Goal: Task Accomplishment & Management: Manage account settings

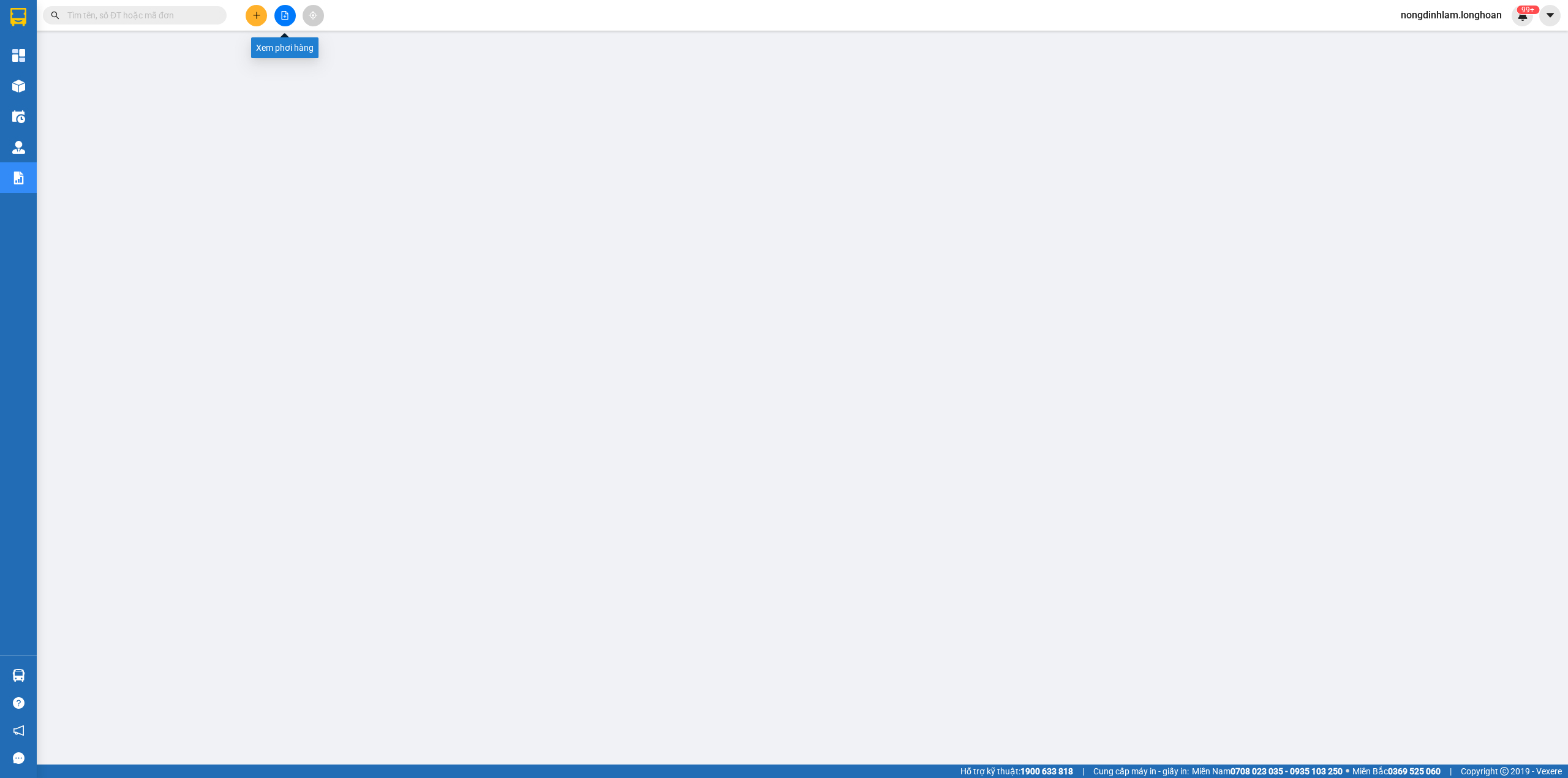
click at [288, 9] on button at bounding box center [285, 15] width 21 height 21
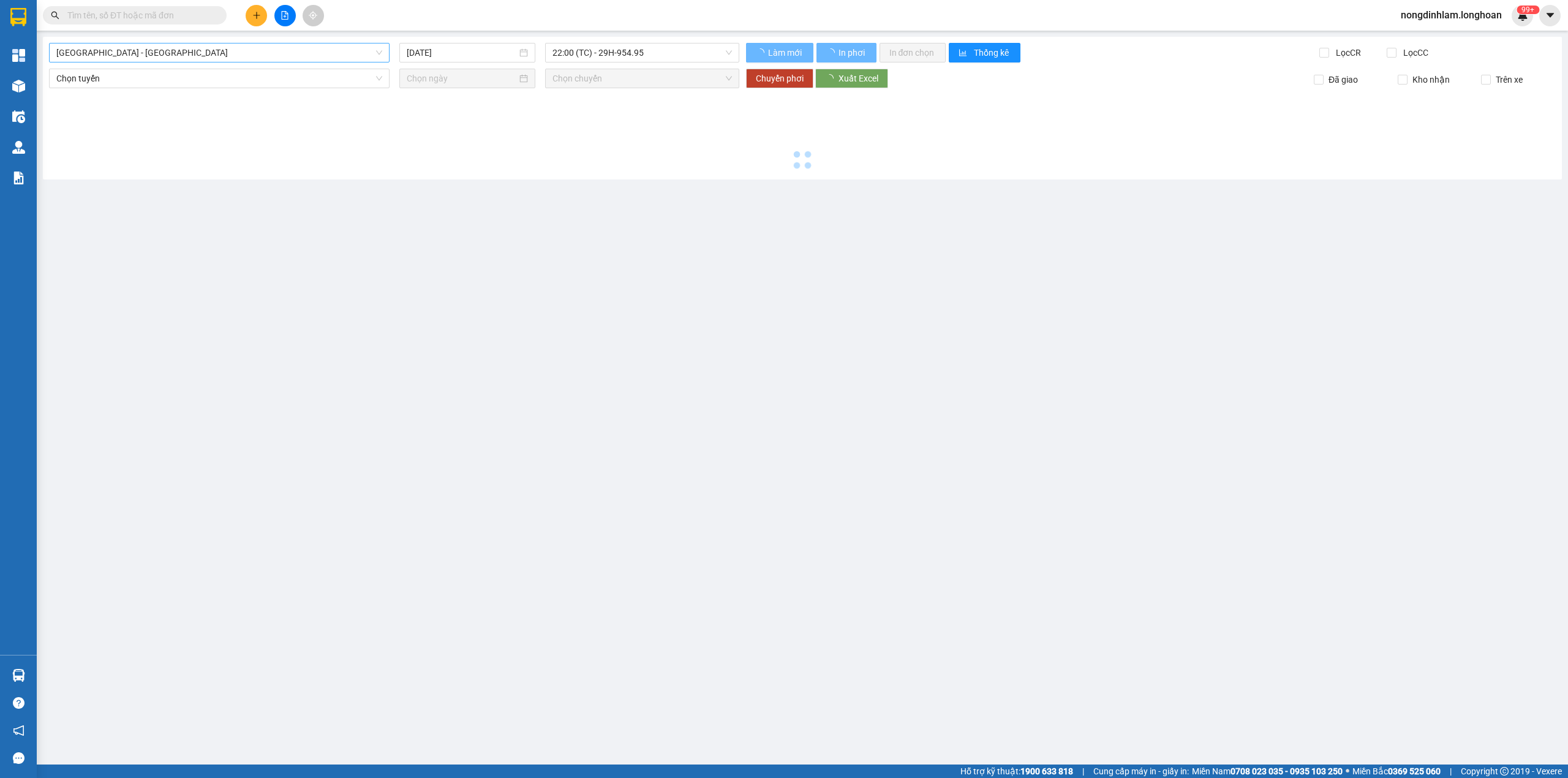
type input "[DATE]"
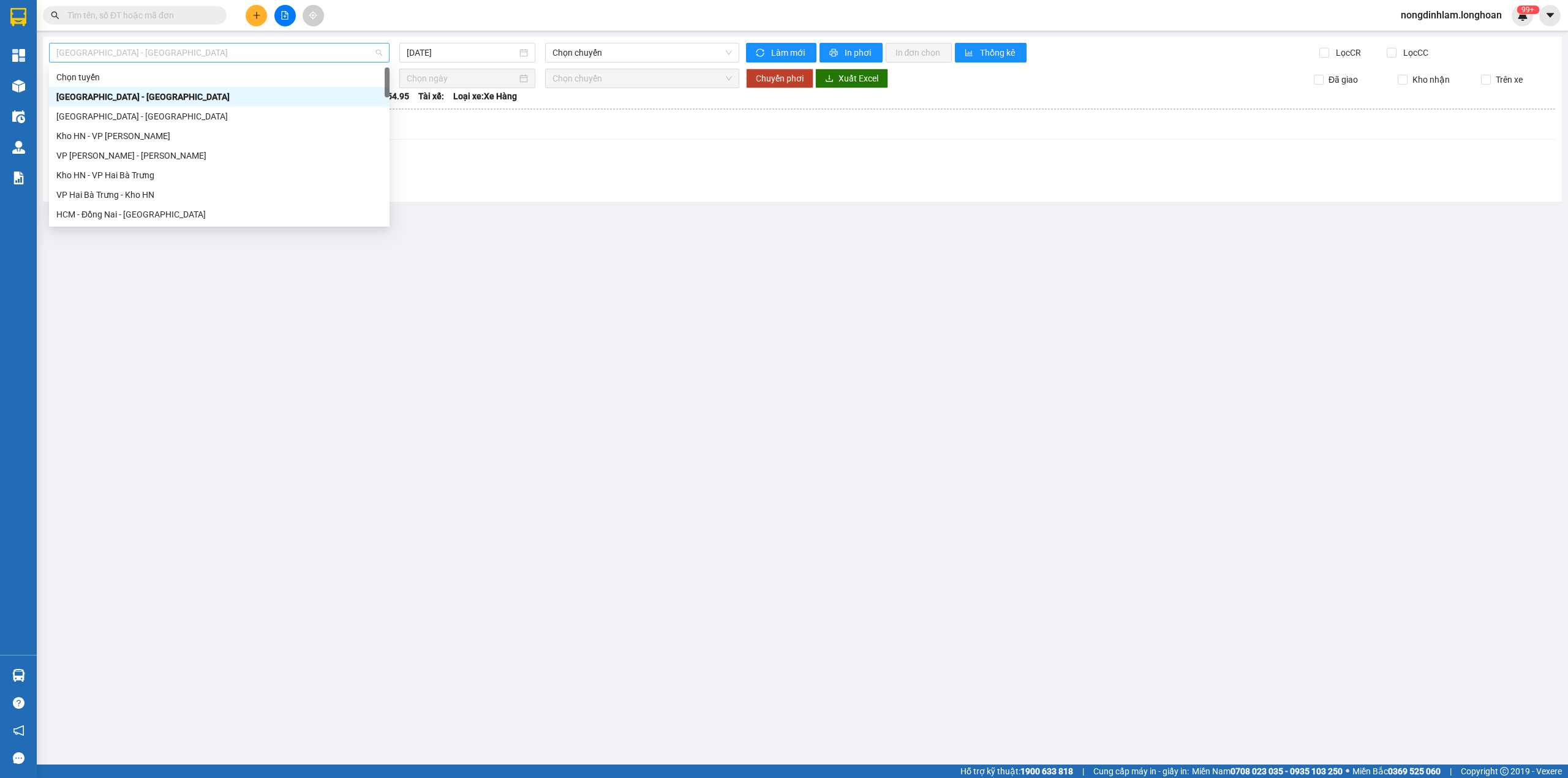
click at [160, 49] on span "[GEOGRAPHIC_DATA] - [GEOGRAPHIC_DATA]" at bounding box center [219, 53] width 326 height 19
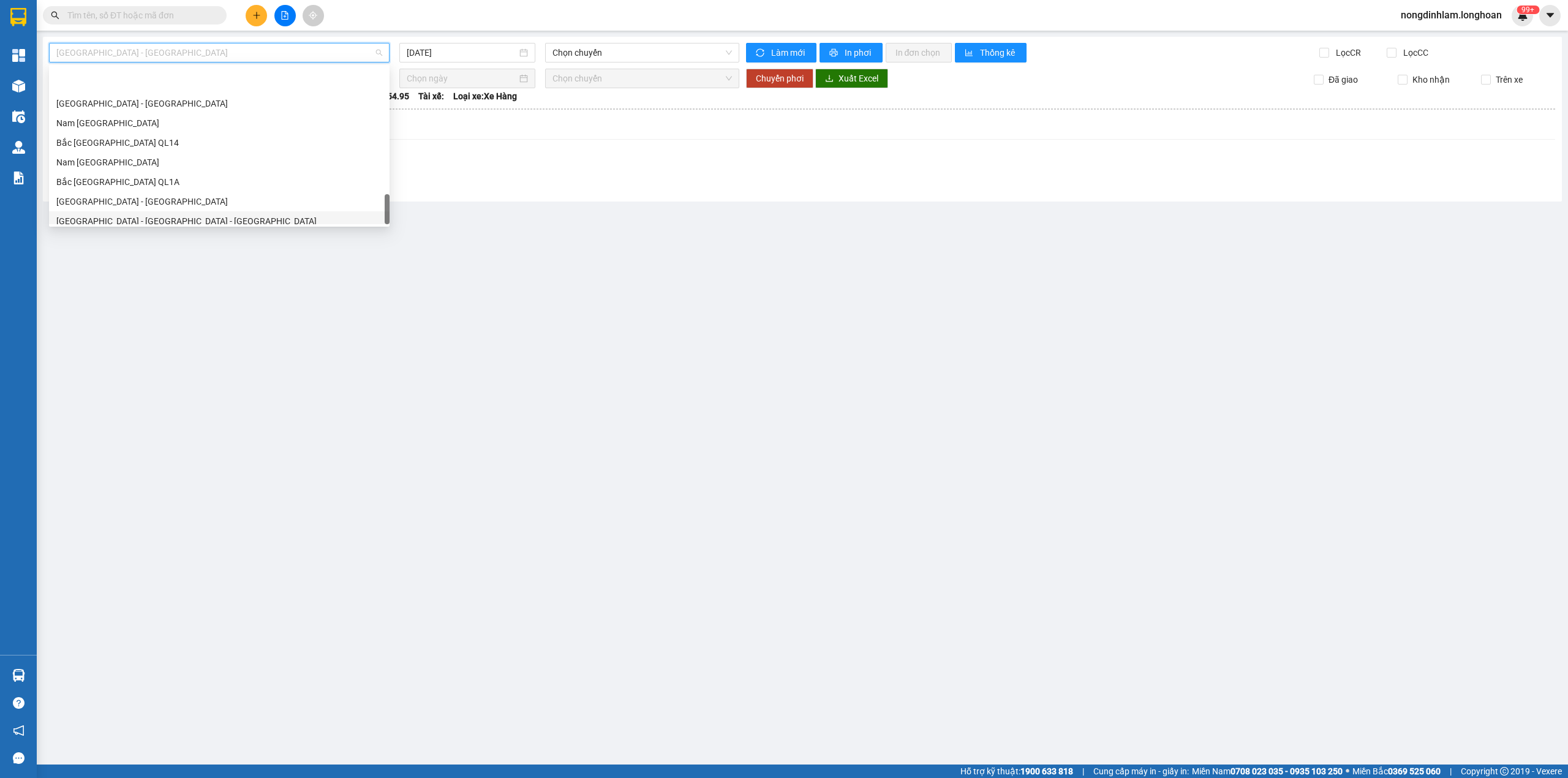
scroll to position [863, 0]
click at [136, 124] on div "Nam [GEOGRAPHIC_DATA]" at bounding box center [219, 116] width 340 height 20
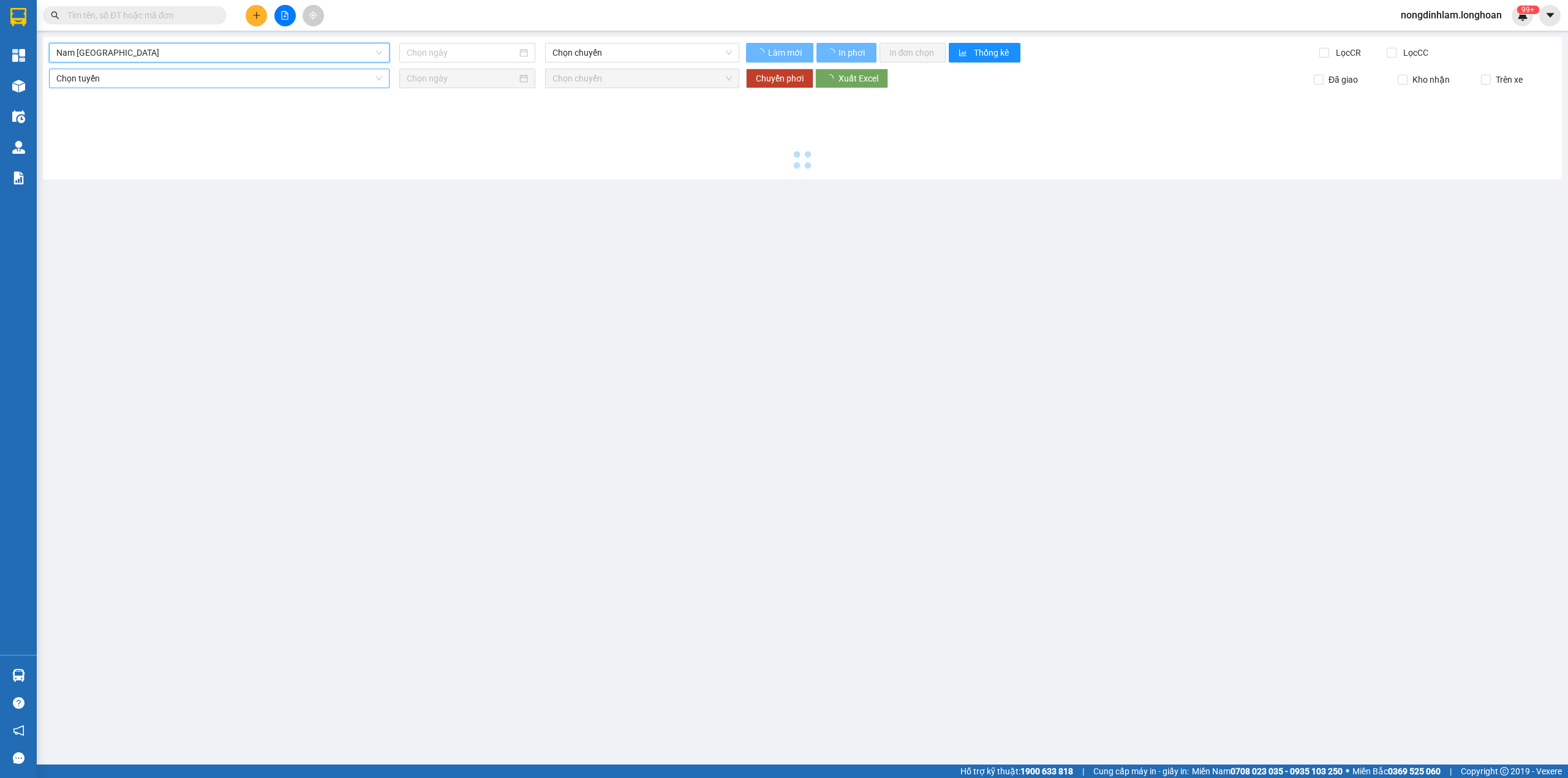
type input "[DATE]"
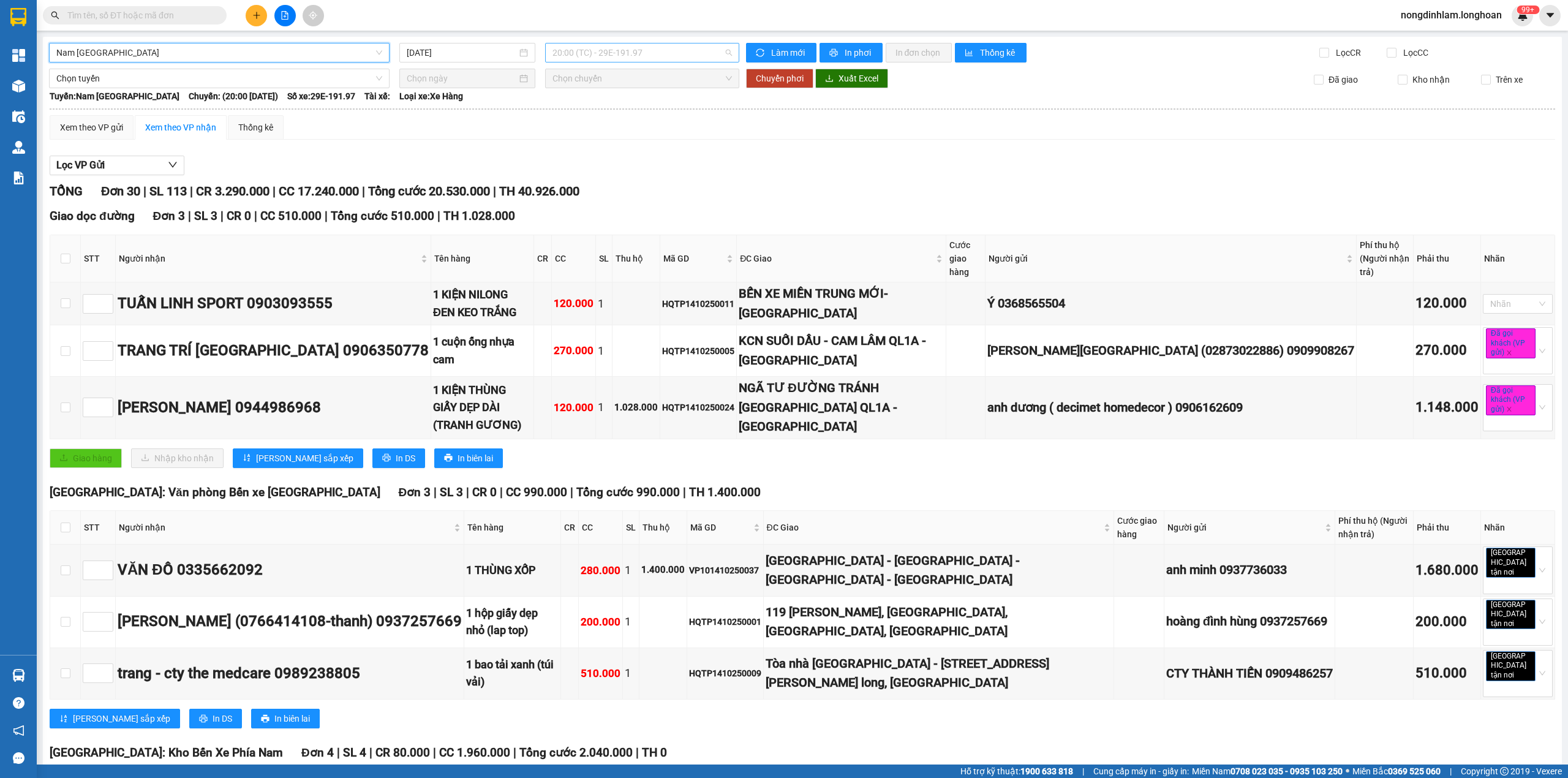
click at [590, 54] on span "20:00 (TC) - 29E-191.97" at bounding box center [643, 53] width 180 height 19
click at [590, 53] on span "20:00 (TC) - 29E-191.97" at bounding box center [643, 53] width 180 height 19
drag, startPoint x: 402, startPoint y: 199, endPoint x: 535, endPoint y: 447, distance: 281.4
click at [444, 198] on span "Tổng cước 20.530.000" at bounding box center [429, 191] width 122 height 15
click at [383, 235] on div "Giao dọc đường Đơn 3 | SL 3 | CR 0 | CC 510.000 | Tổng cước 510.000 | TH 1.028.…" at bounding box center [803, 342] width 1506 height 270
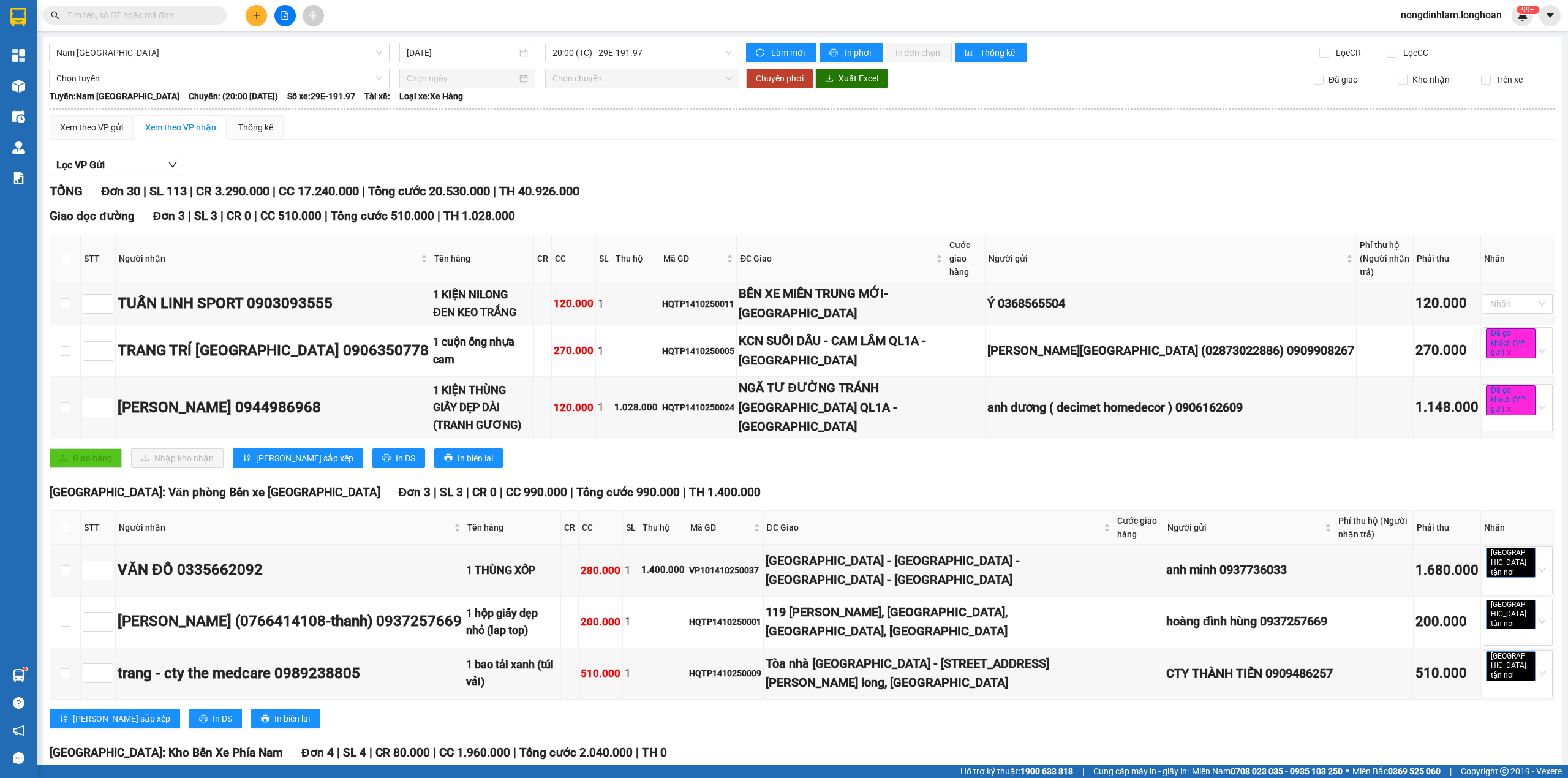
click at [159, 10] on input "text" at bounding box center [139, 15] width 145 height 13
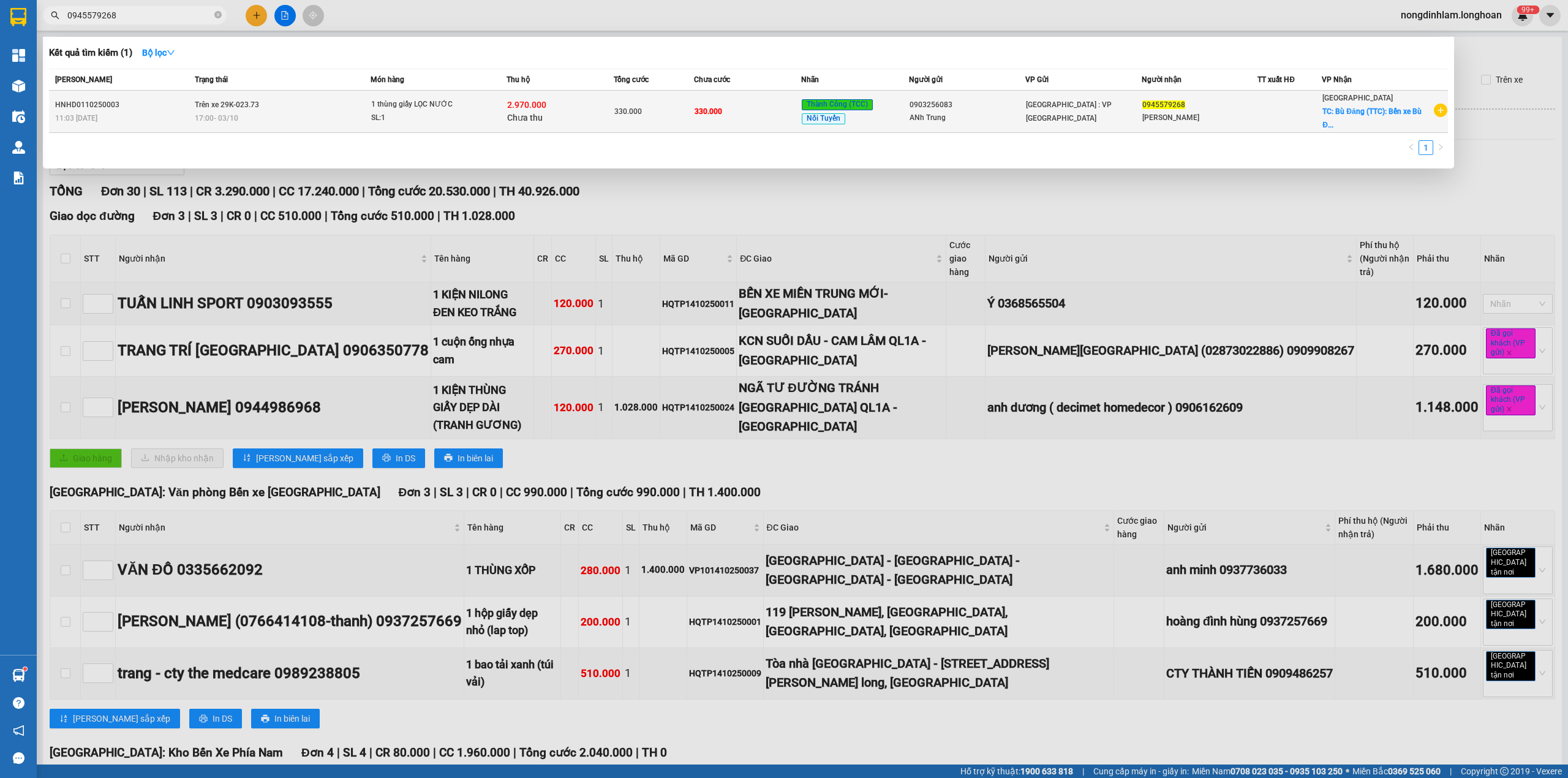
type input "0945579268"
click at [321, 100] on td "Trên xe 29K-023.73 17:00 - 03/10" at bounding box center [281, 112] width 179 height 42
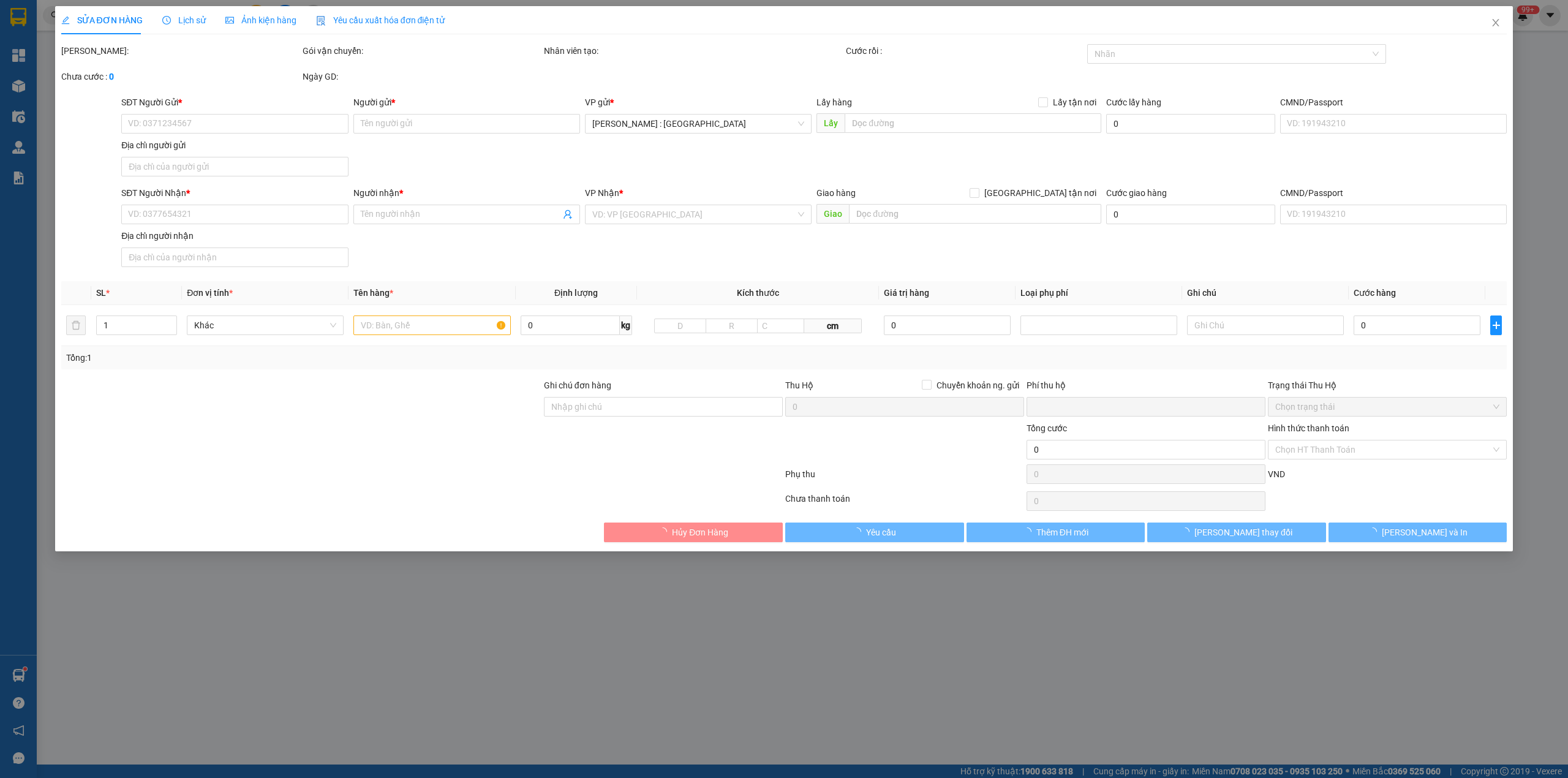
type input "0903256083"
type input "ANh Trung"
type input "0945579268"
type input "Đức Hải"
checkbox input "true"
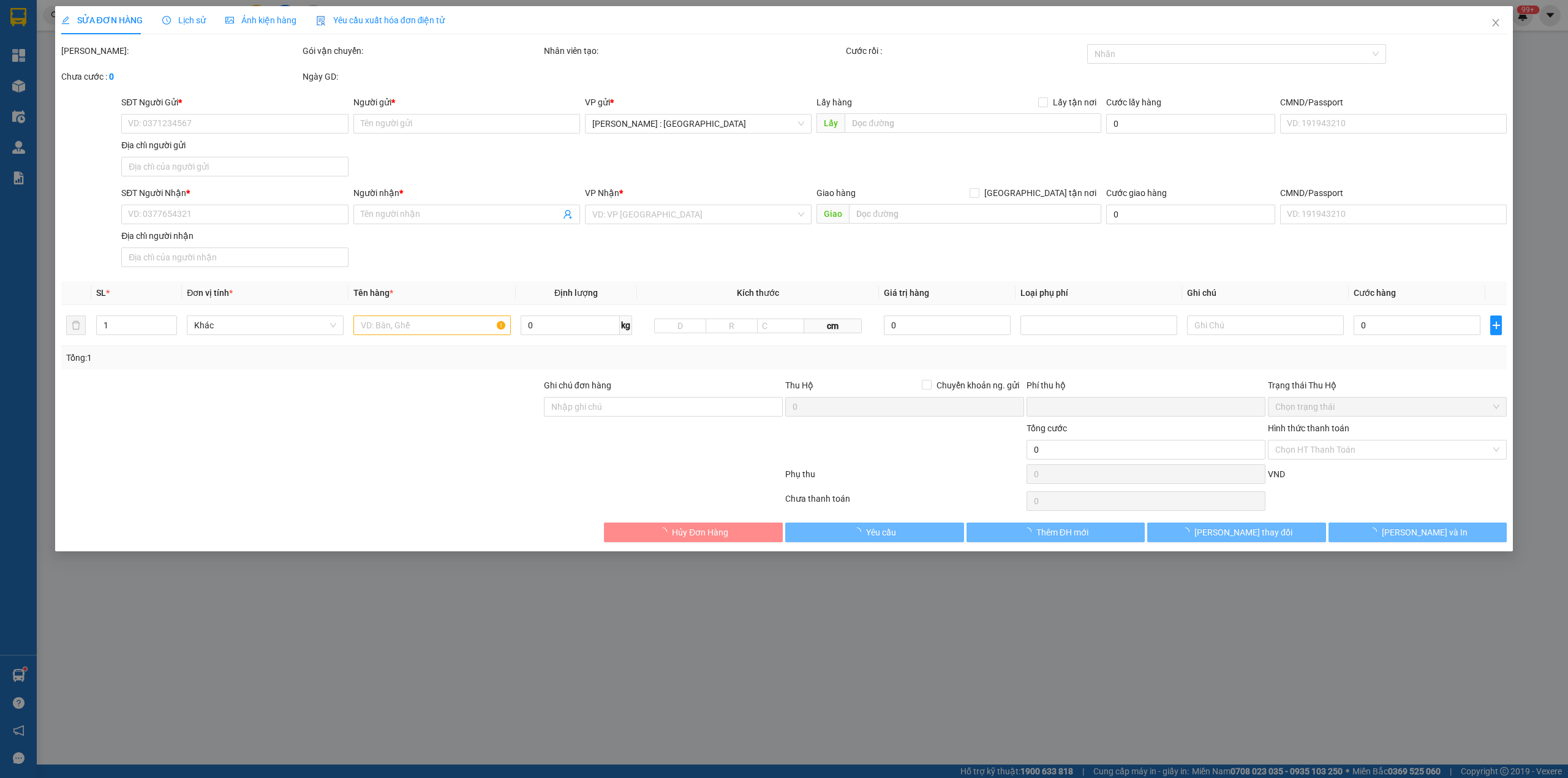
type input "Bù Đăng (TTC): Bến xe Bù Đăng, Quốc lộ 14, Xã Đức Phong, Huyện Bù Đăng, Tỉnh Bì…"
type input "Giao nguyên kiện"
type input "330.000"
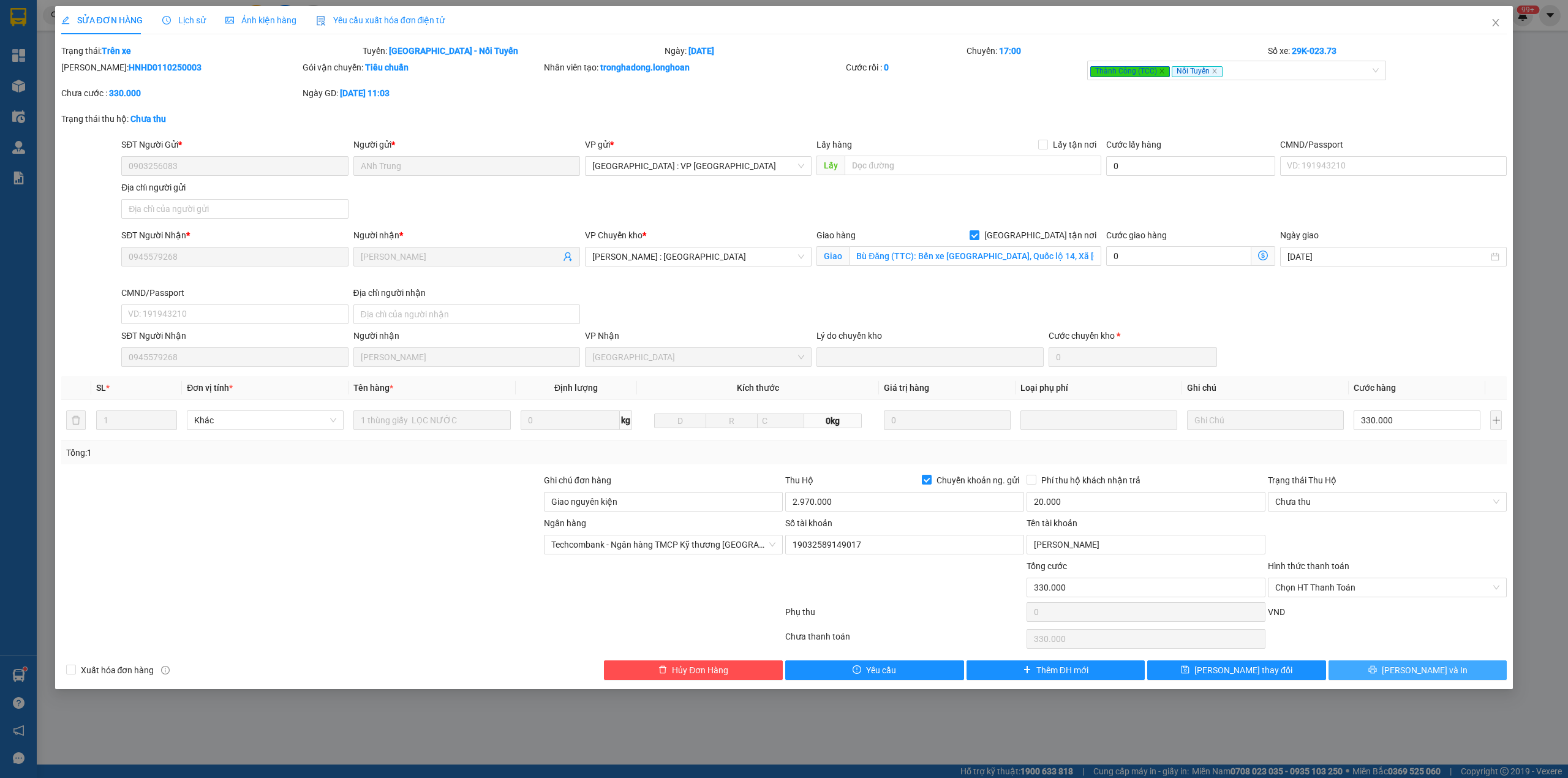
click at [1412, 672] on span "Lưu và In" at bounding box center [1425, 670] width 86 height 13
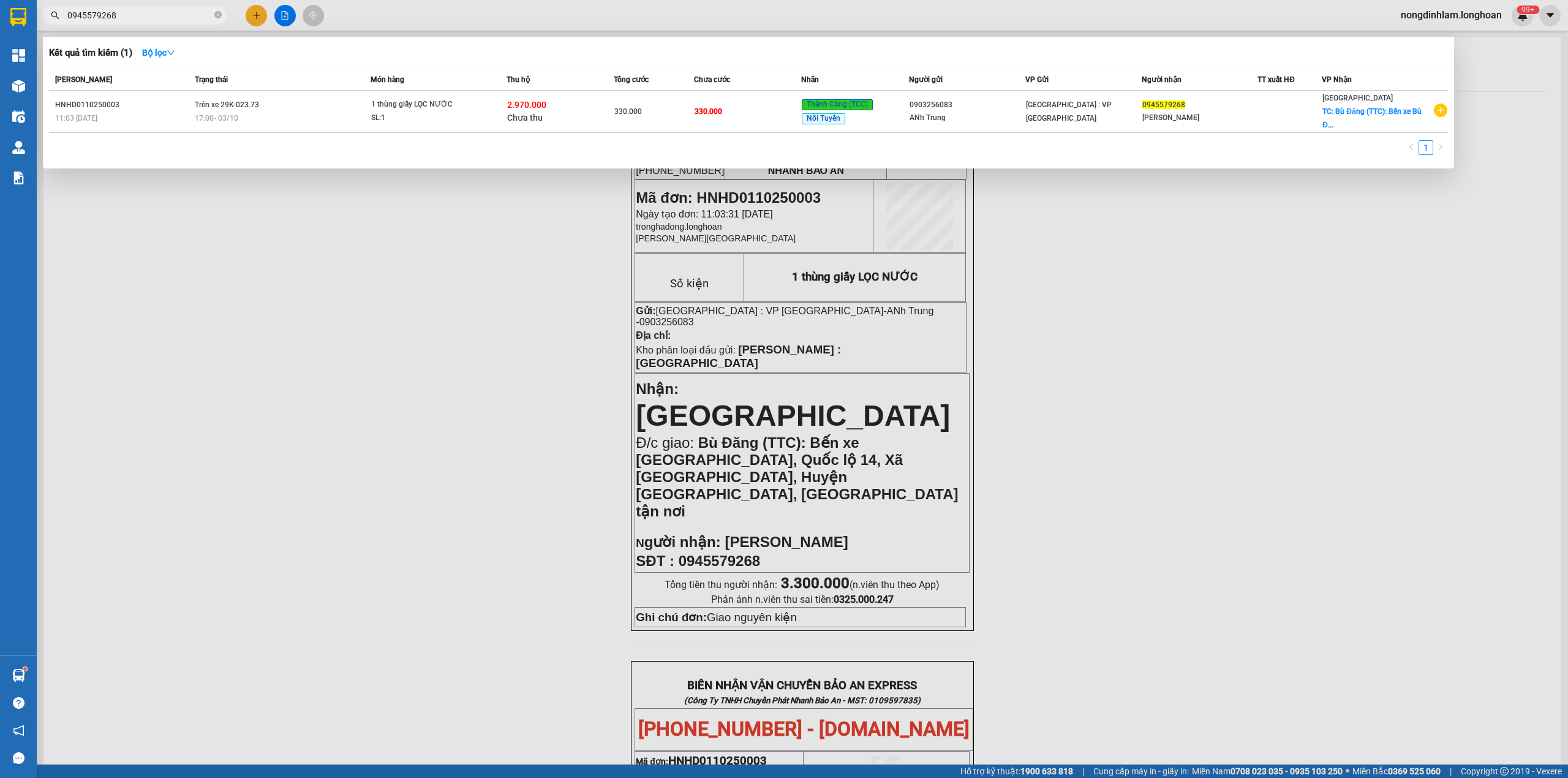
drag, startPoint x: 136, startPoint y: 20, endPoint x: 142, endPoint y: 15, distance: 7.8
click at [137, 18] on input "0945579268" at bounding box center [139, 15] width 145 height 13
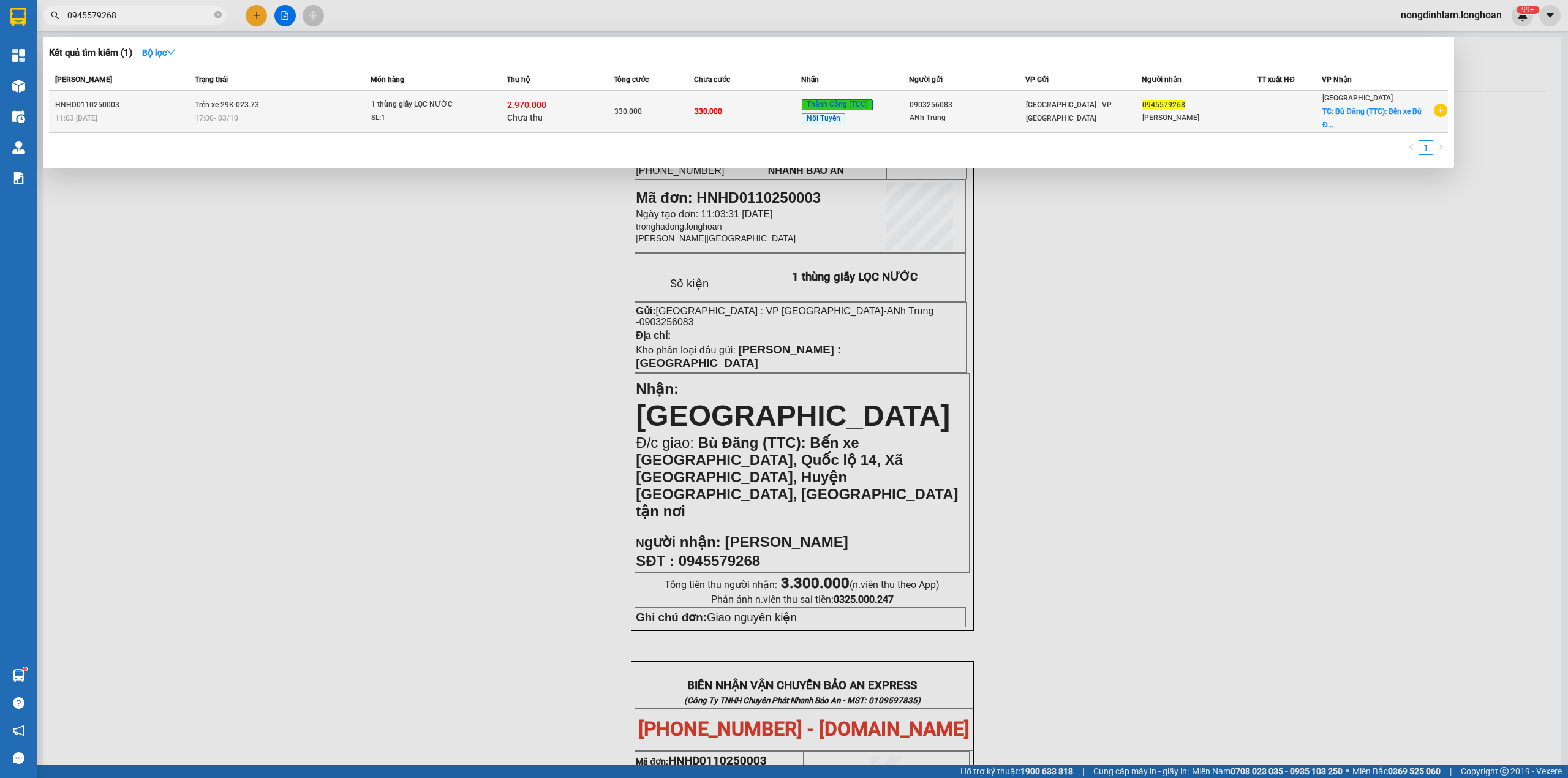
click at [194, 115] on td "Trên xe 29K-023.73 17:00 - 03/10" at bounding box center [281, 112] width 179 height 42
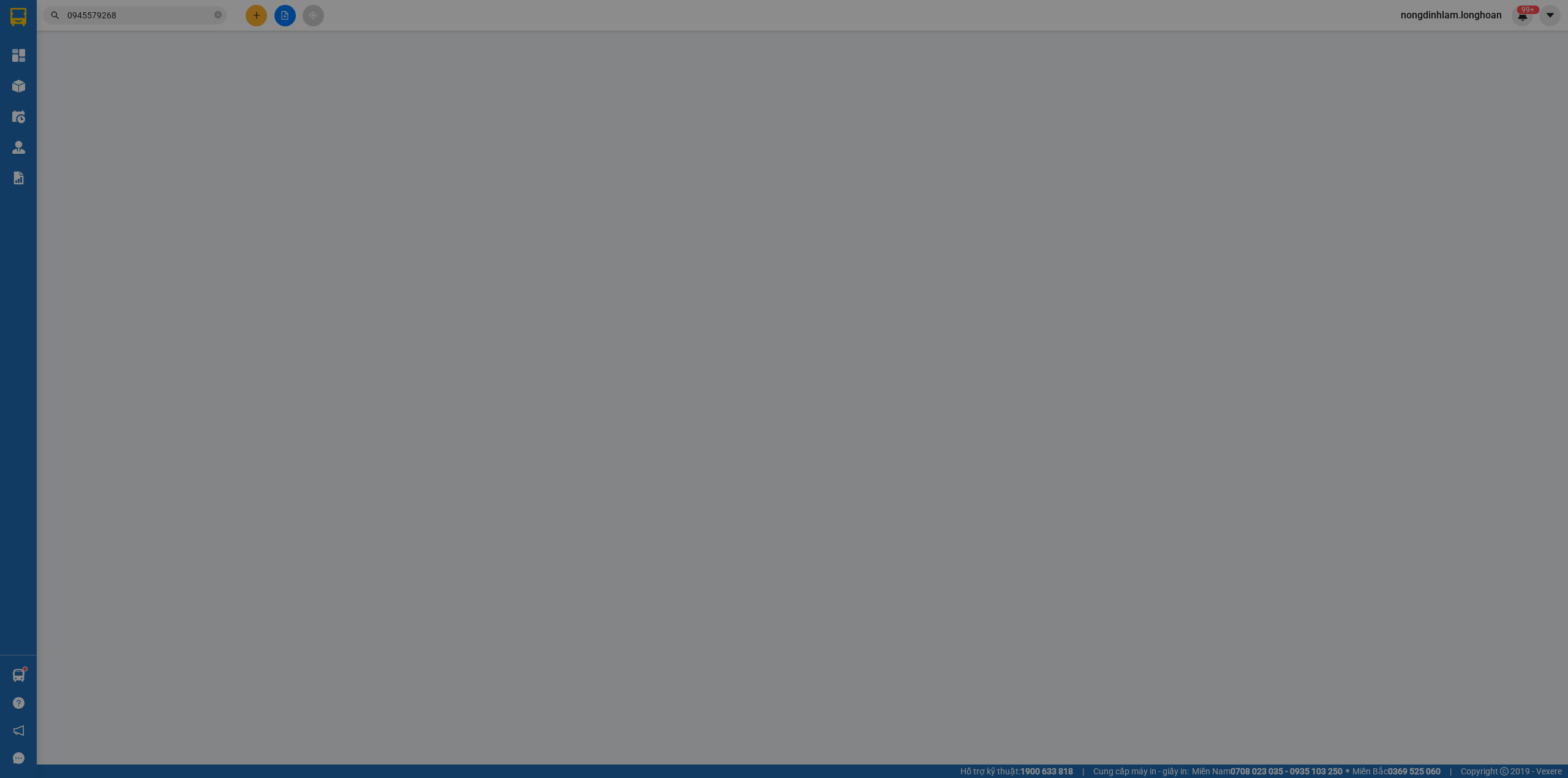
type input "0903256083"
type input "ANh Trung"
type input "0945579268"
type input "Đức Hải"
checkbox input "true"
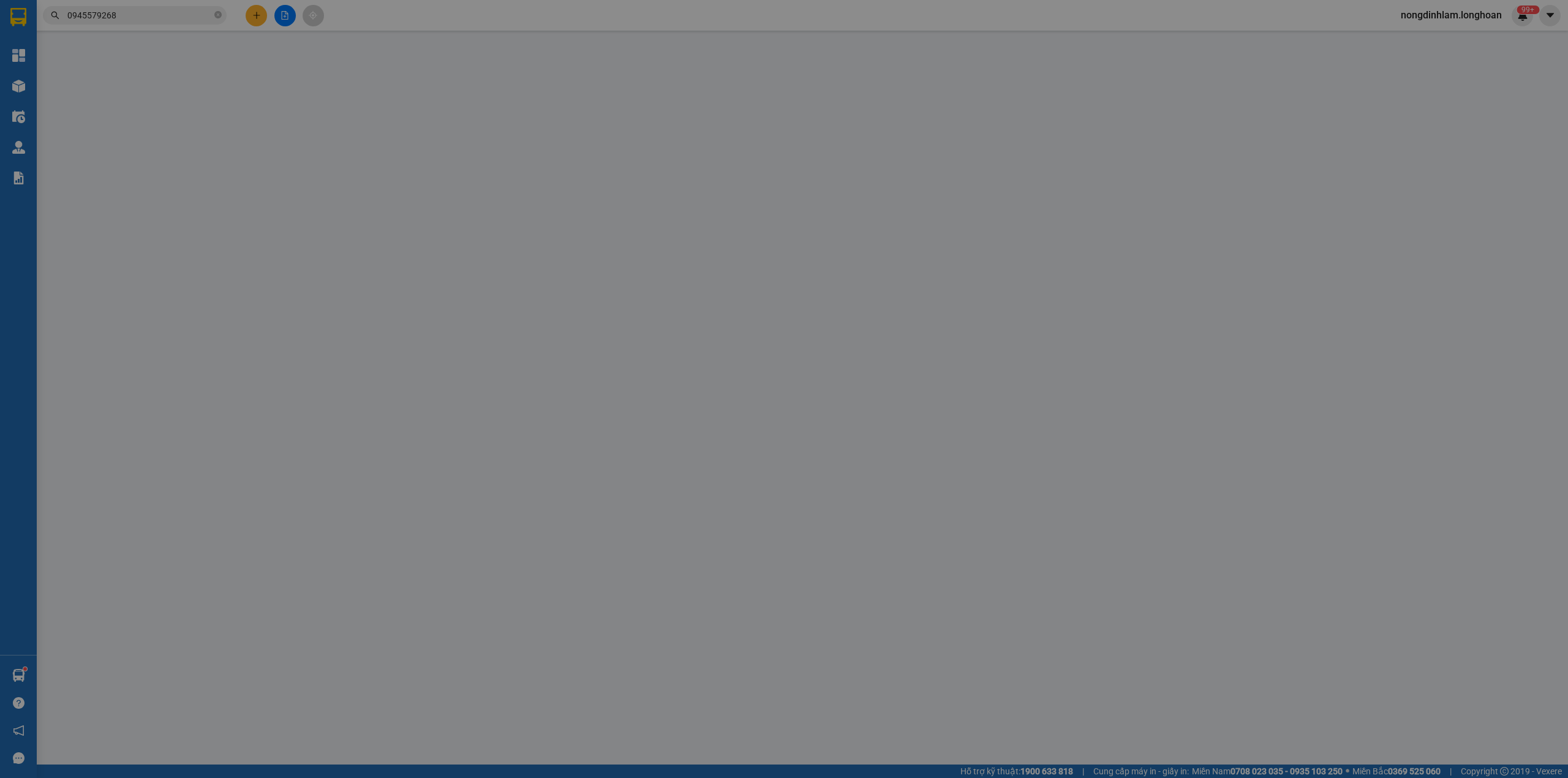
type input "Bù Đăng (TTC): Bến xe Bù Đăng, Quốc lộ 14, Xã Đức Phong, Huyện Bù Đăng, Tỉnh Bì…"
type input "Giao nguyên kiện"
type input "330.000"
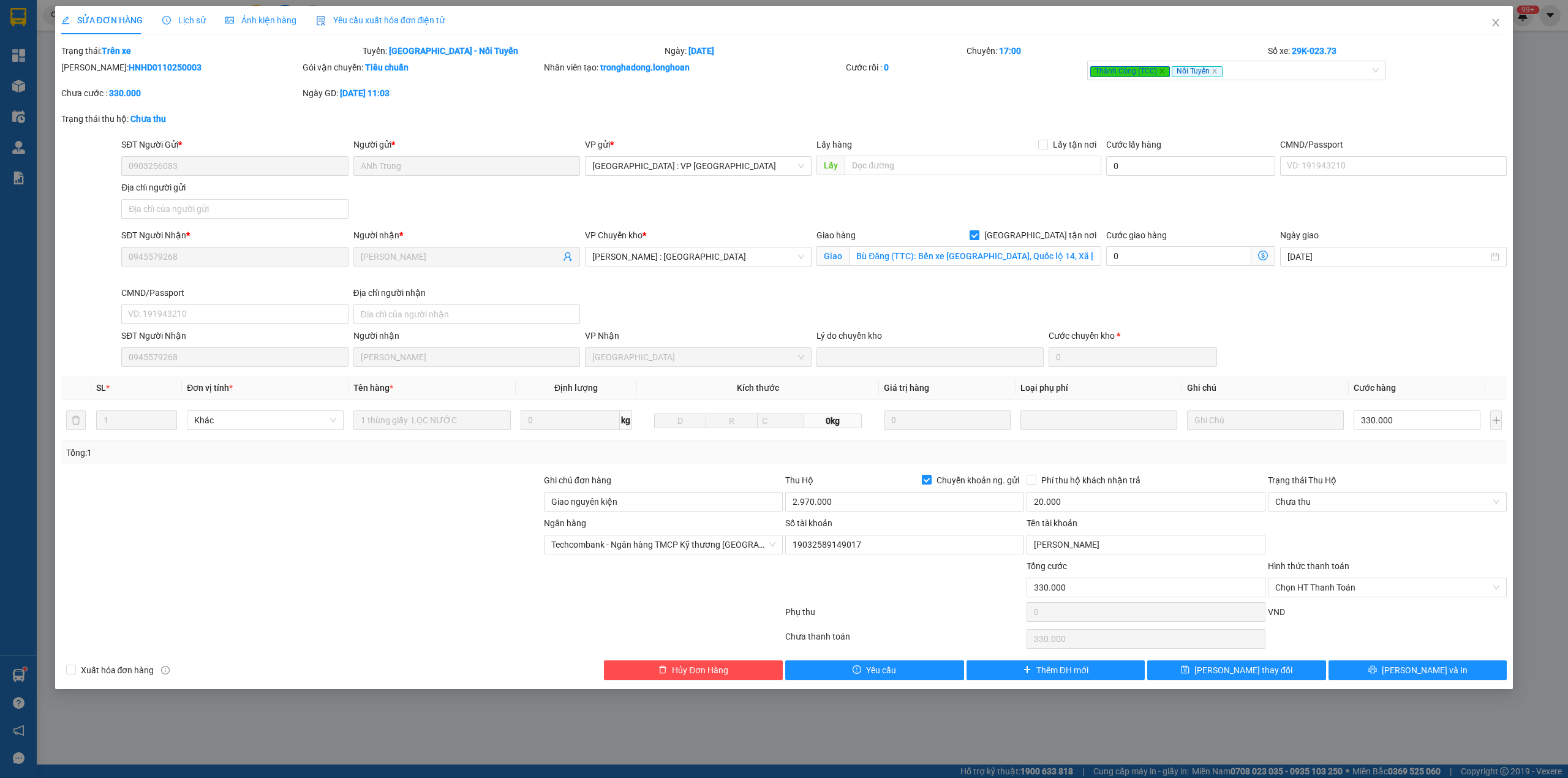
click at [978, 238] on input "[GEOGRAPHIC_DATA] tận nơi" at bounding box center [974, 234] width 9 height 9
checkbox input "false"
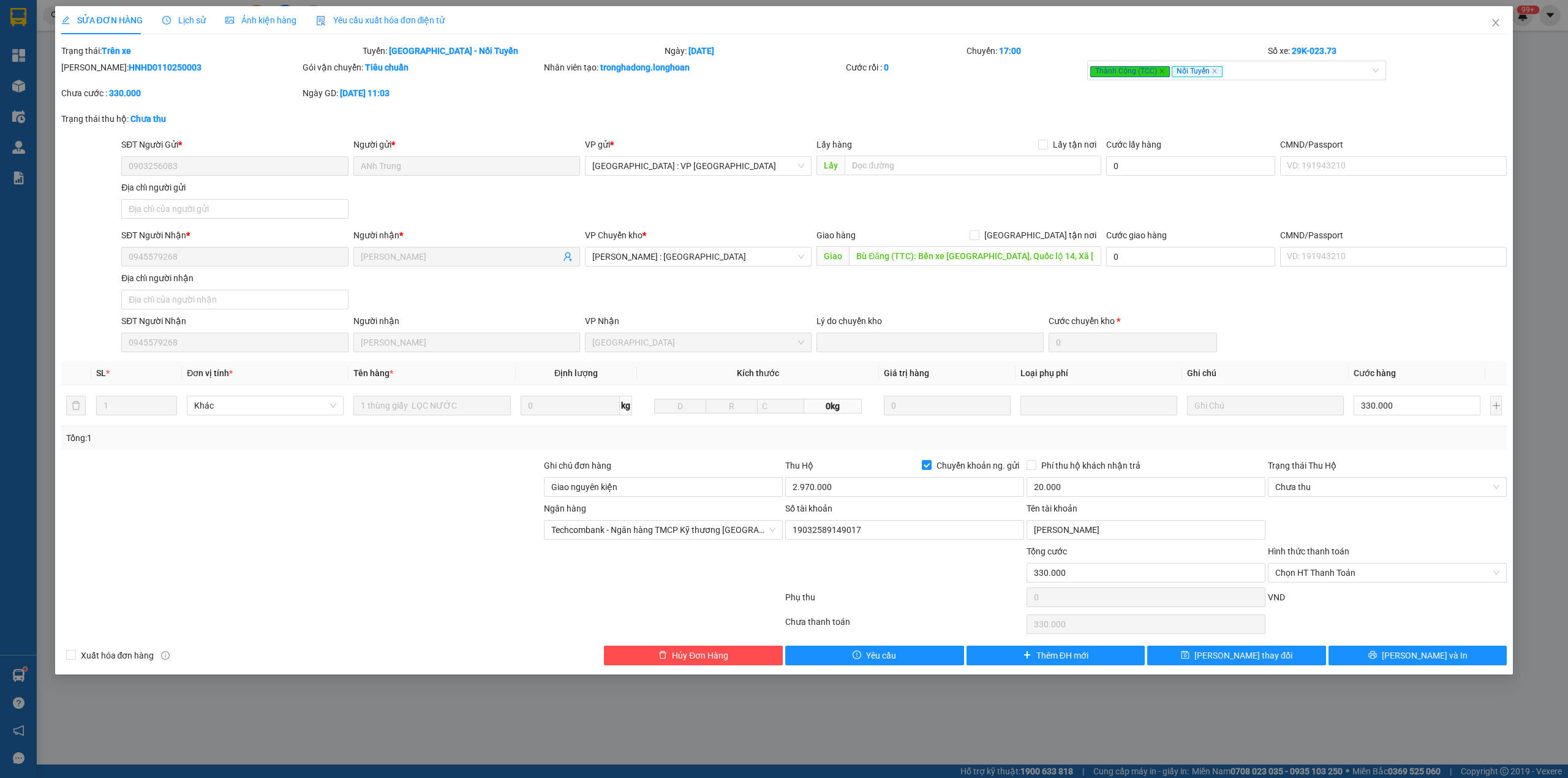
click at [184, 19] on span "Lịch sử" at bounding box center [184, 20] width 44 height 10
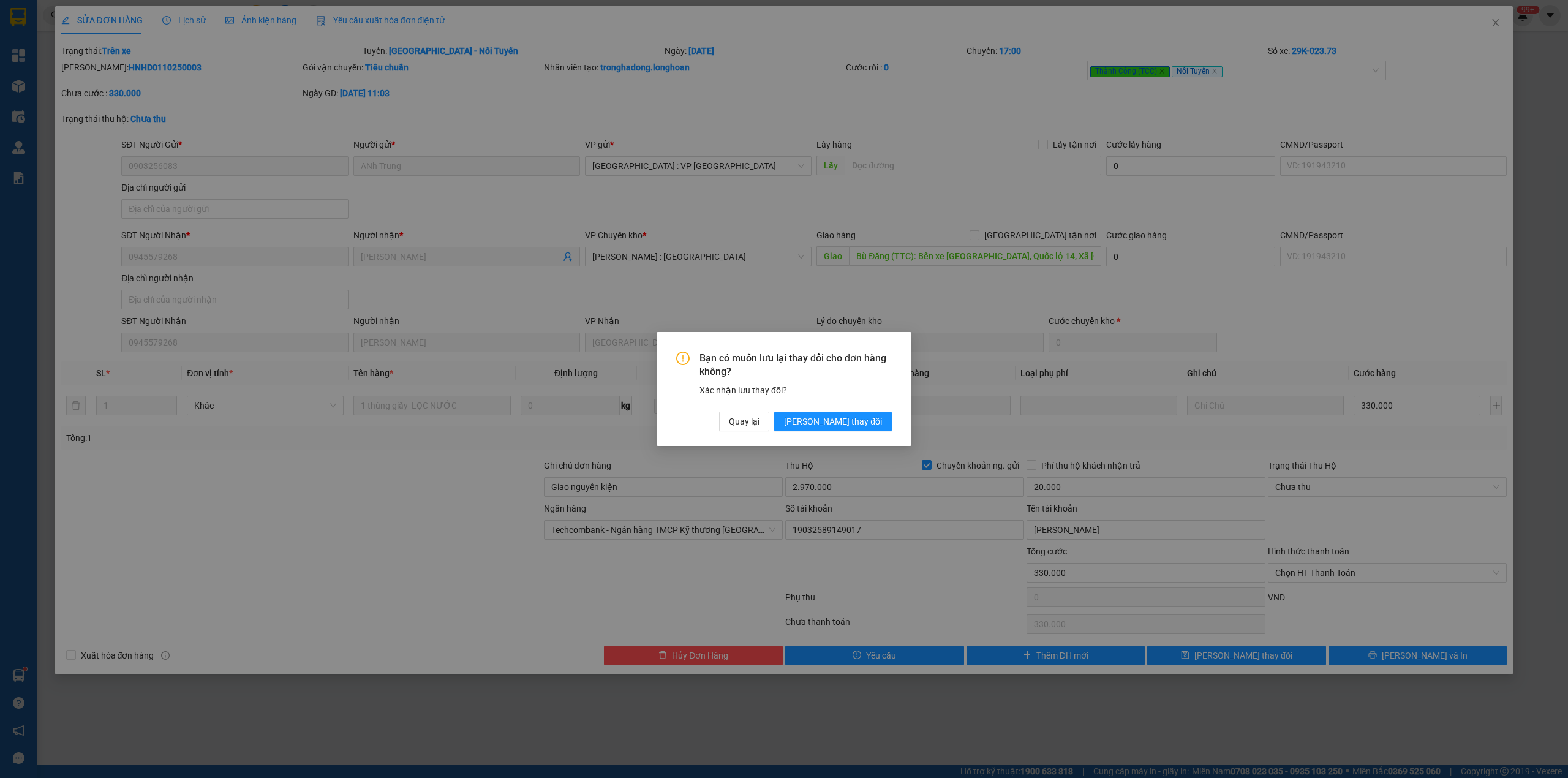
click at [865, 418] on span "Lưu thay đổi" at bounding box center [833, 421] width 98 height 13
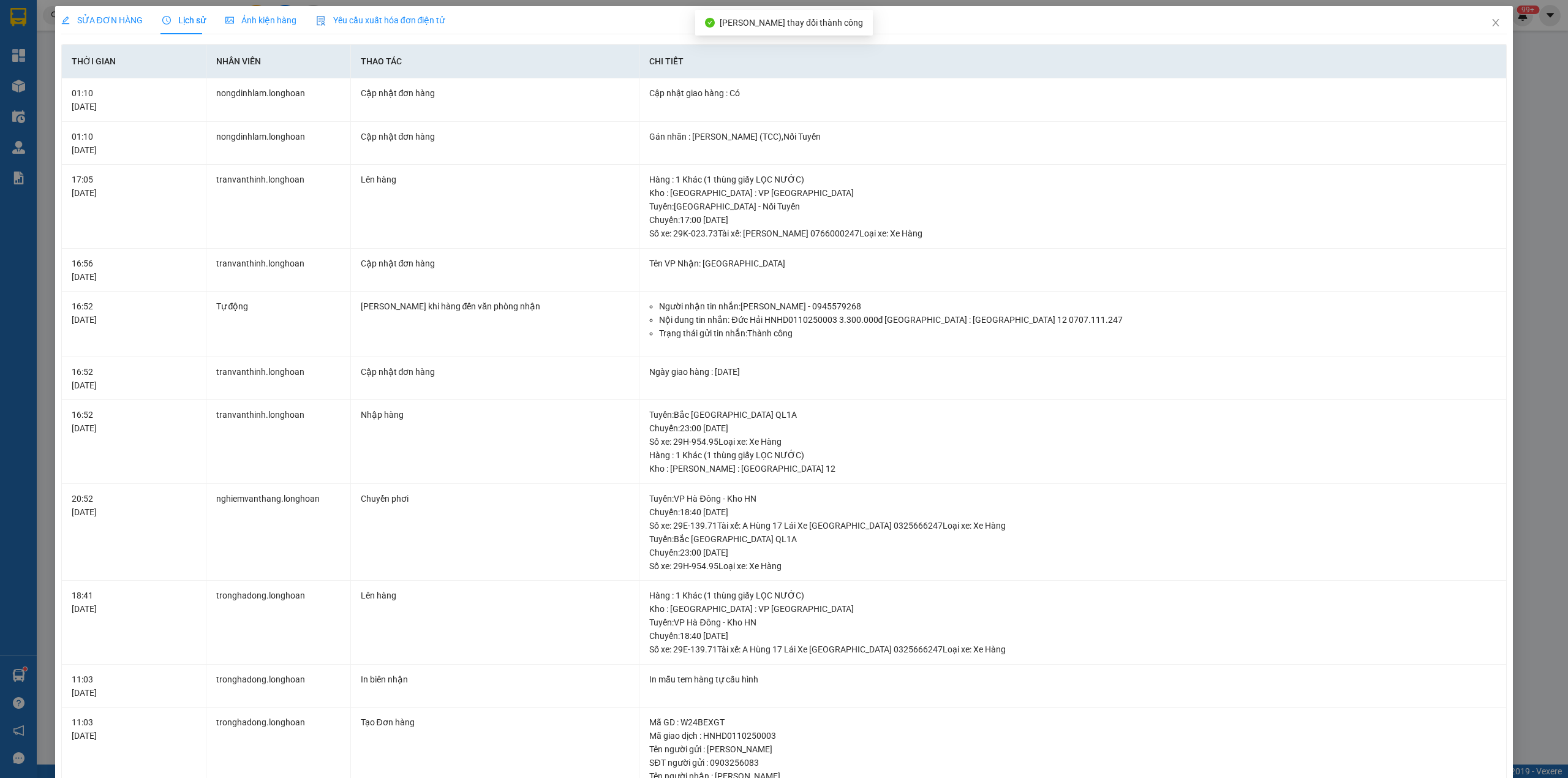
click at [118, 21] on span "SỬA ĐƠN HÀNG" at bounding box center [102, 20] width 81 height 10
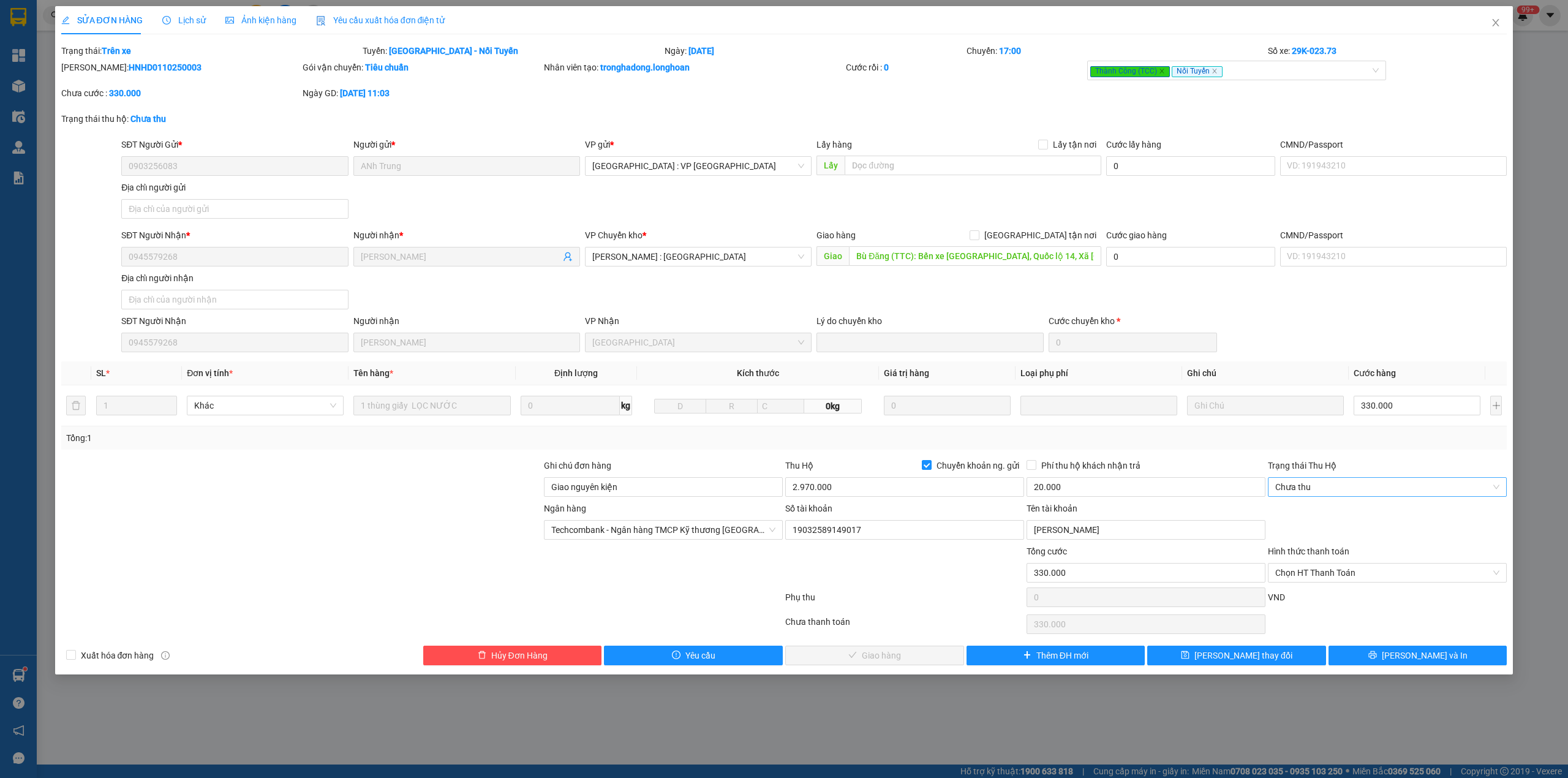
click at [1321, 484] on span "Chưa thu" at bounding box center [1387, 487] width 224 height 19
click at [1319, 556] on div "VP đã thu" at bounding box center [1387, 553] width 224 height 13
click at [1327, 576] on span "Chọn HT Thanh Toán" at bounding box center [1387, 573] width 224 height 19
click at [1310, 599] on div "Tại văn phòng" at bounding box center [1387, 600] width 224 height 13
type input "0"
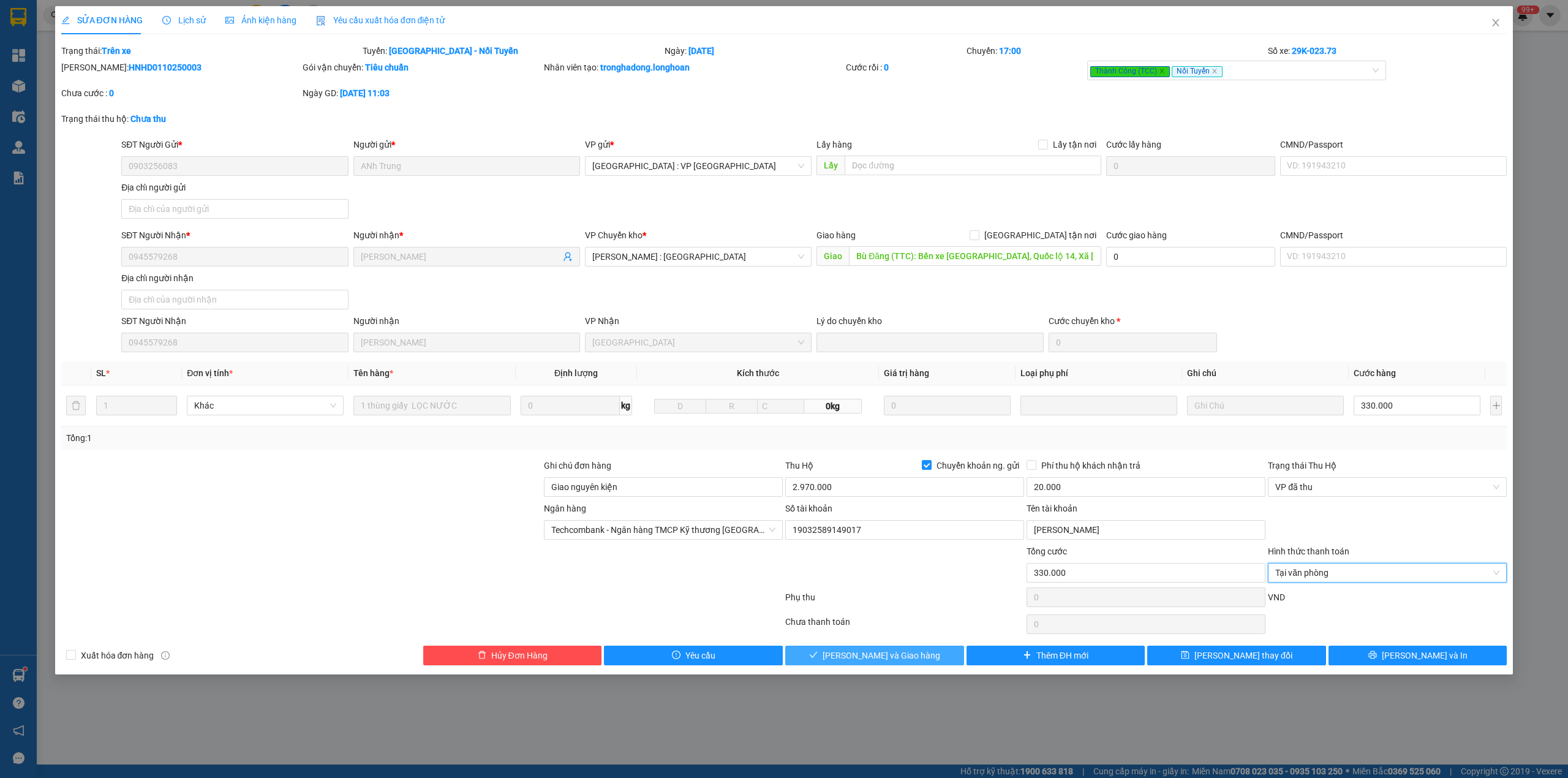
click at [818, 655] on icon "check" at bounding box center [813, 654] width 9 height 9
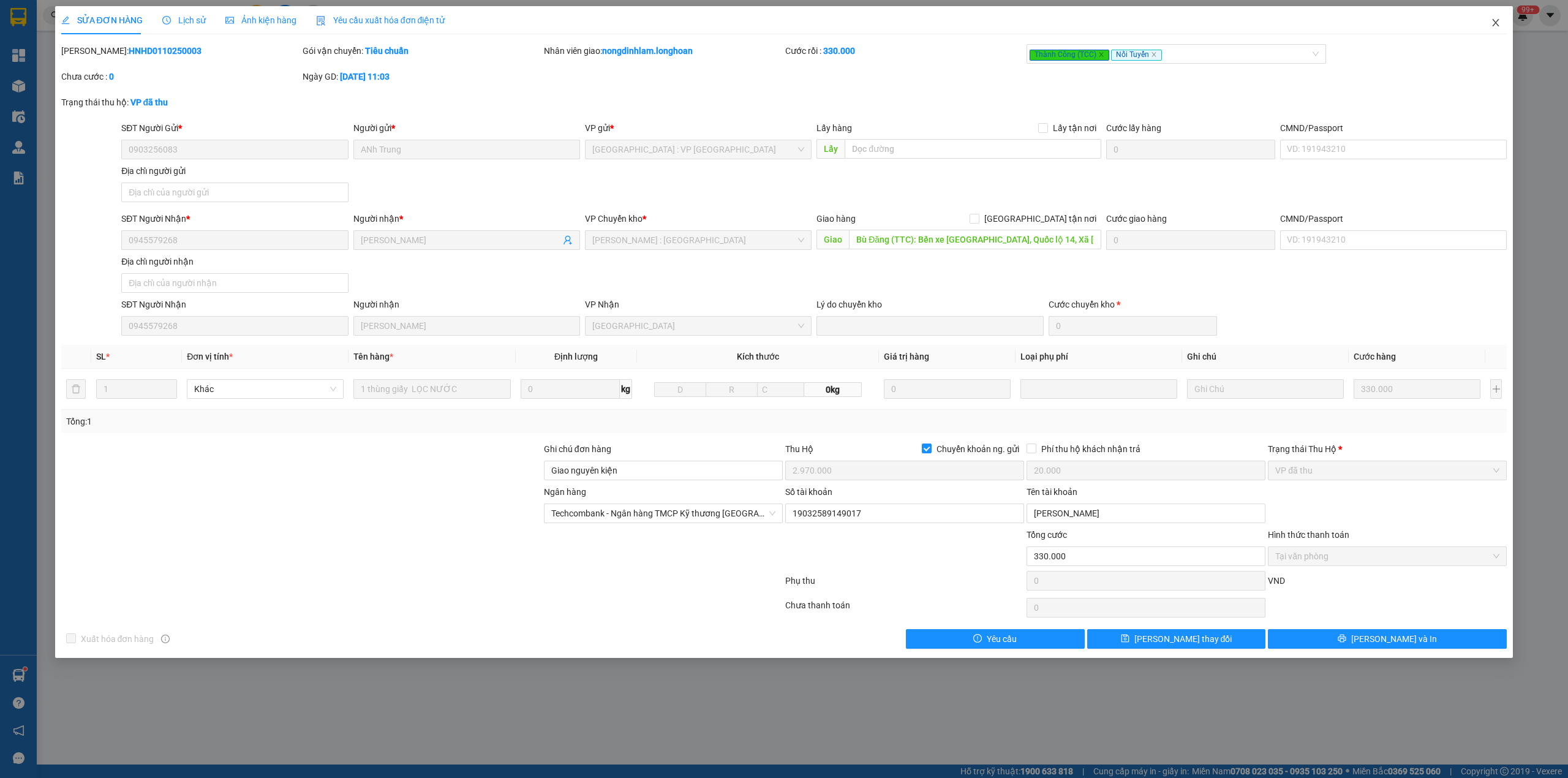
click at [1498, 11] on span "Close" at bounding box center [1496, 23] width 34 height 34
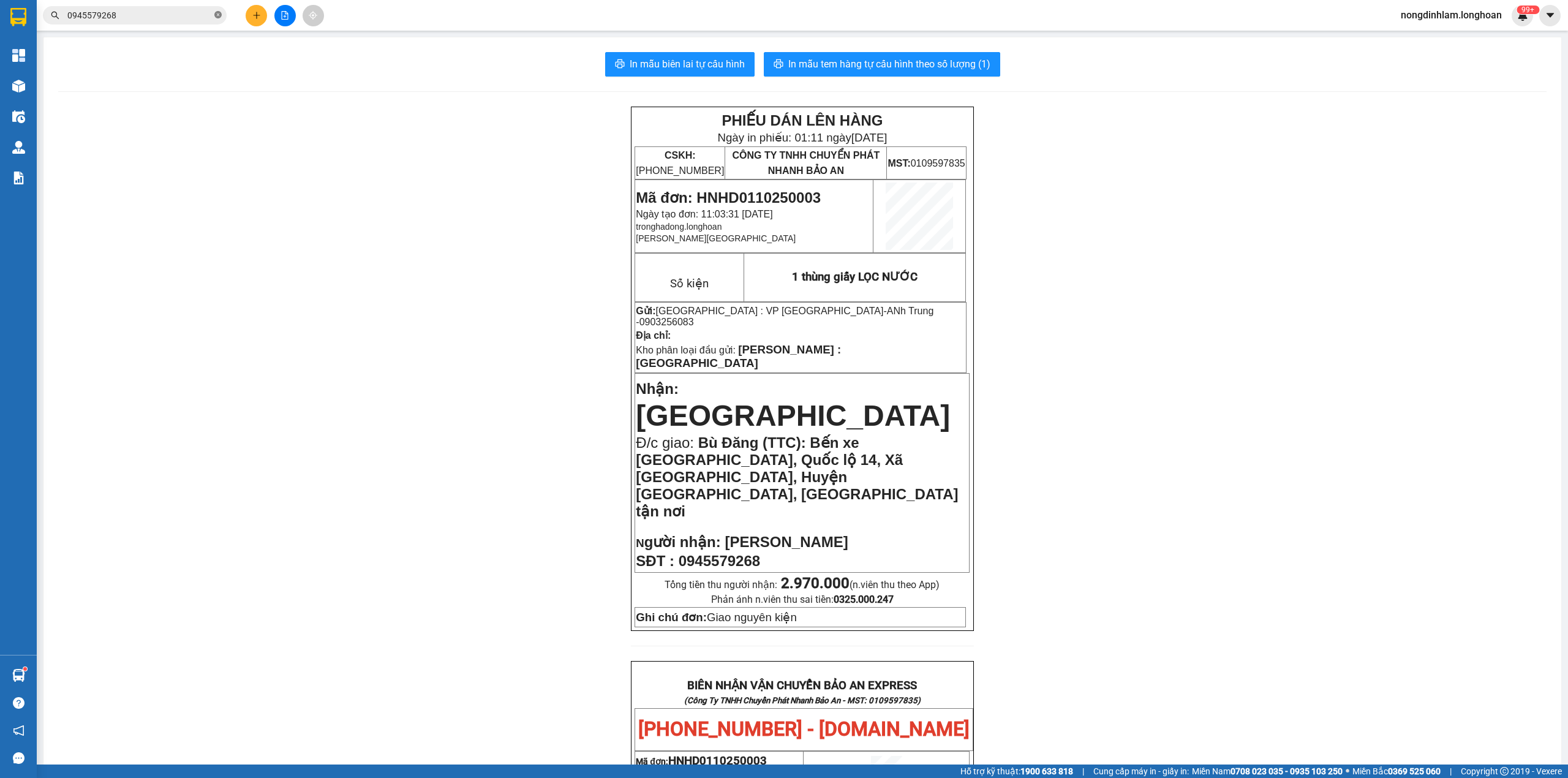
click at [219, 11] on icon "close-circle" at bounding box center [217, 15] width 7 height 7
click at [278, 15] on button at bounding box center [285, 15] width 21 height 21
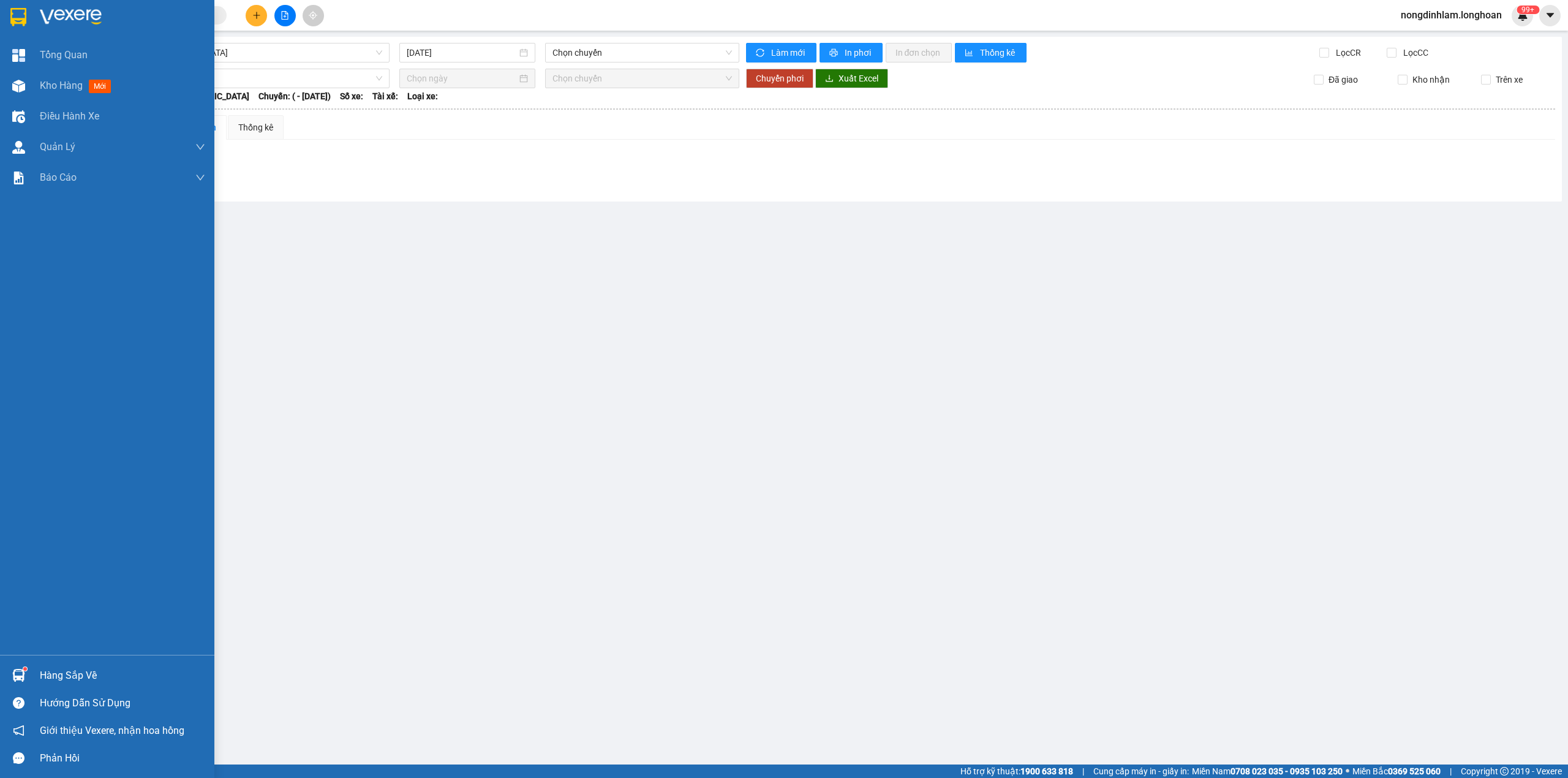
click at [8, 4] on div at bounding box center [107, 20] width 214 height 40
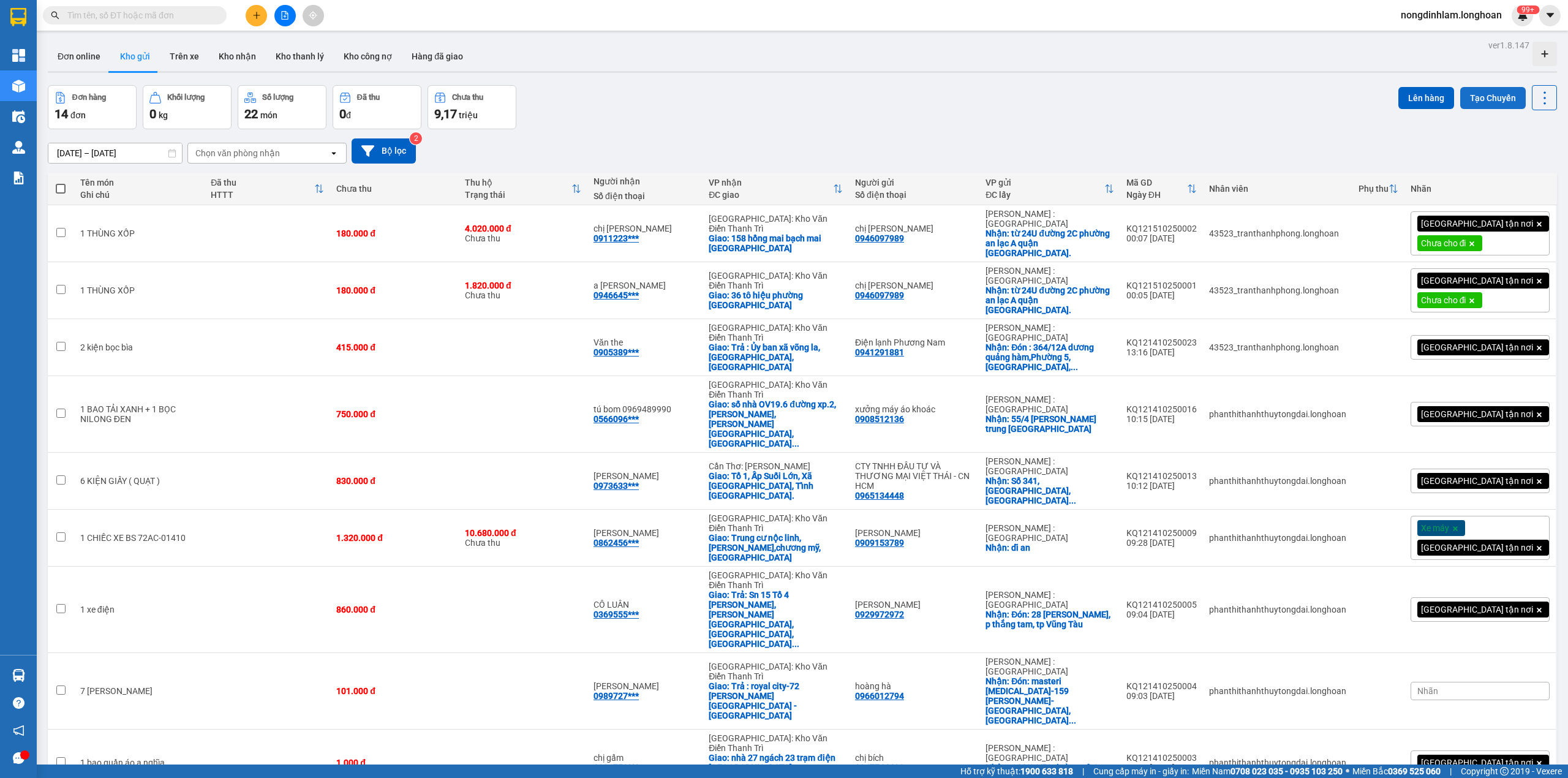
click at [1481, 98] on button "Tạo Chuyến" at bounding box center [1493, 98] width 65 height 22
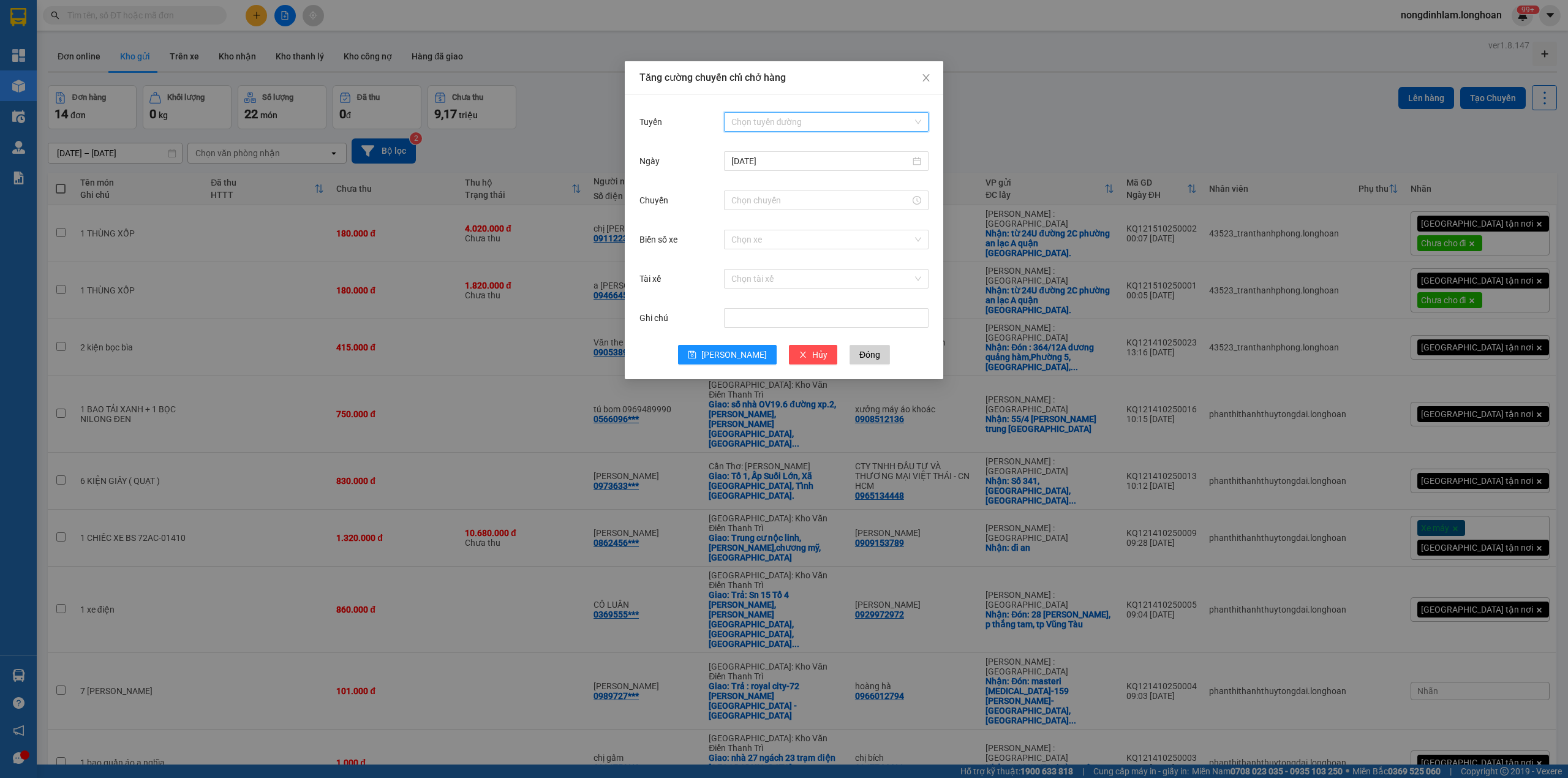
click at [784, 115] on input "Tuyến" at bounding box center [822, 122] width 181 height 19
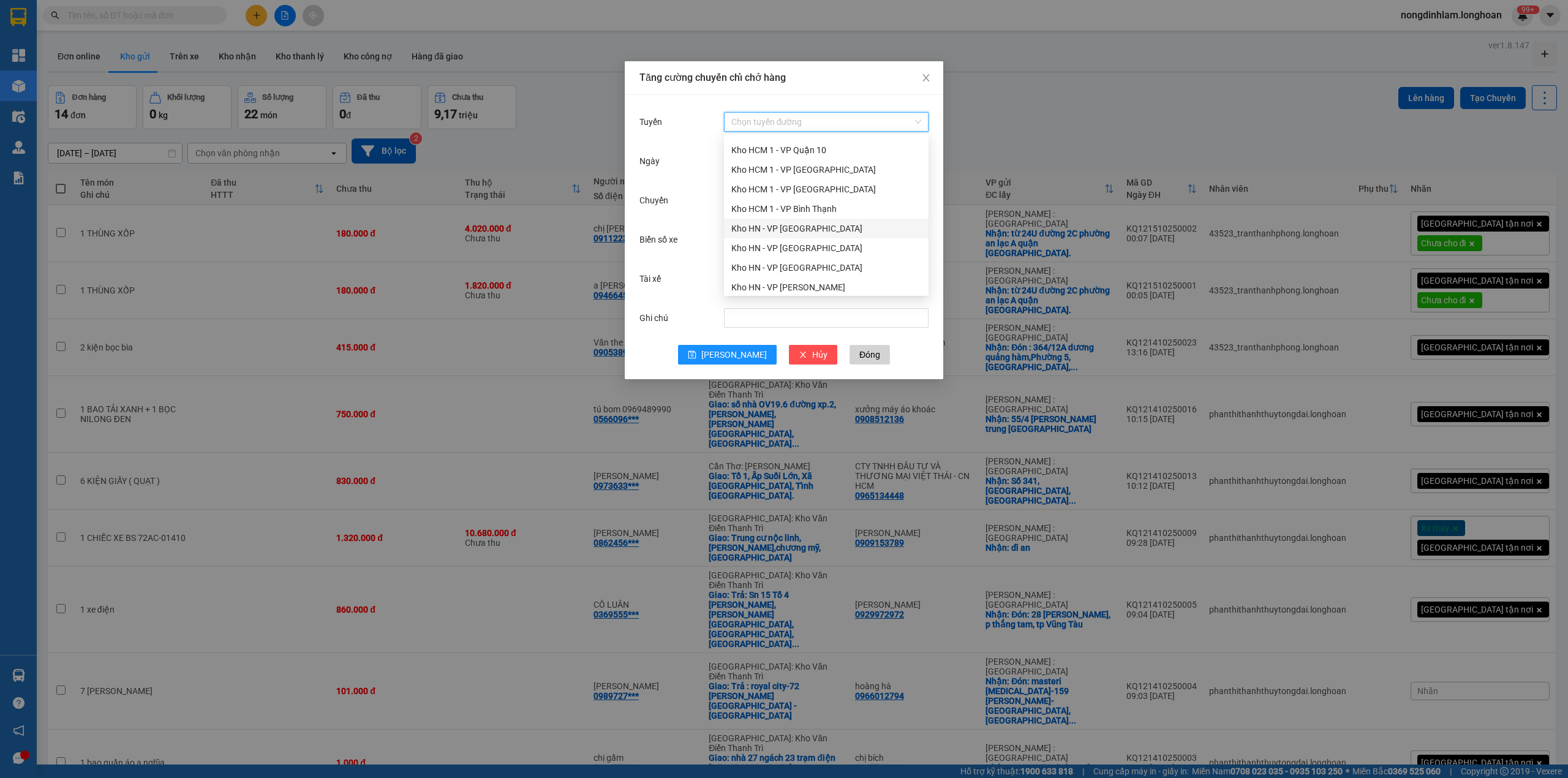
scroll to position [189, 0]
click at [812, 173] on div "Kho HCM - Kho Cần Thơ" at bounding box center [826, 173] width 190 height 13
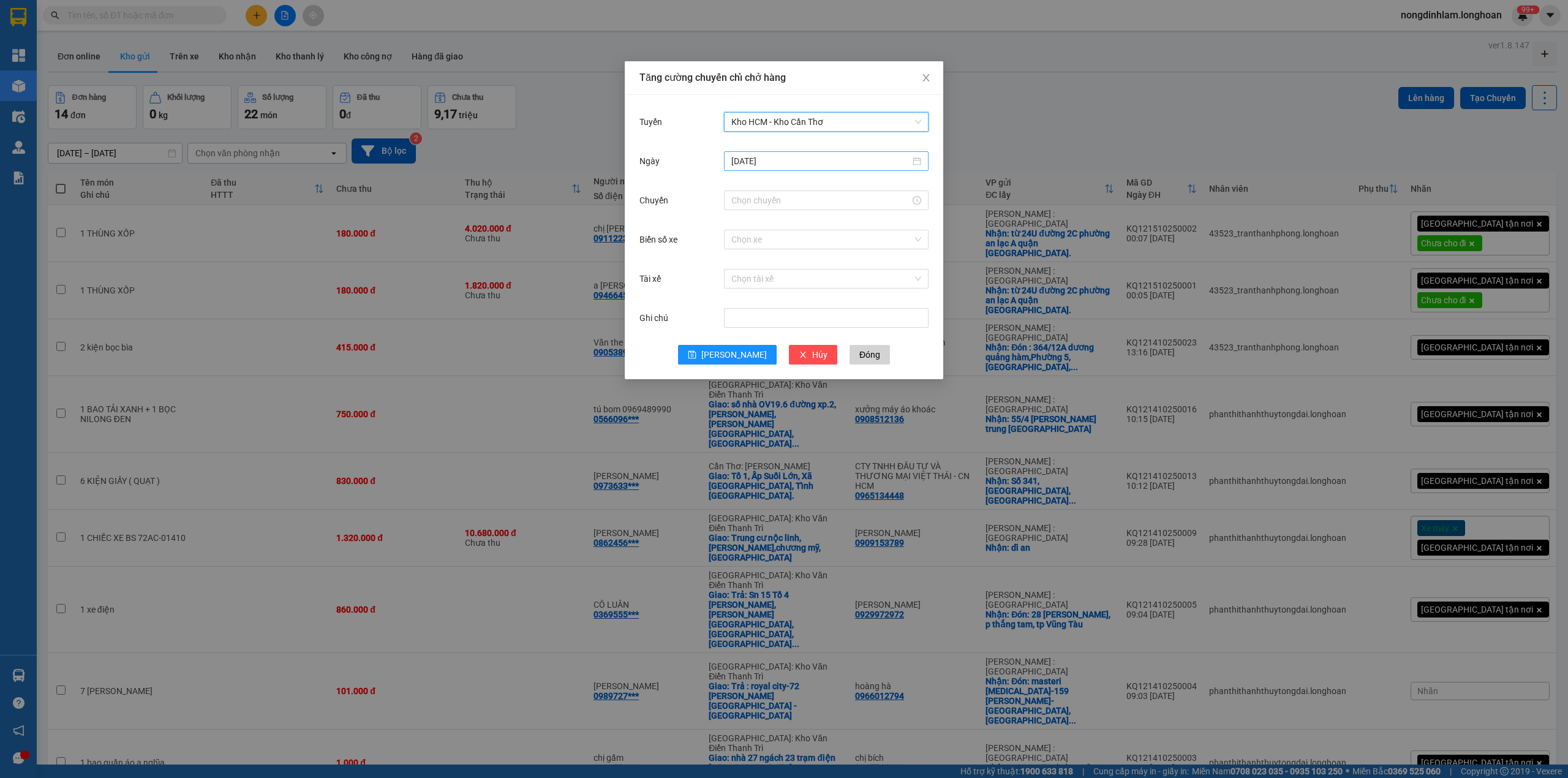
click at [782, 157] on input "[DATE]" at bounding box center [820, 161] width 179 height 13
type input "[DATE]"
click at [811, 271] on div "15" at bounding box center [808, 270] width 15 height 15
click at [772, 201] on input "Chuyến" at bounding box center [820, 200] width 179 height 13
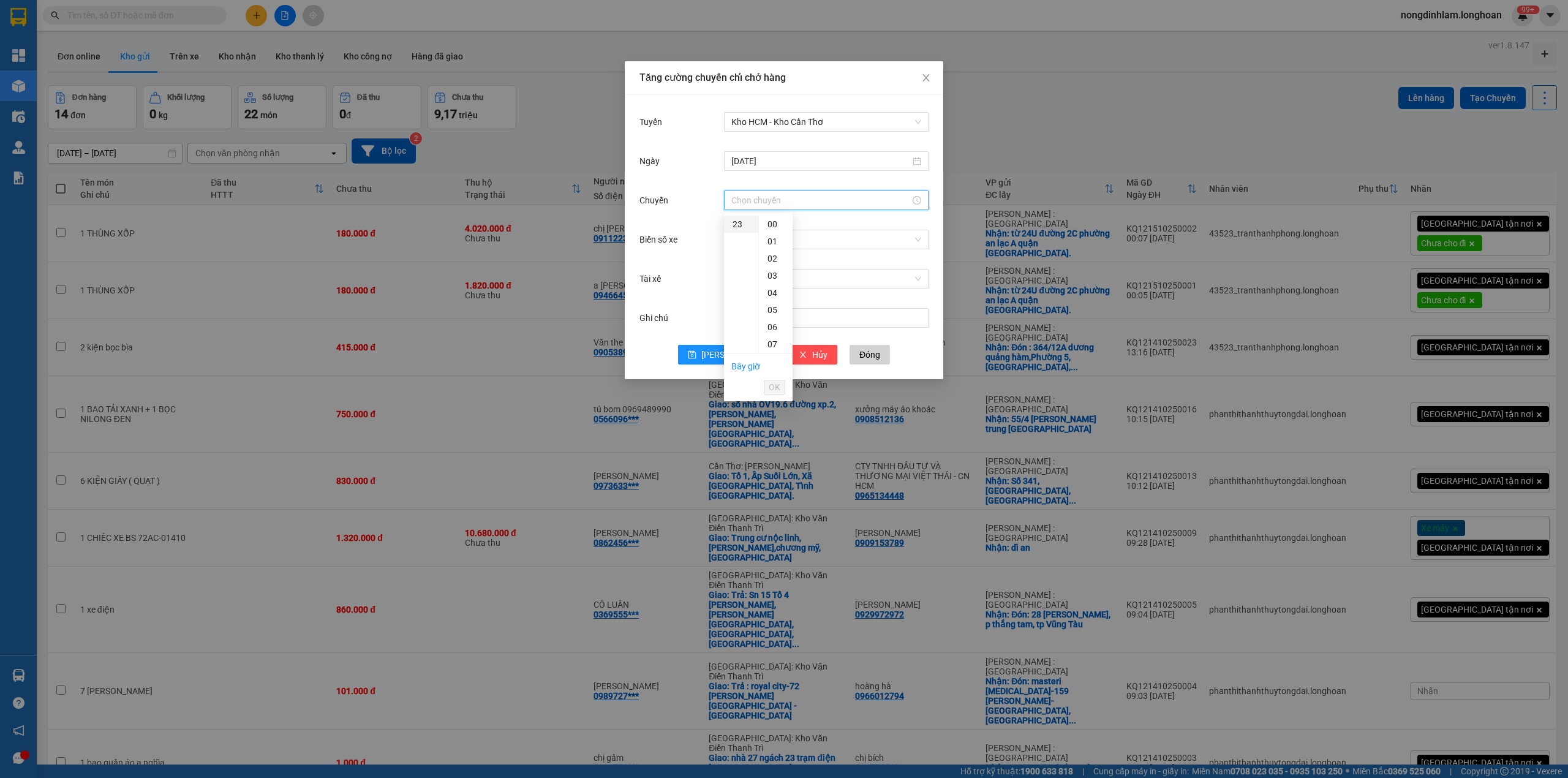
click at [741, 224] on div "23" at bounding box center [741, 224] width 34 height 17
type input "23:00"
click at [775, 381] on span "OK" at bounding box center [775, 387] width 12 height 13
click at [721, 361] on button "[PERSON_NAME]" at bounding box center [727, 355] width 98 height 20
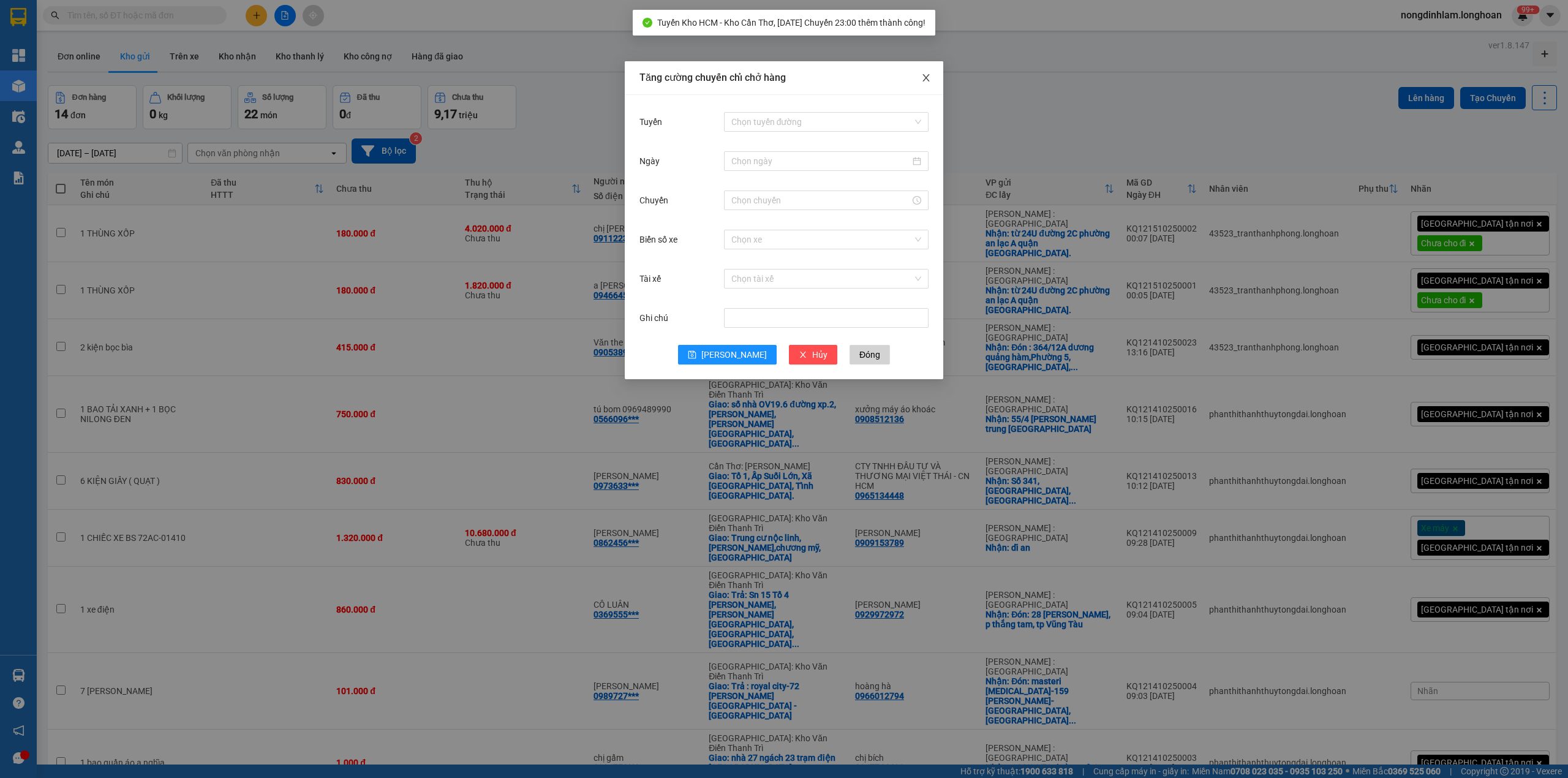
click at [927, 83] on icon "close" at bounding box center [926, 77] width 10 height 10
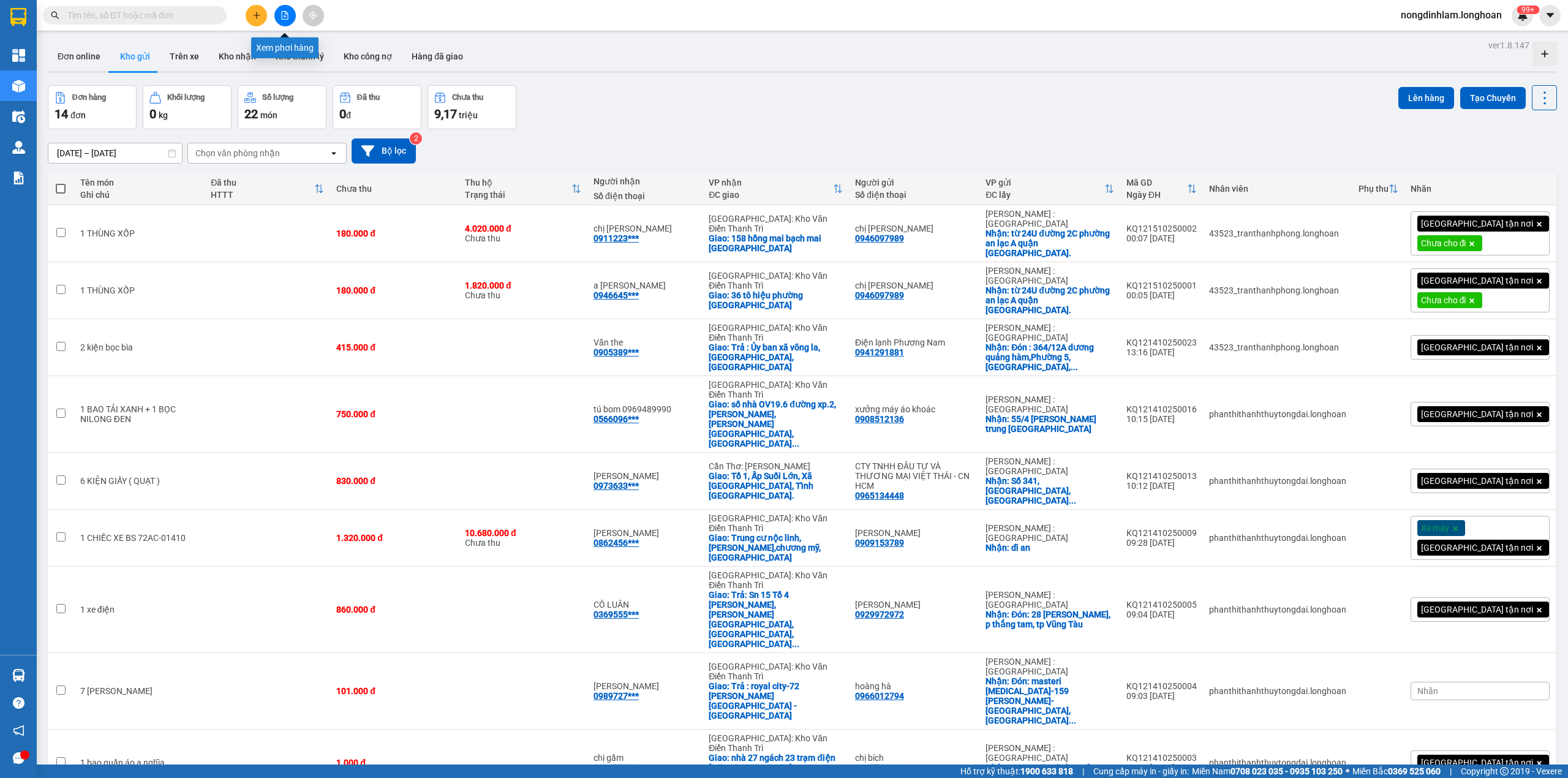
click at [288, 19] on icon "file-add" at bounding box center [284, 15] width 9 height 9
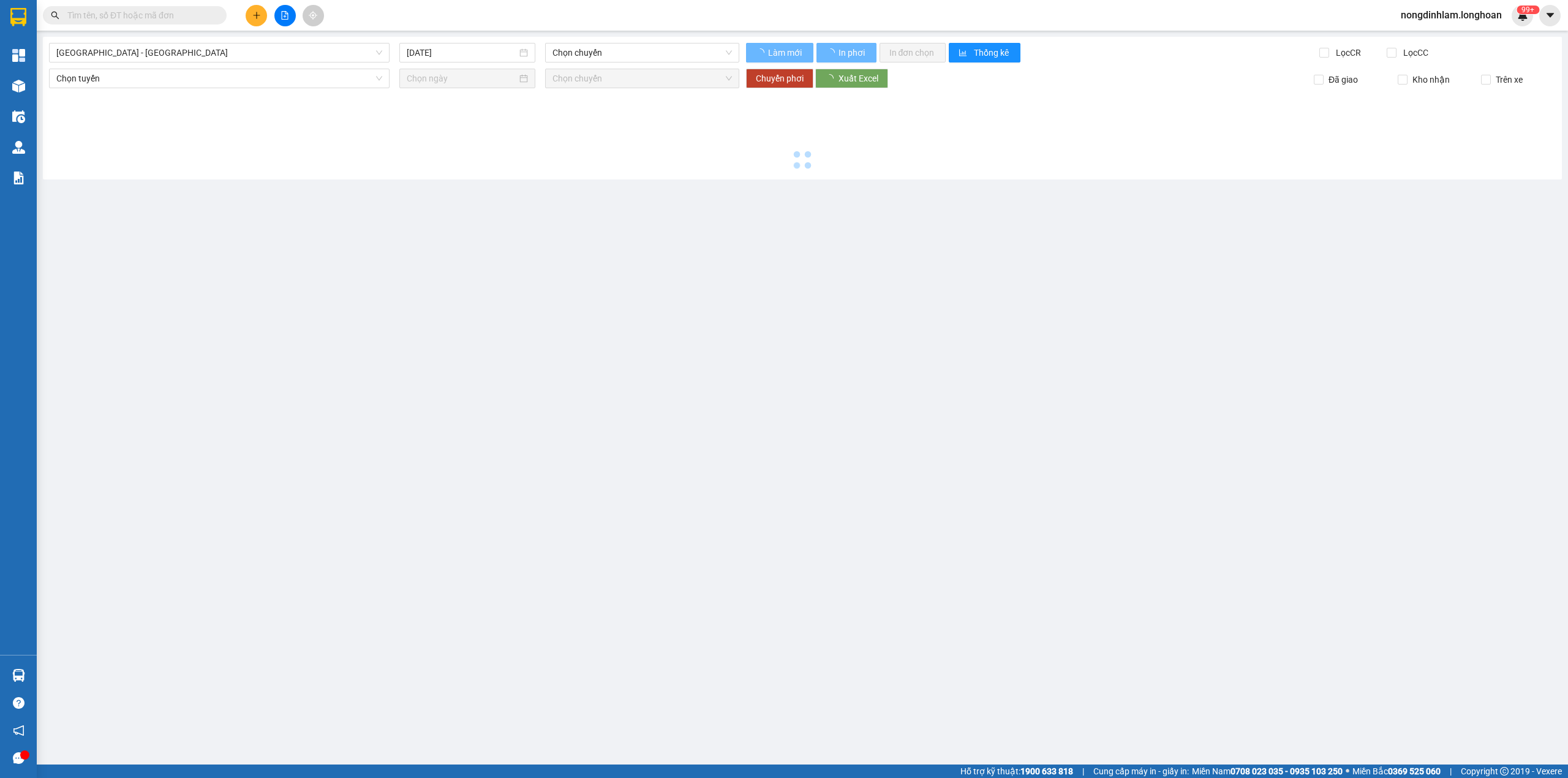
type input "[DATE]"
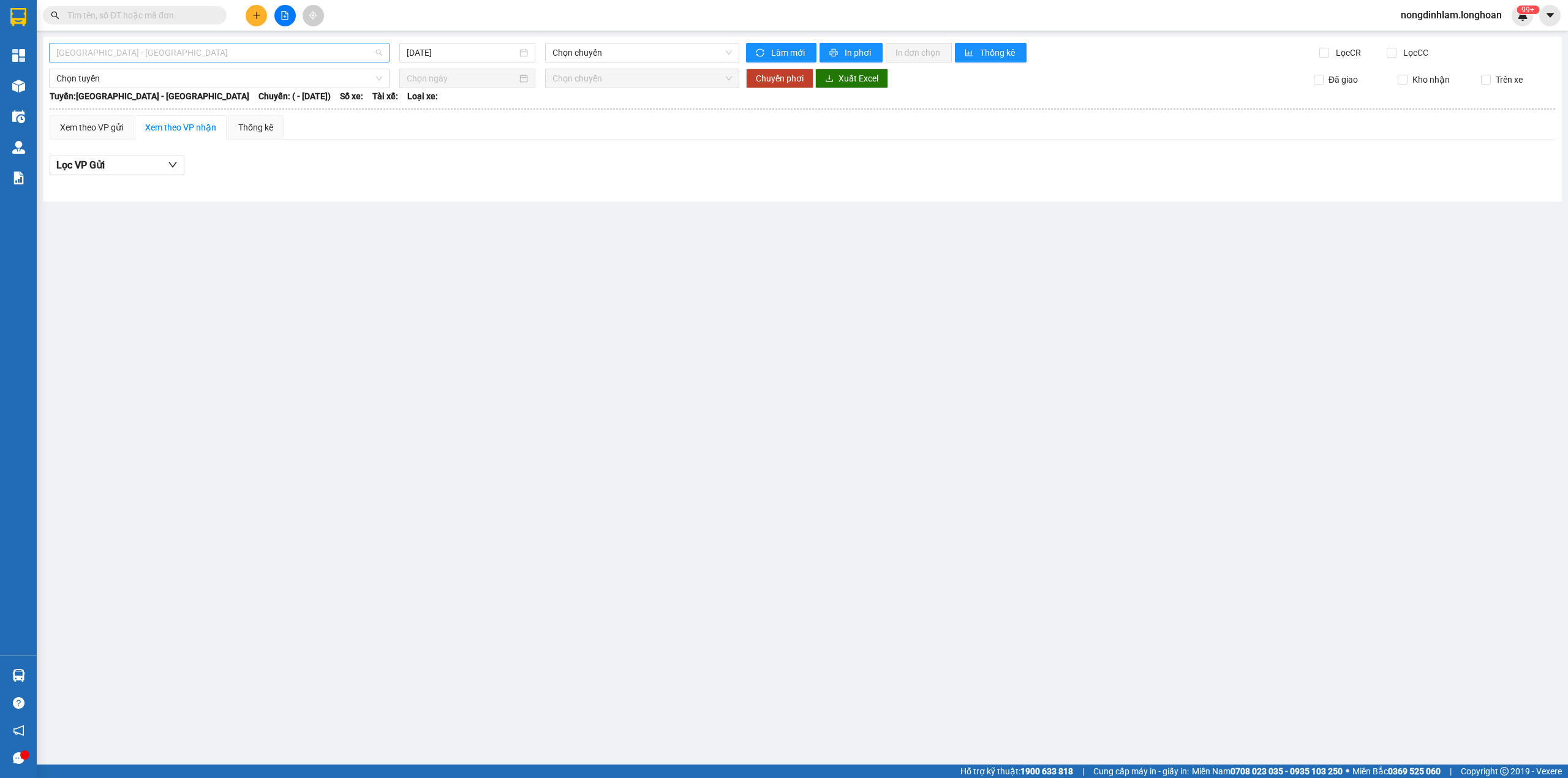
click at [292, 46] on span "[GEOGRAPHIC_DATA] - [GEOGRAPHIC_DATA]" at bounding box center [219, 53] width 326 height 19
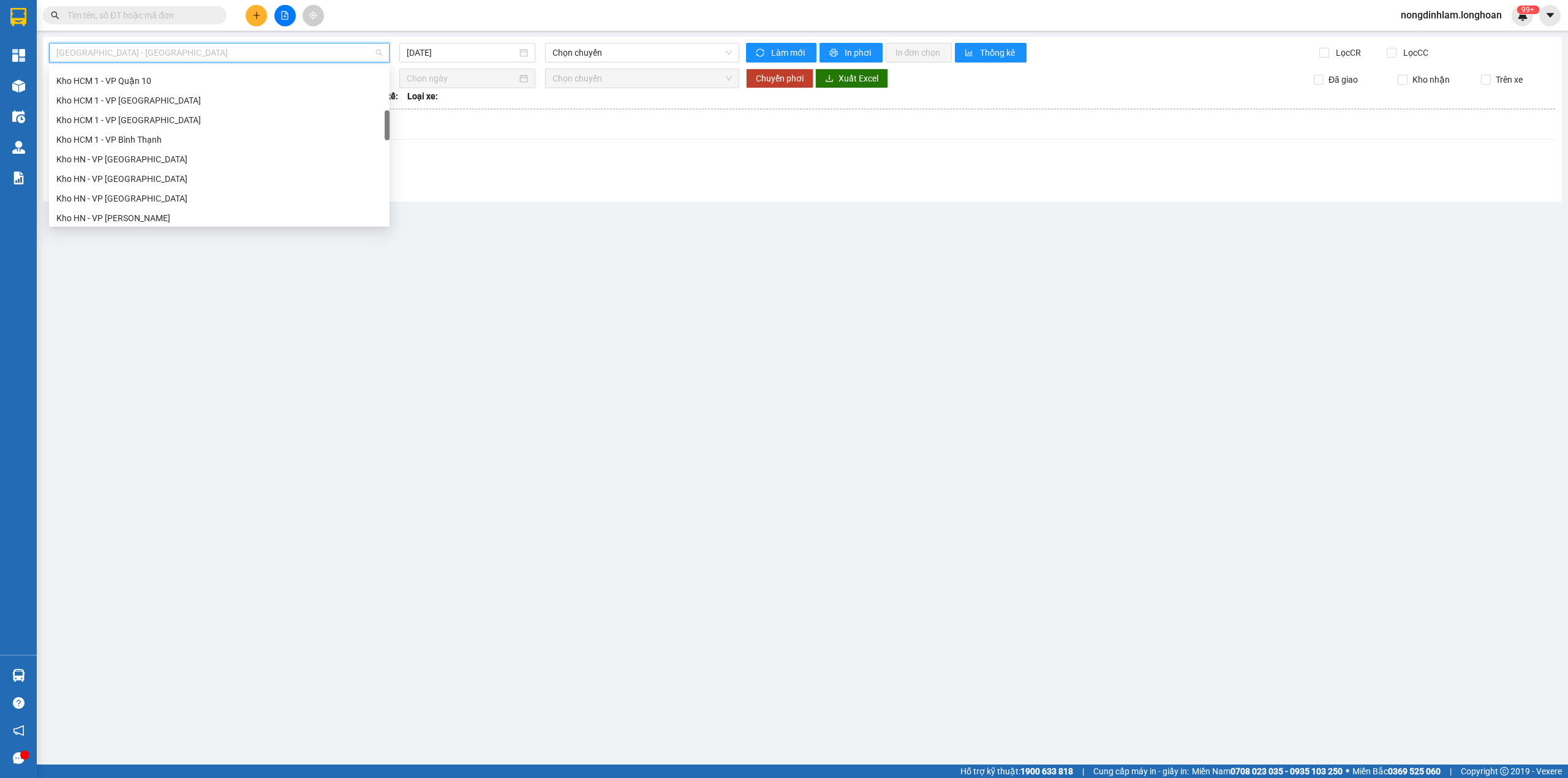
scroll to position [209, 0]
click at [164, 121] on div "Kho Cần Thơ - Kho HCM" at bounding box center [219, 123] width 326 height 13
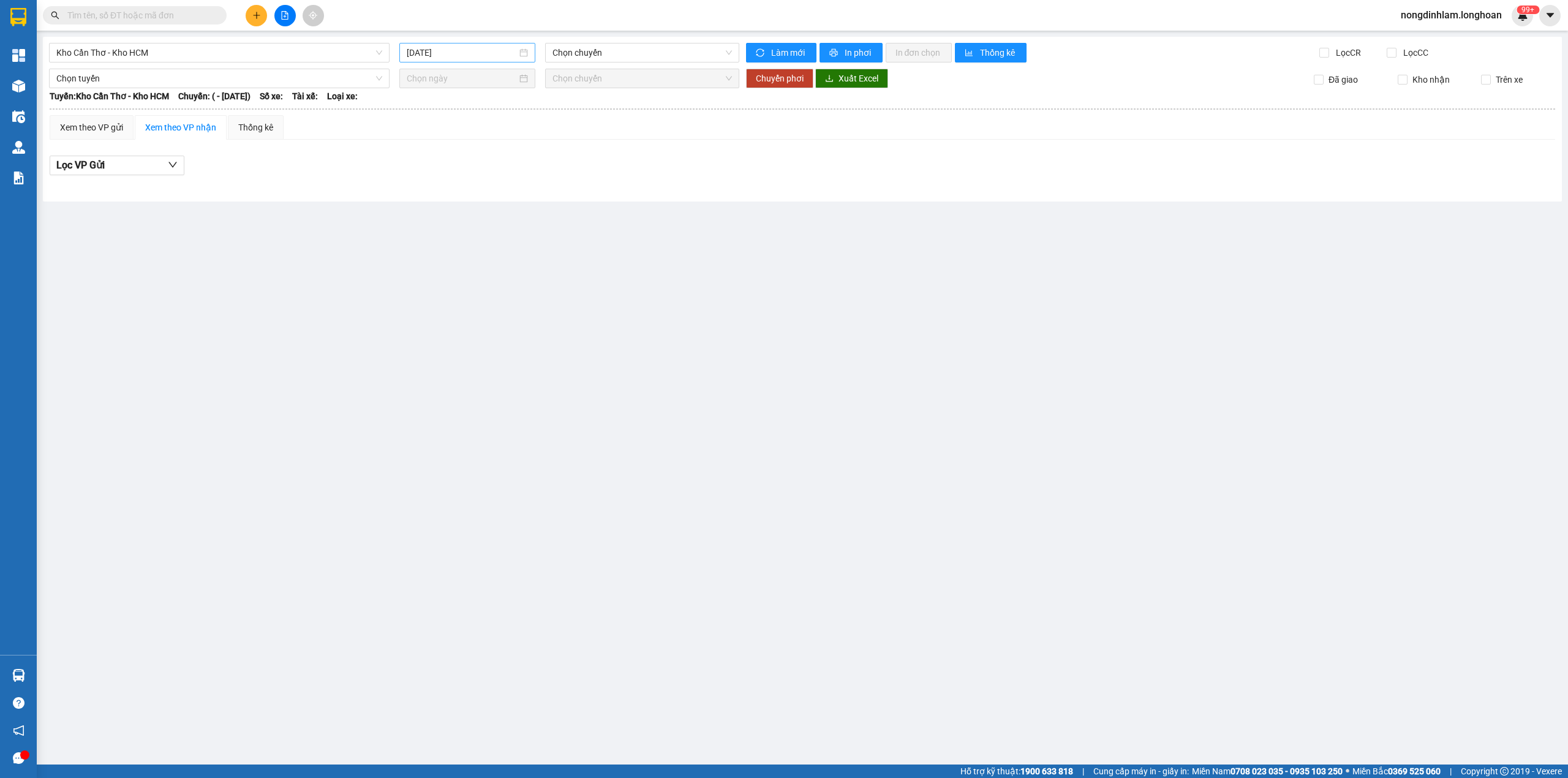
click at [475, 45] on div "[DATE]" at bounding box center [467, 53] width 136 height 20
click at [463, 159] on div "14" at bounding box center [462, 161] width 15 height 15
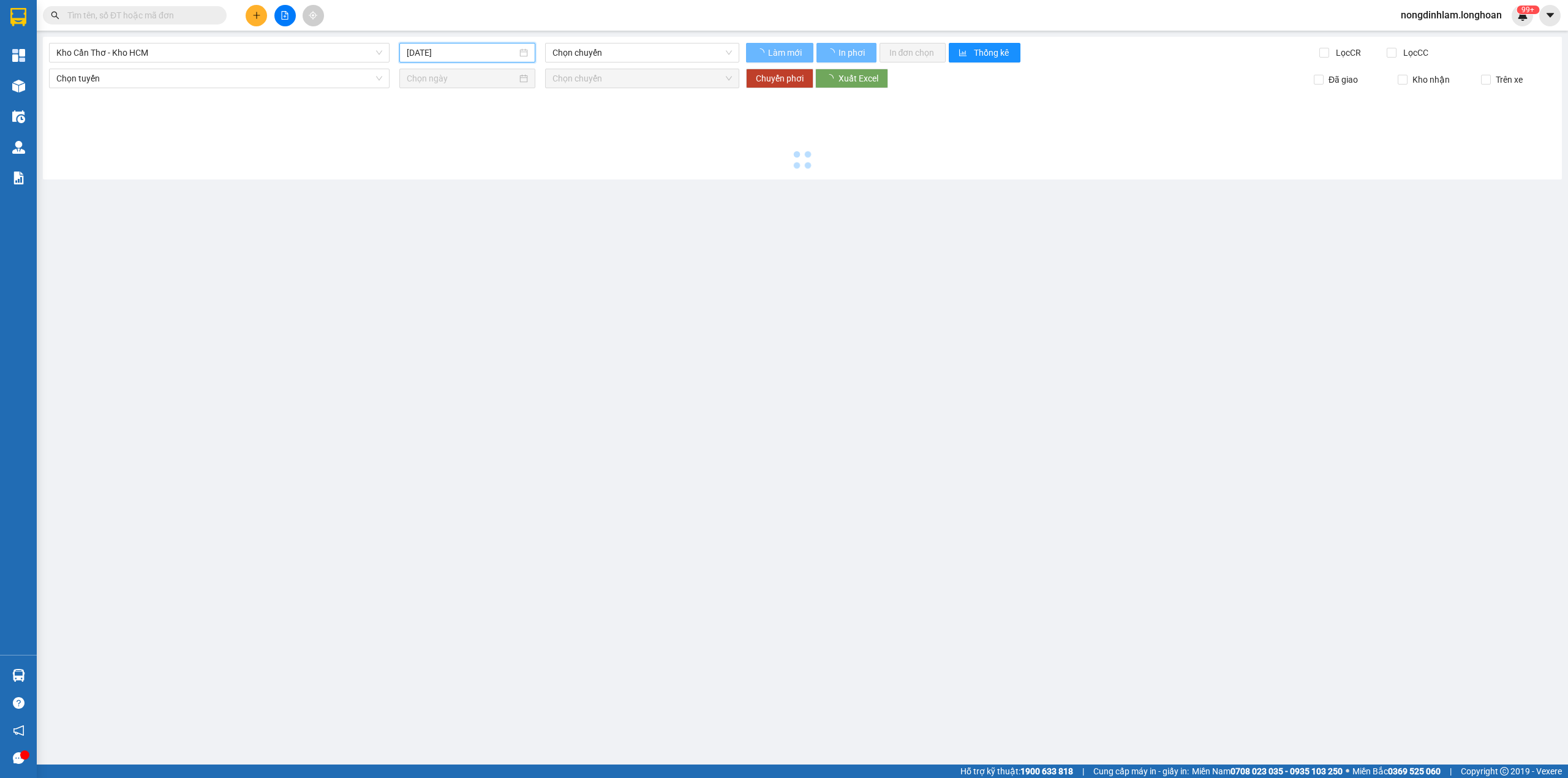
type input "[DATE]"
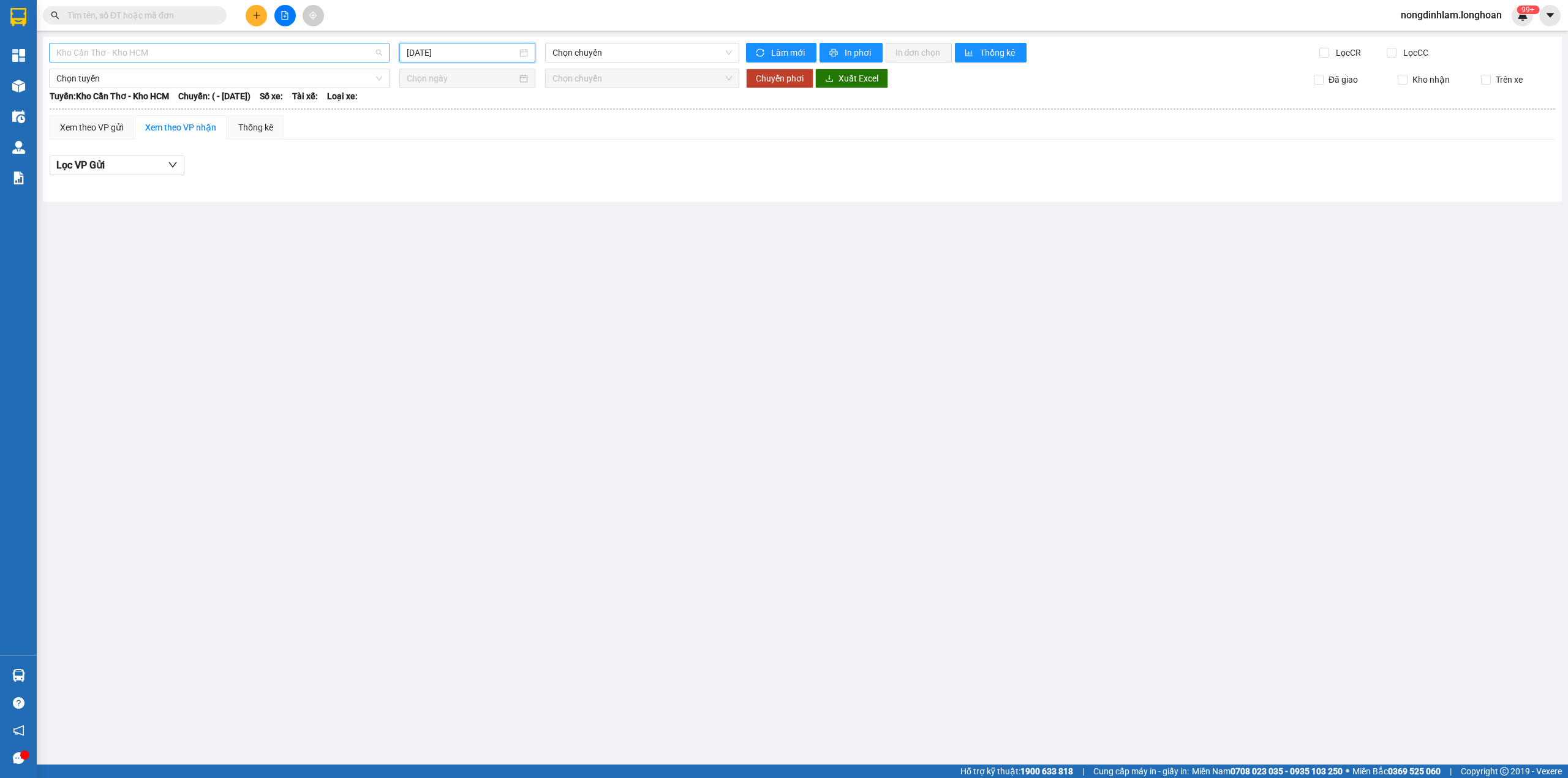
click at [334, 59] on span "Kho Cần Thơ - Kho HCM" at bounding box center [219, 53] width 326 height 19
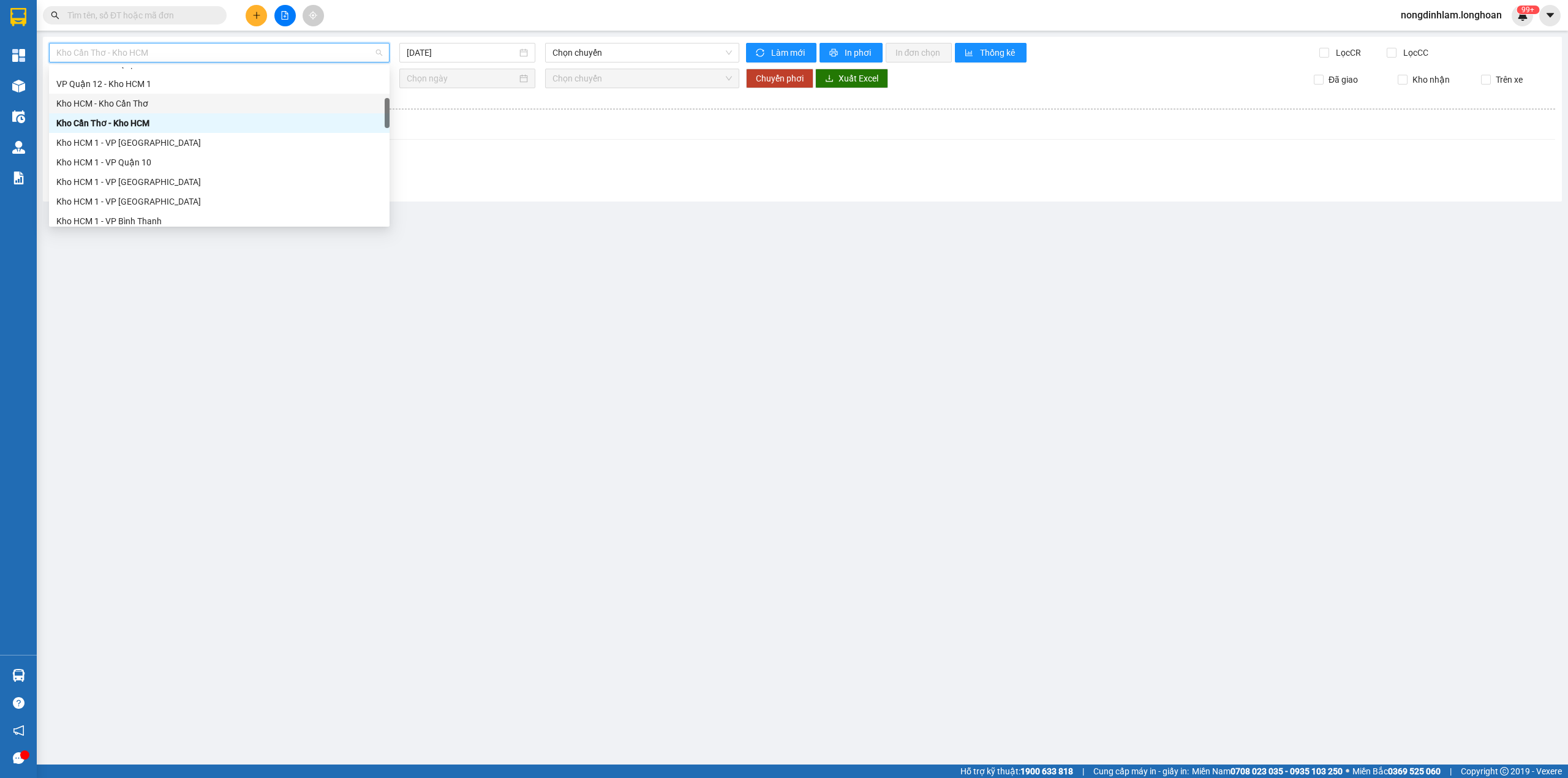
click at [123, 104] on div "Kho HCM - Kho Cần Thơ" at bounding box center [219, 103] width 326 height 13
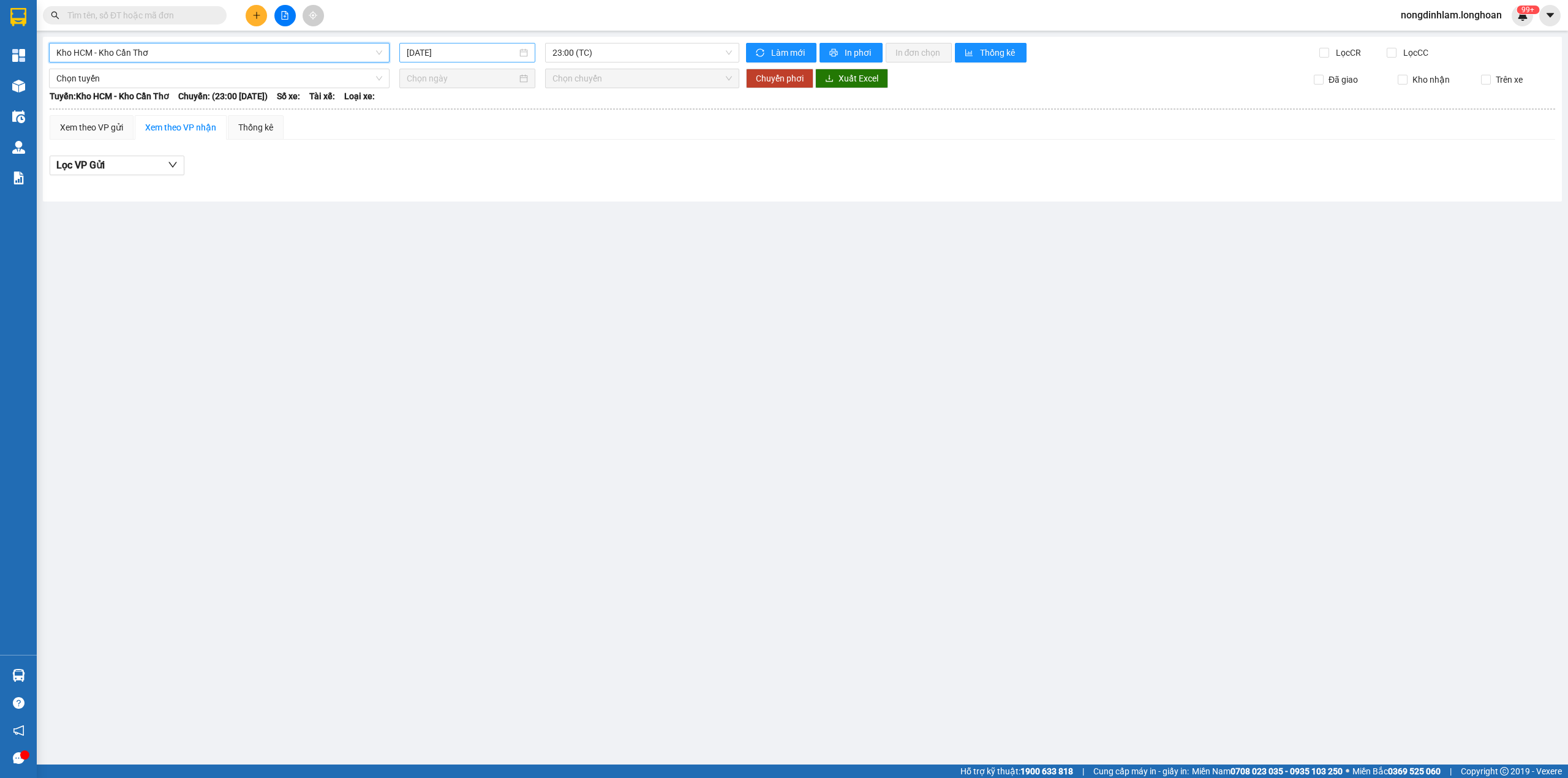
click at [492, 48] on input "[DATE]" at bounding box center [461, 52] width 110 height 13
click at [457, 160] on div "14" at bounding box center [462, 161] width 15 height 15
type input "[DATE]"
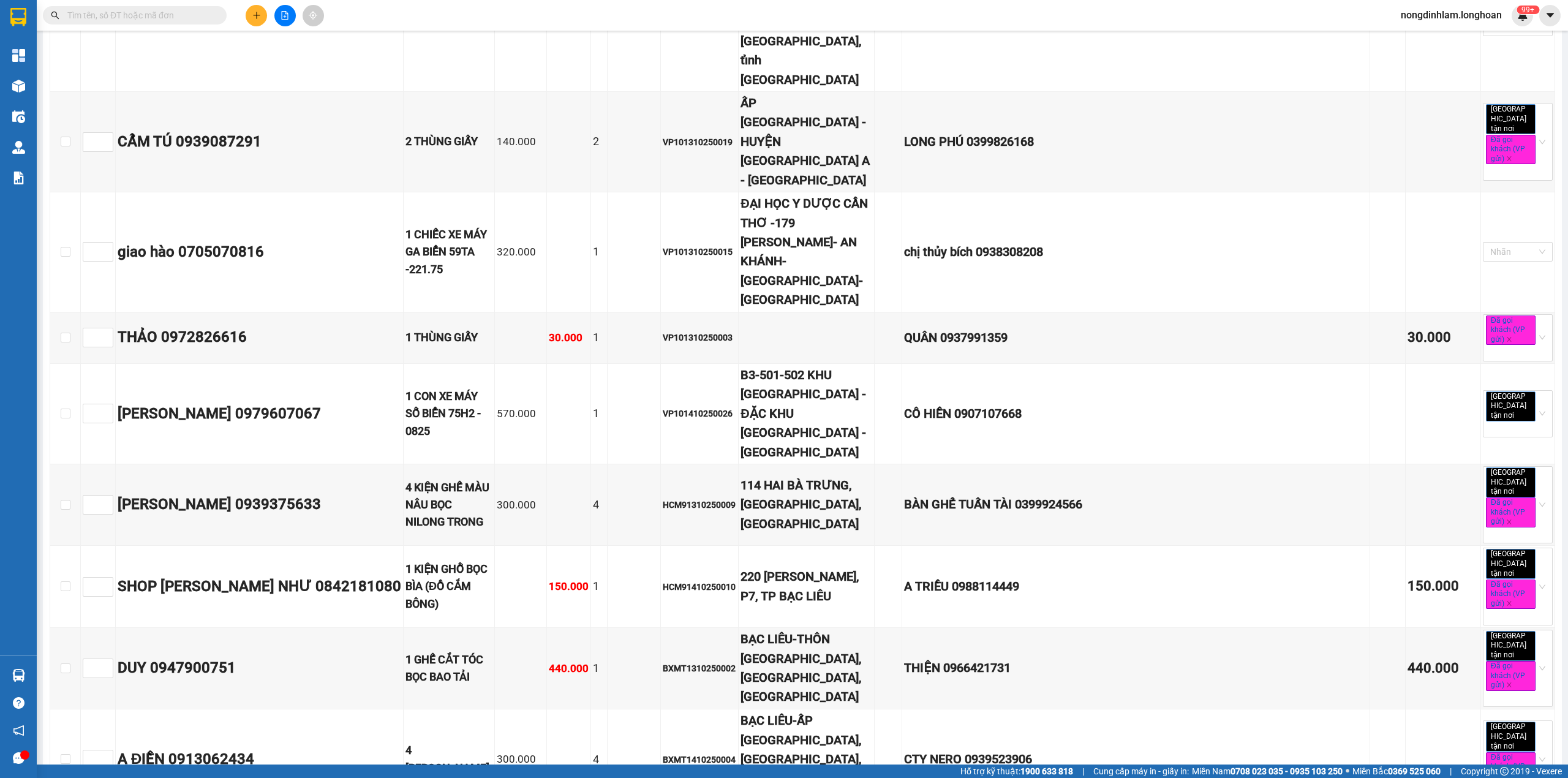
scroll to position [3443, 0]
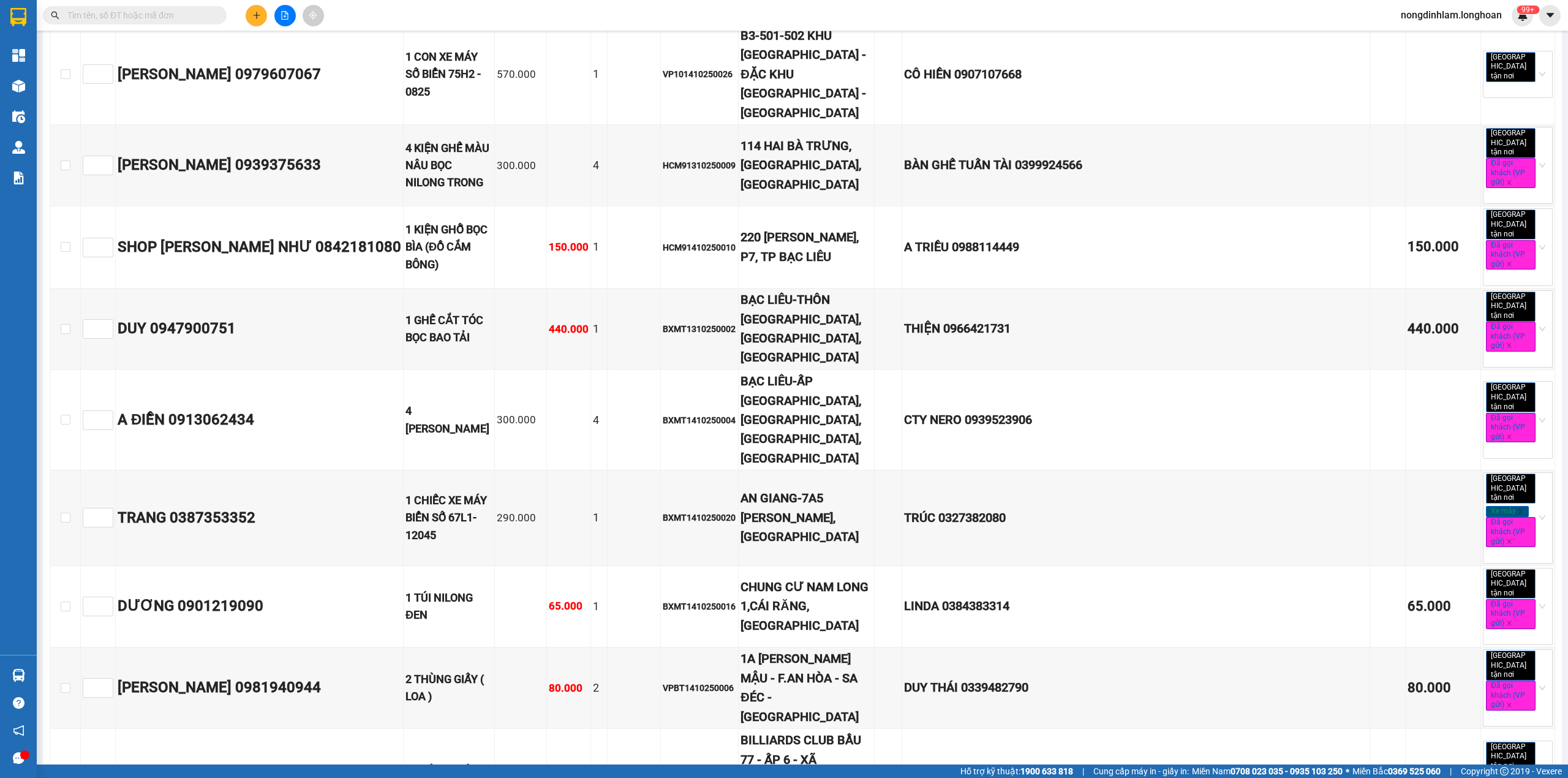
drag, startPoint x: 217, startPoint y: 662, endPoint x: 204, endPoint y: 662, distance: 13.0
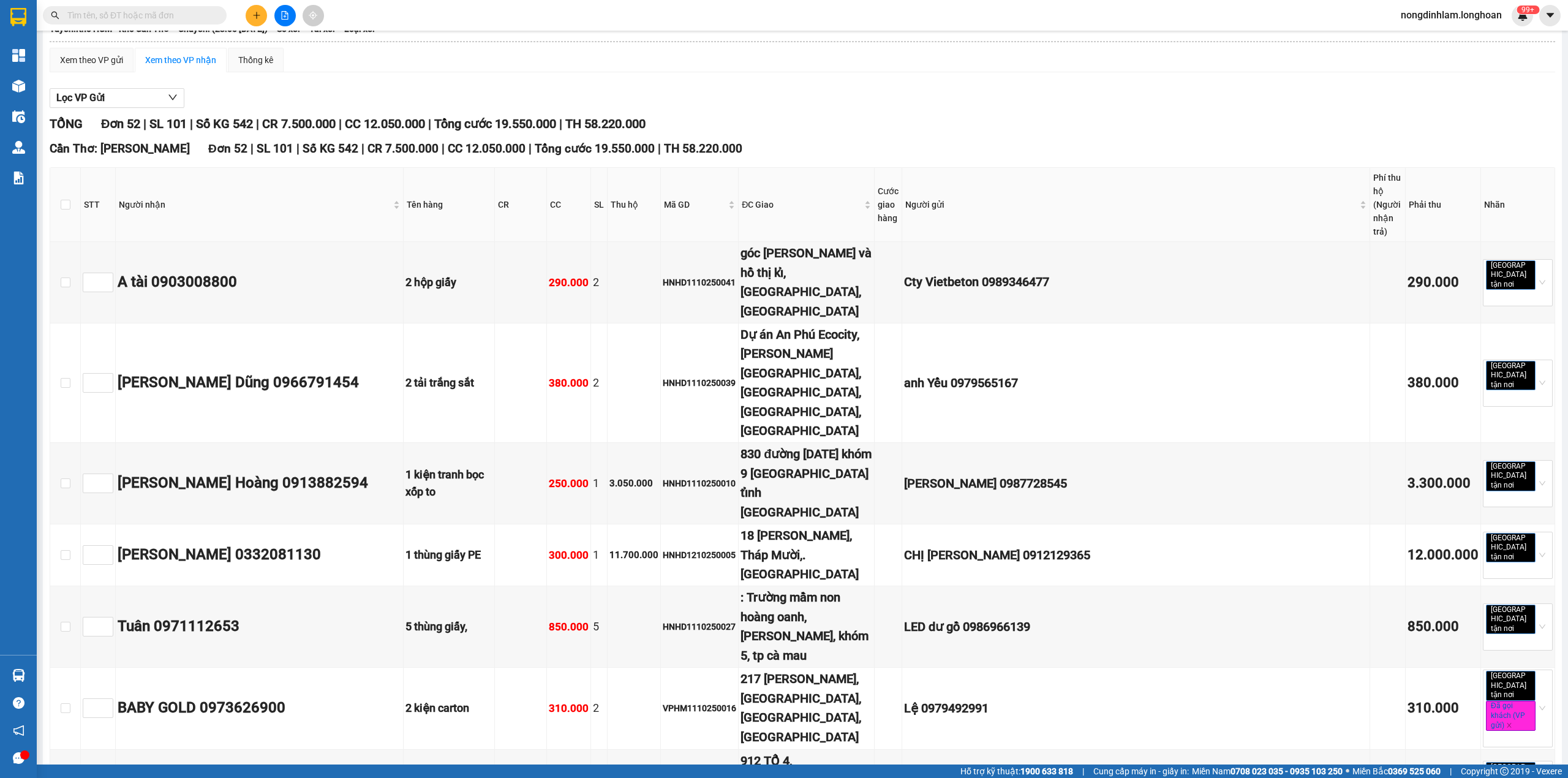
scroll to position [0, 0]
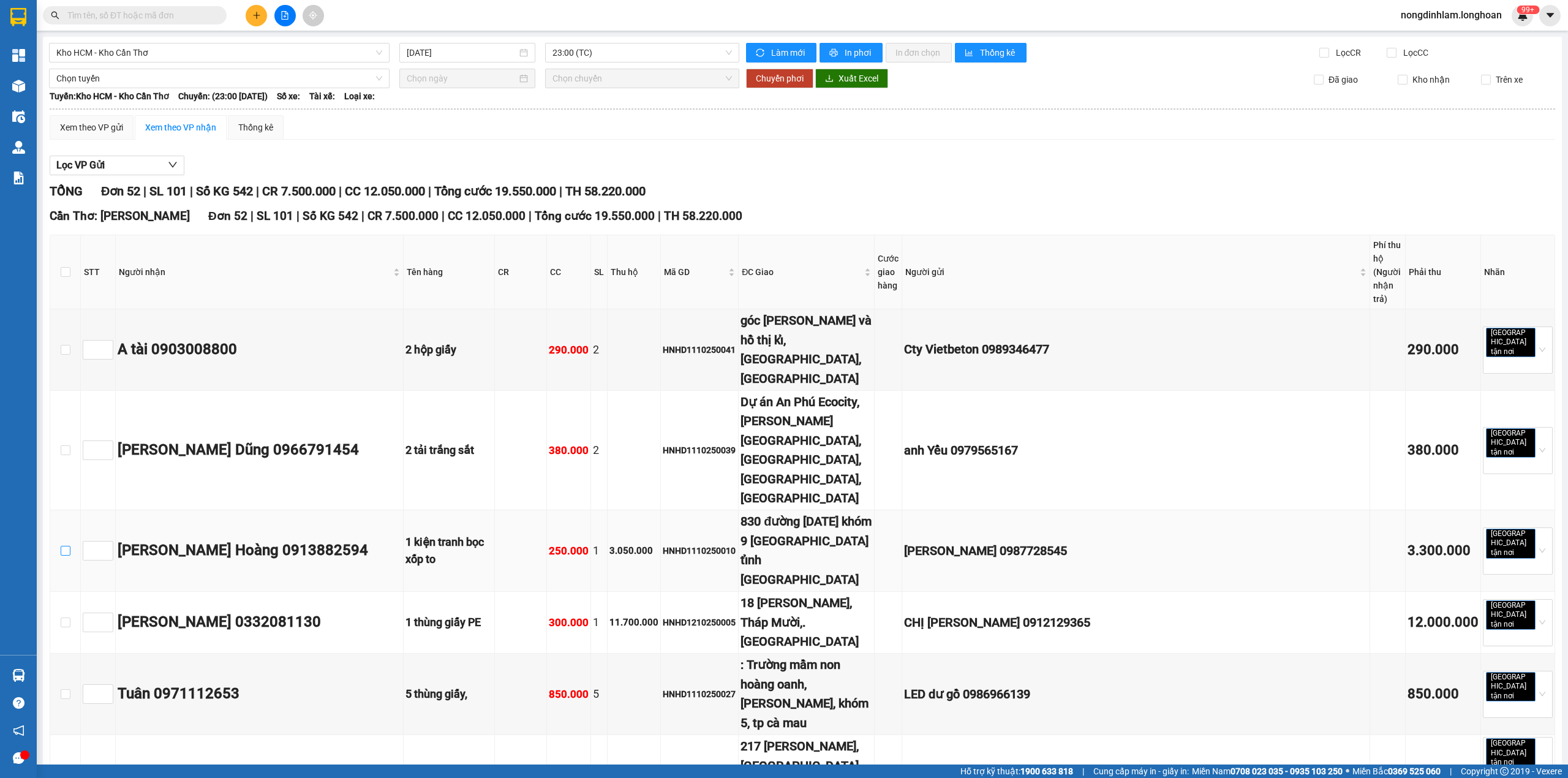
click at [63, 546] on input "checkbox" at bounding box center [65, 551] width 10 height 10
checkbox input "true"
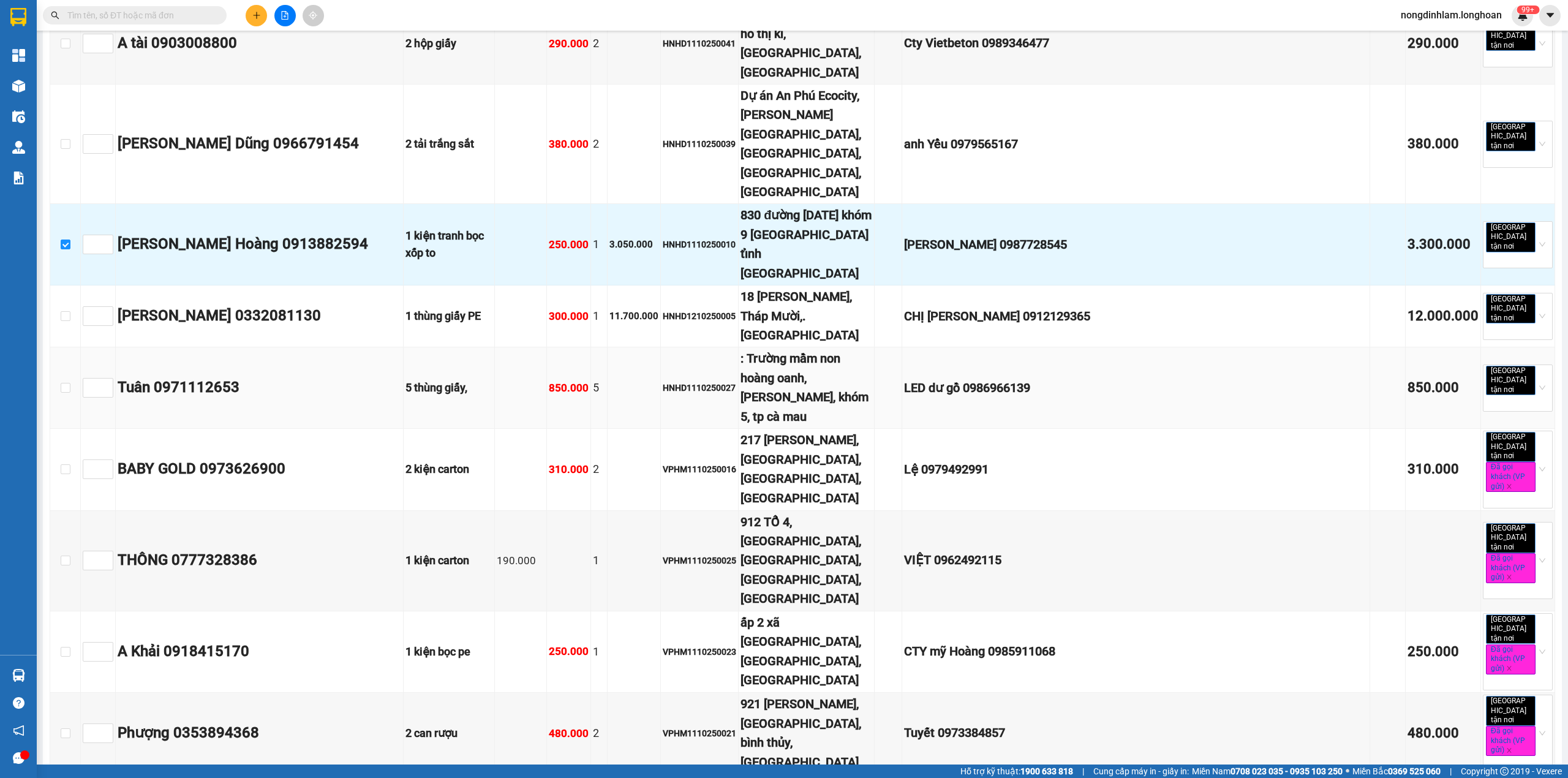
scroll to position [327, 0]
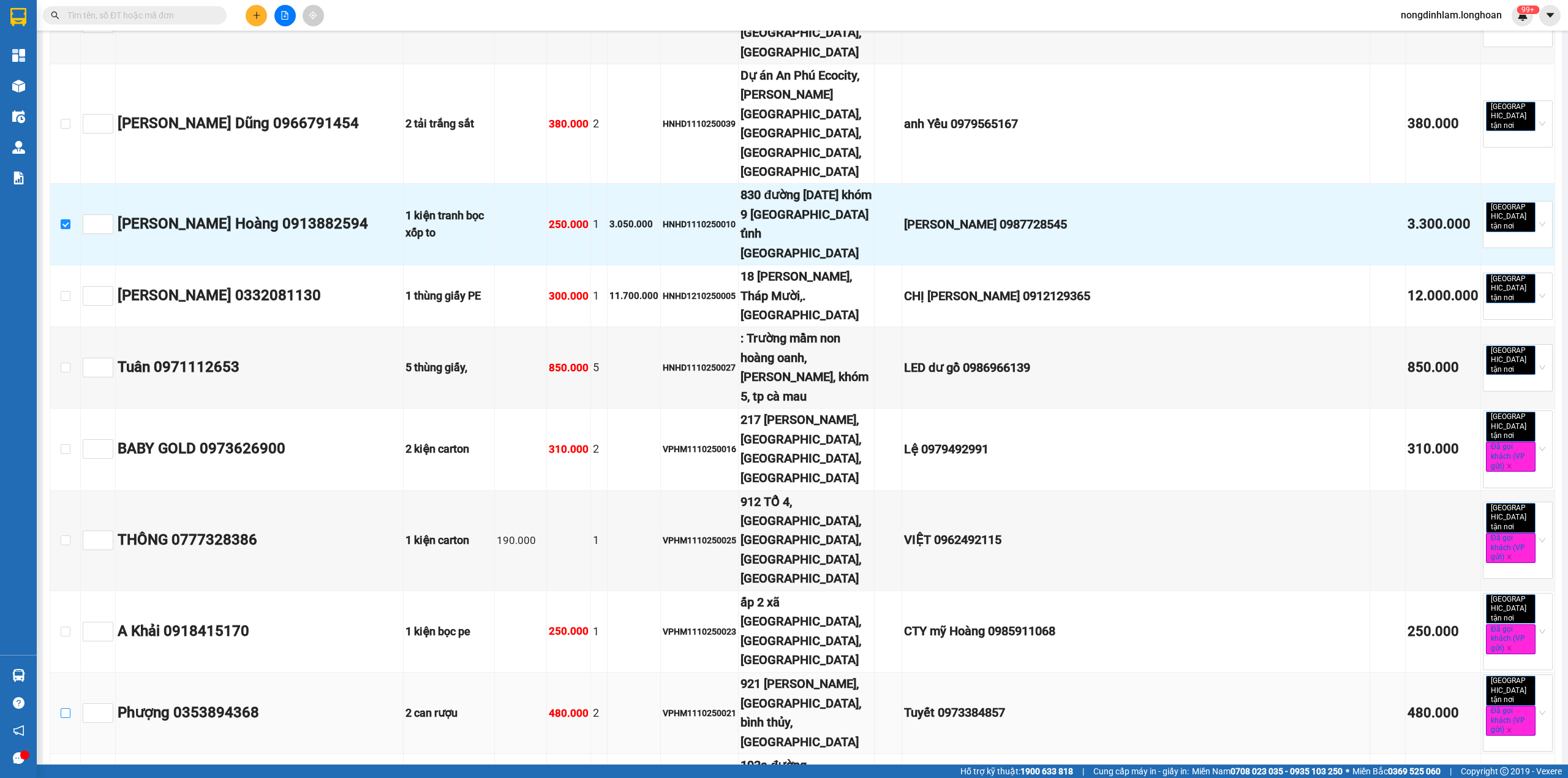
click at [67, 708] on input "checkbox" at bounding box center [65, 713] width 10 height 10
checkbox input "true"
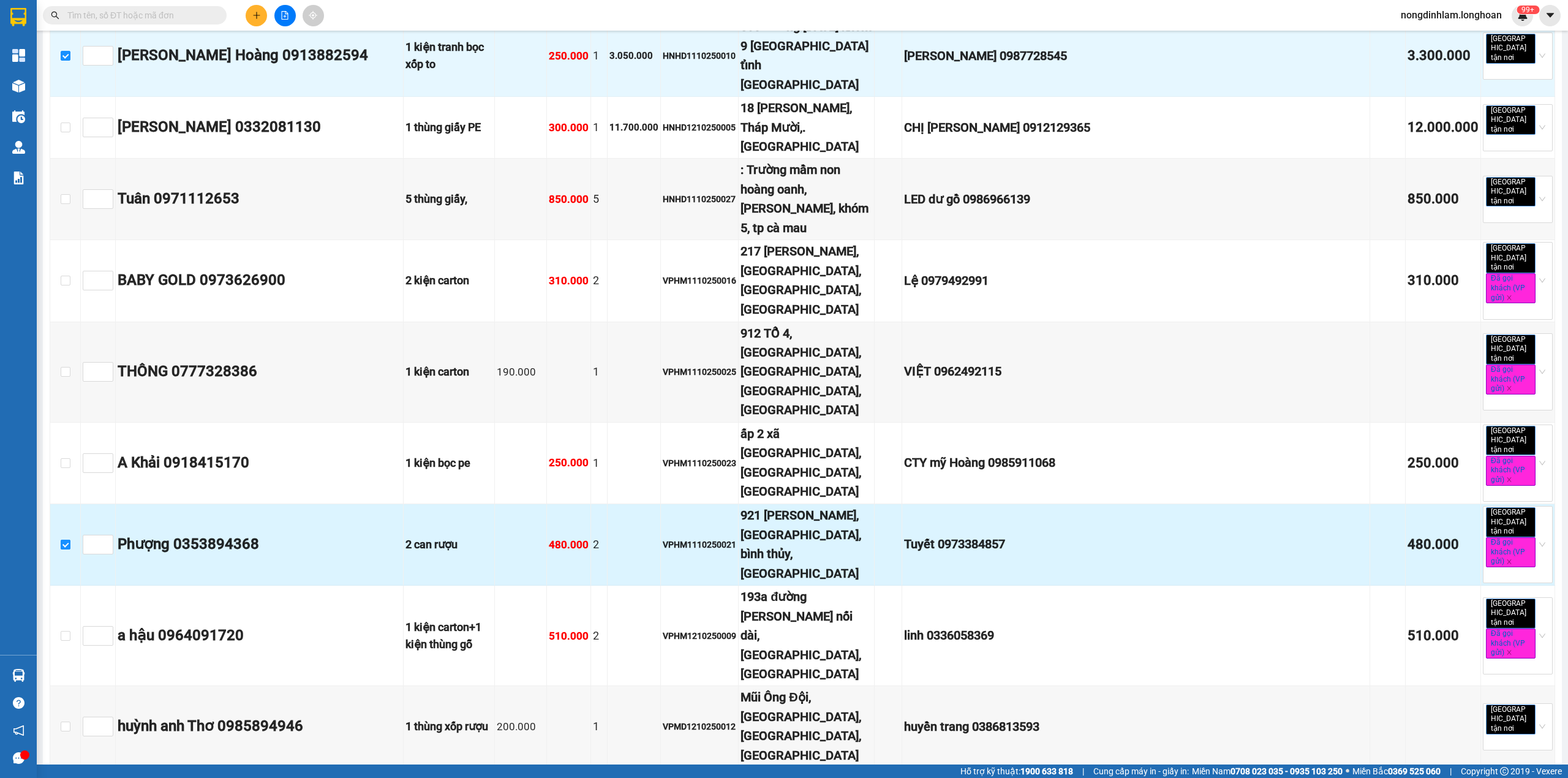
scroll to position [572, 0]
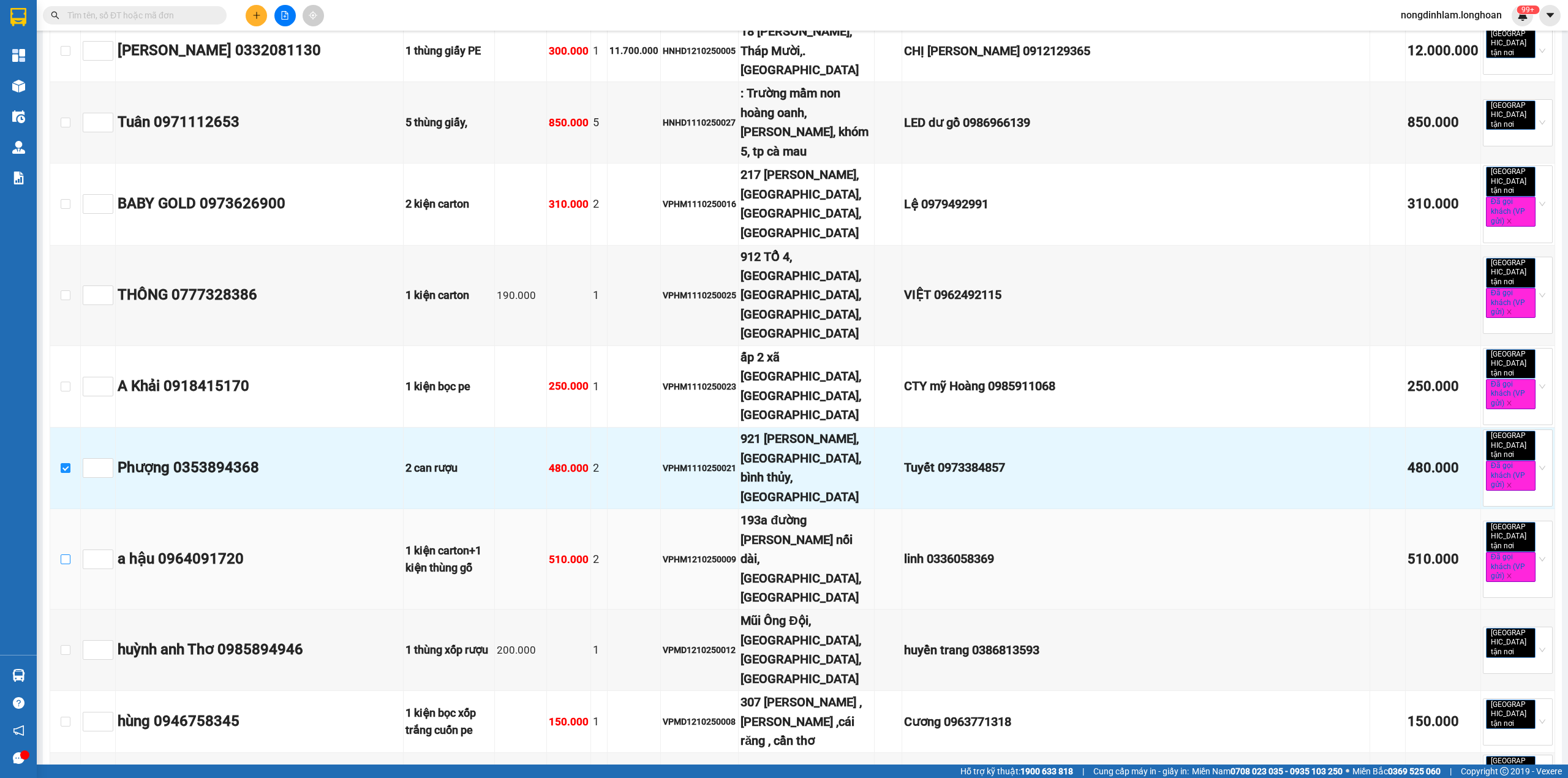
click at [63, 555] on input "checkbox" at bounding box center [65, 559] width 10 height 10
checkbox input "true"
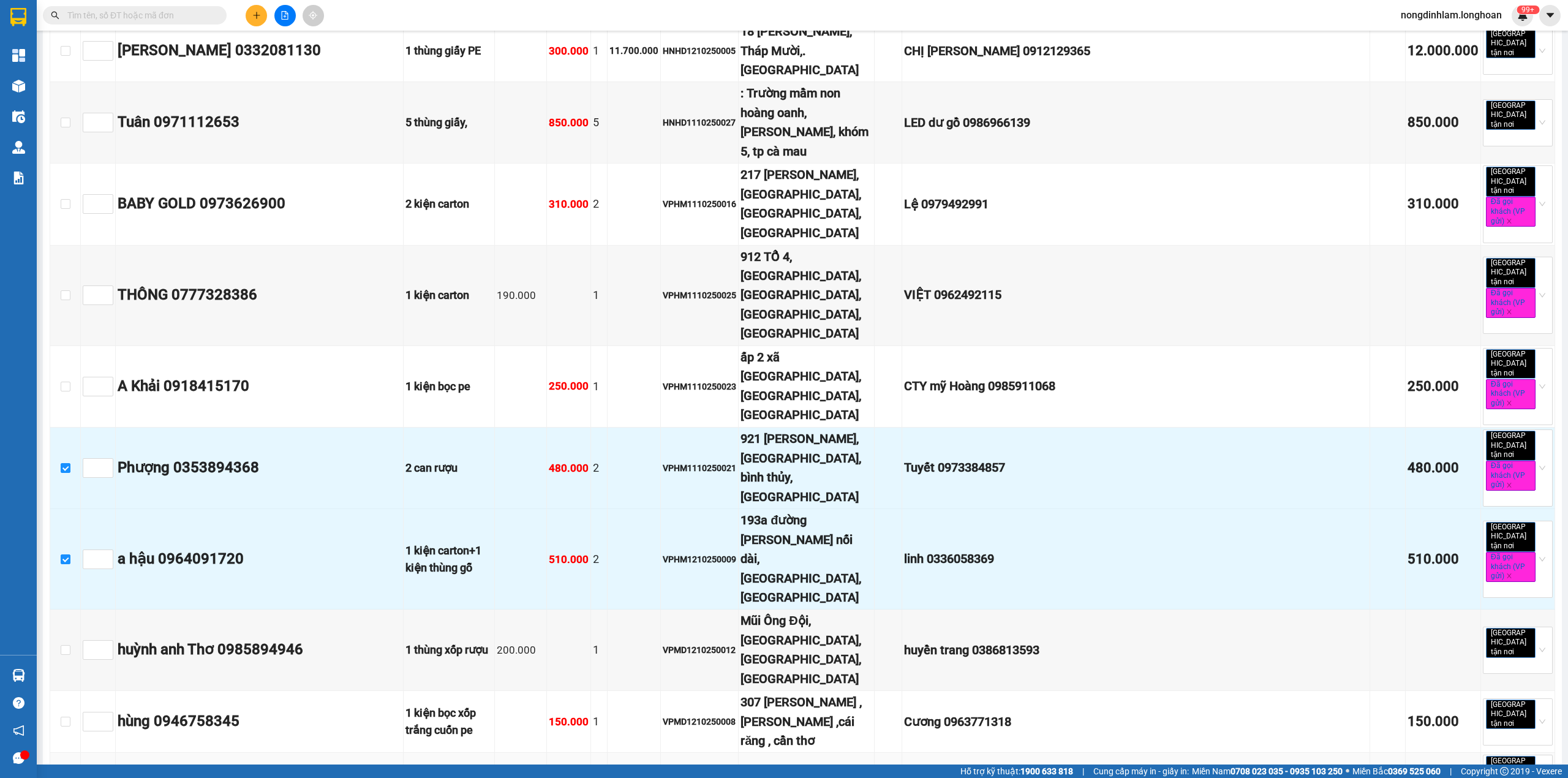
click at [65, 777] on input "checkbox" at bounding box center [65, 793] width 10 height 10
checkbox input "true"
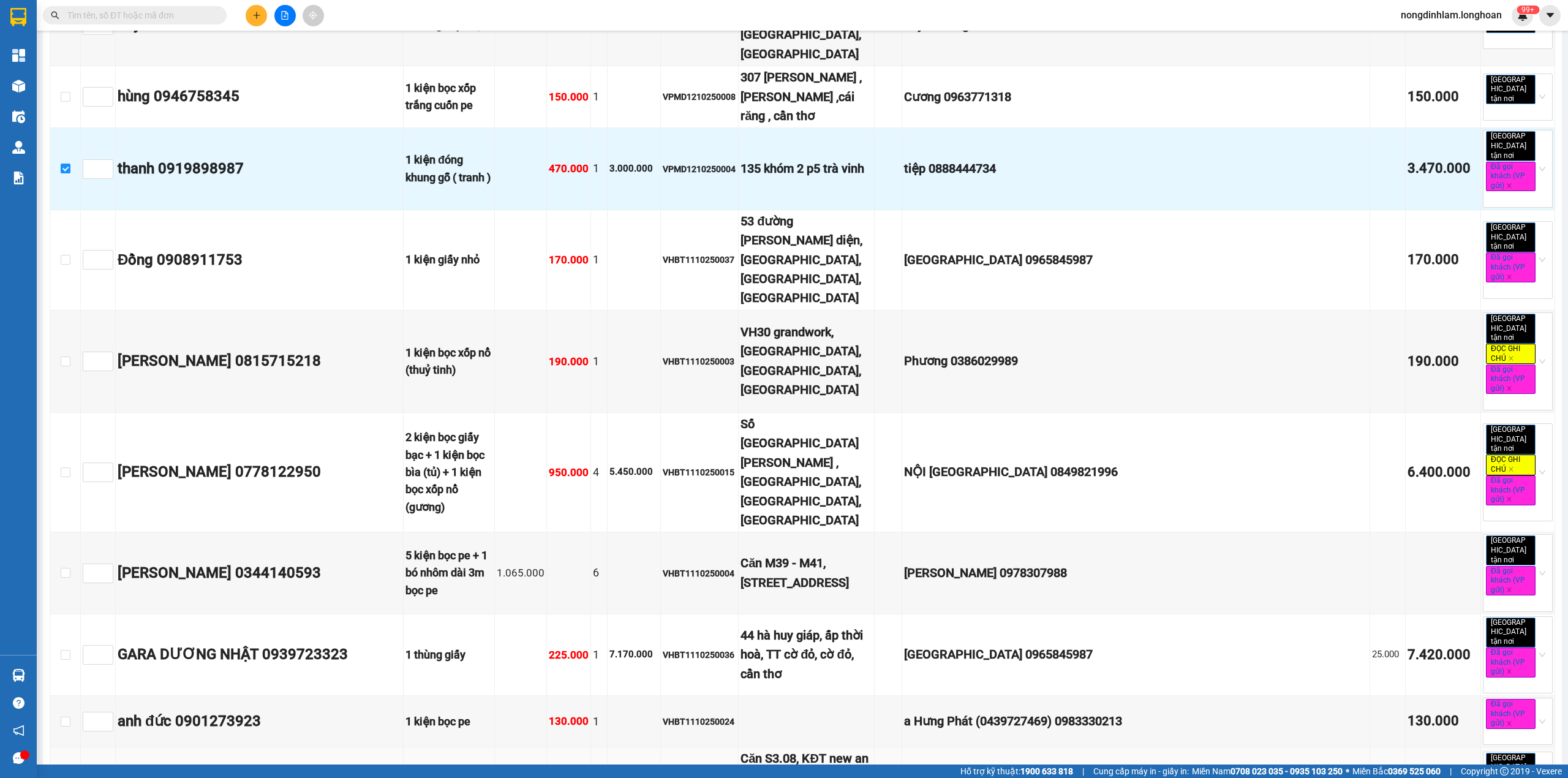
scroll to position [1225, 0]
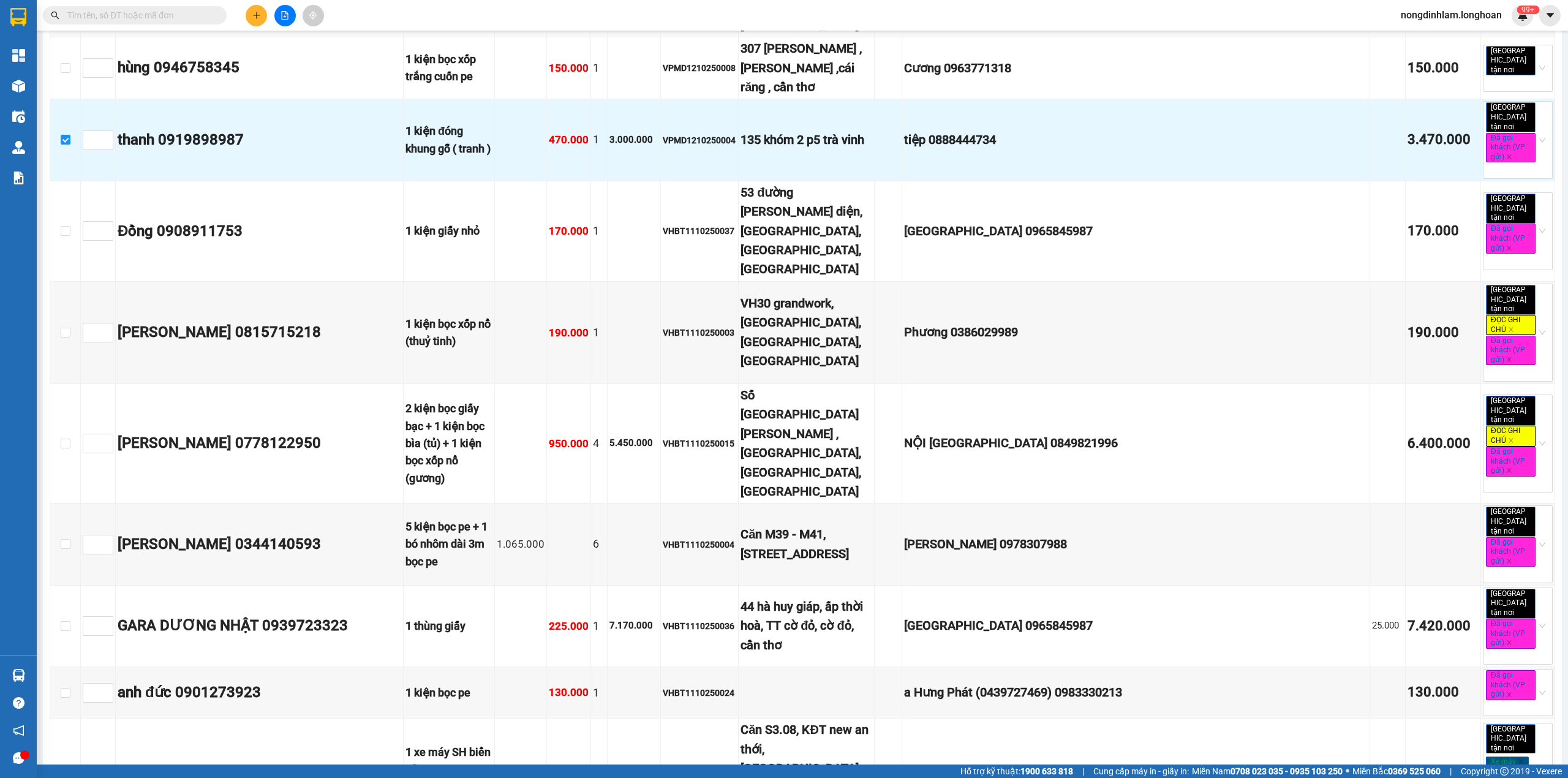
checkbox input "true"
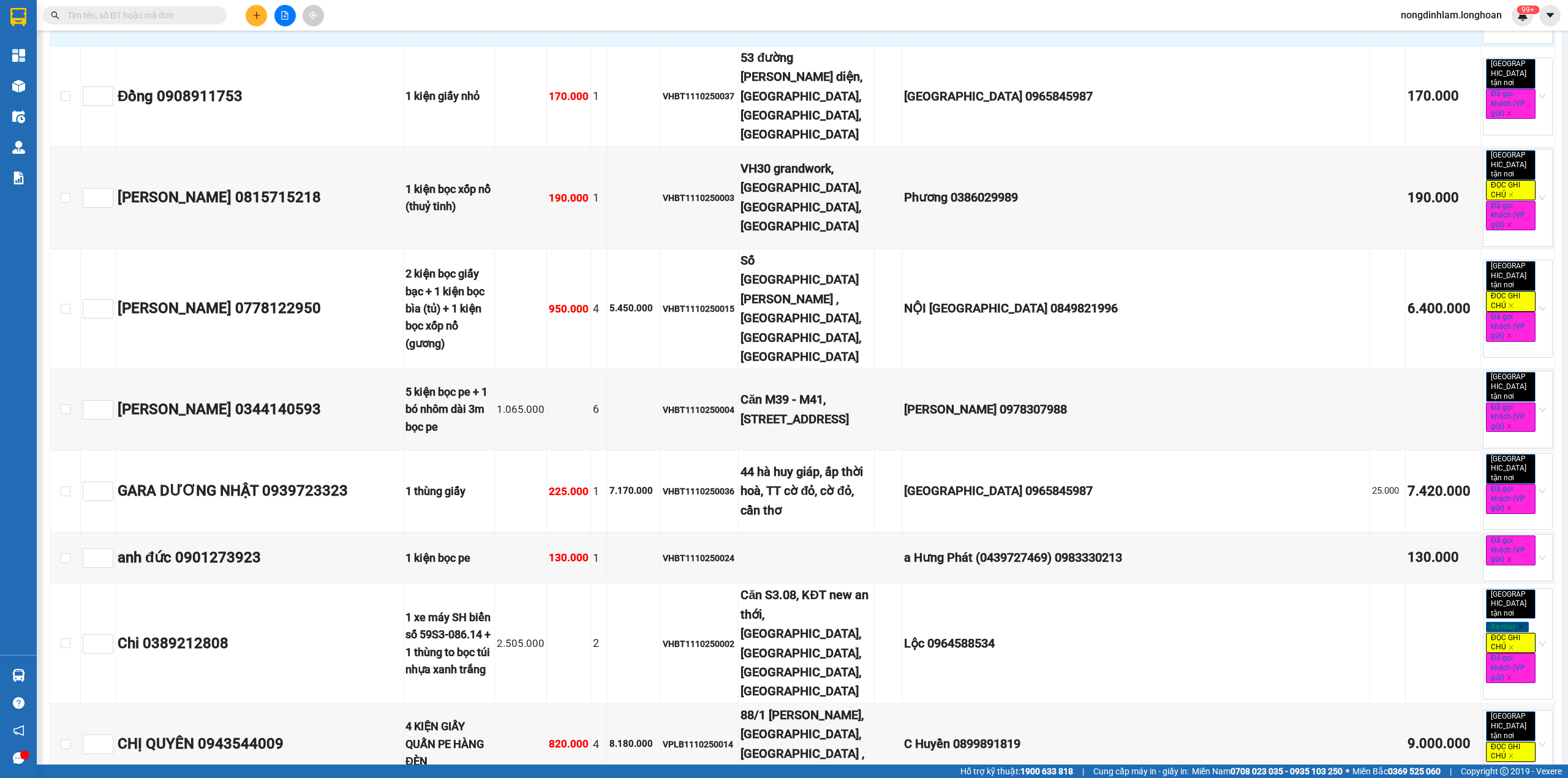
scroll to position [1388, 0]
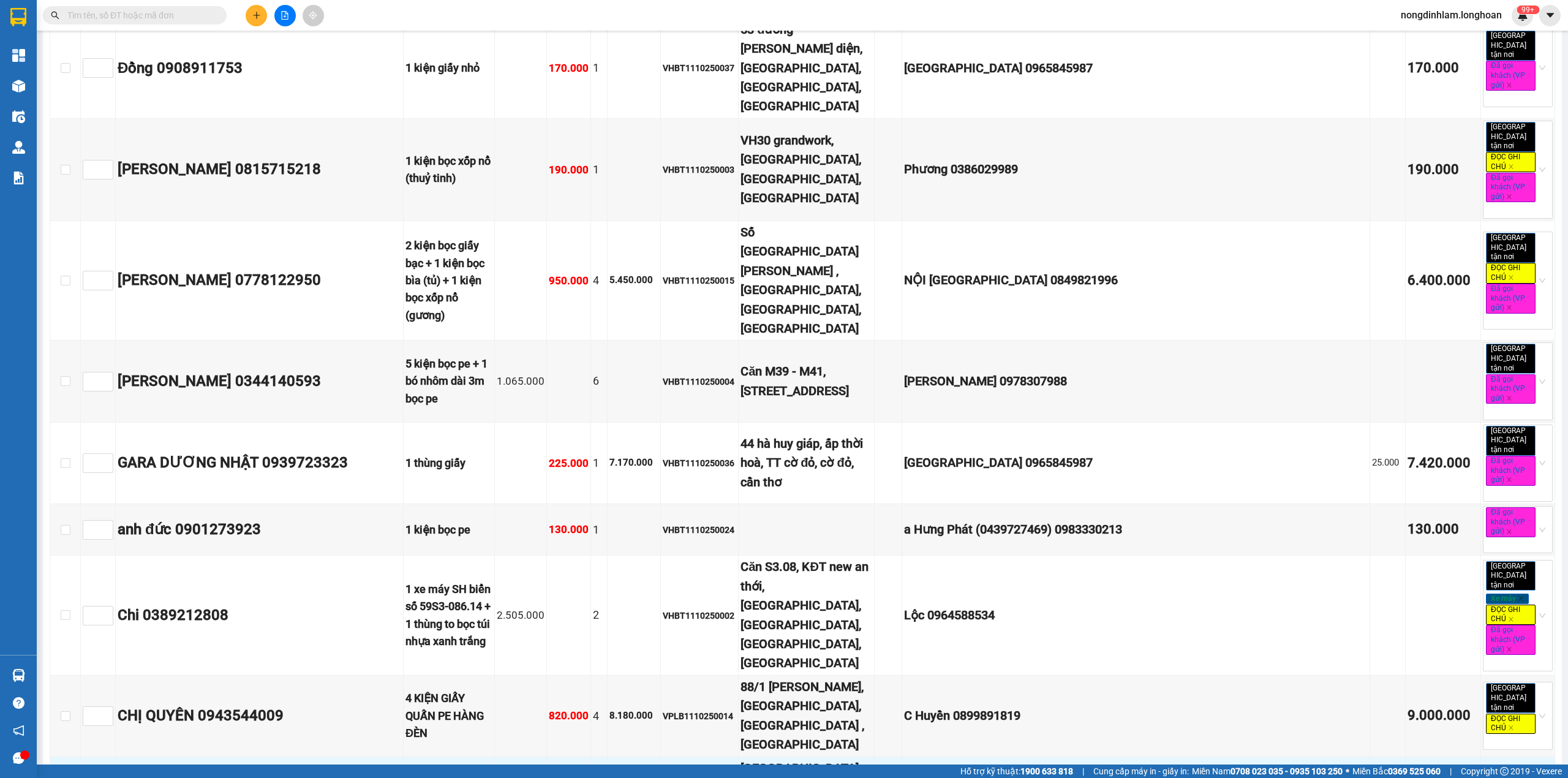
checkbox input "true"
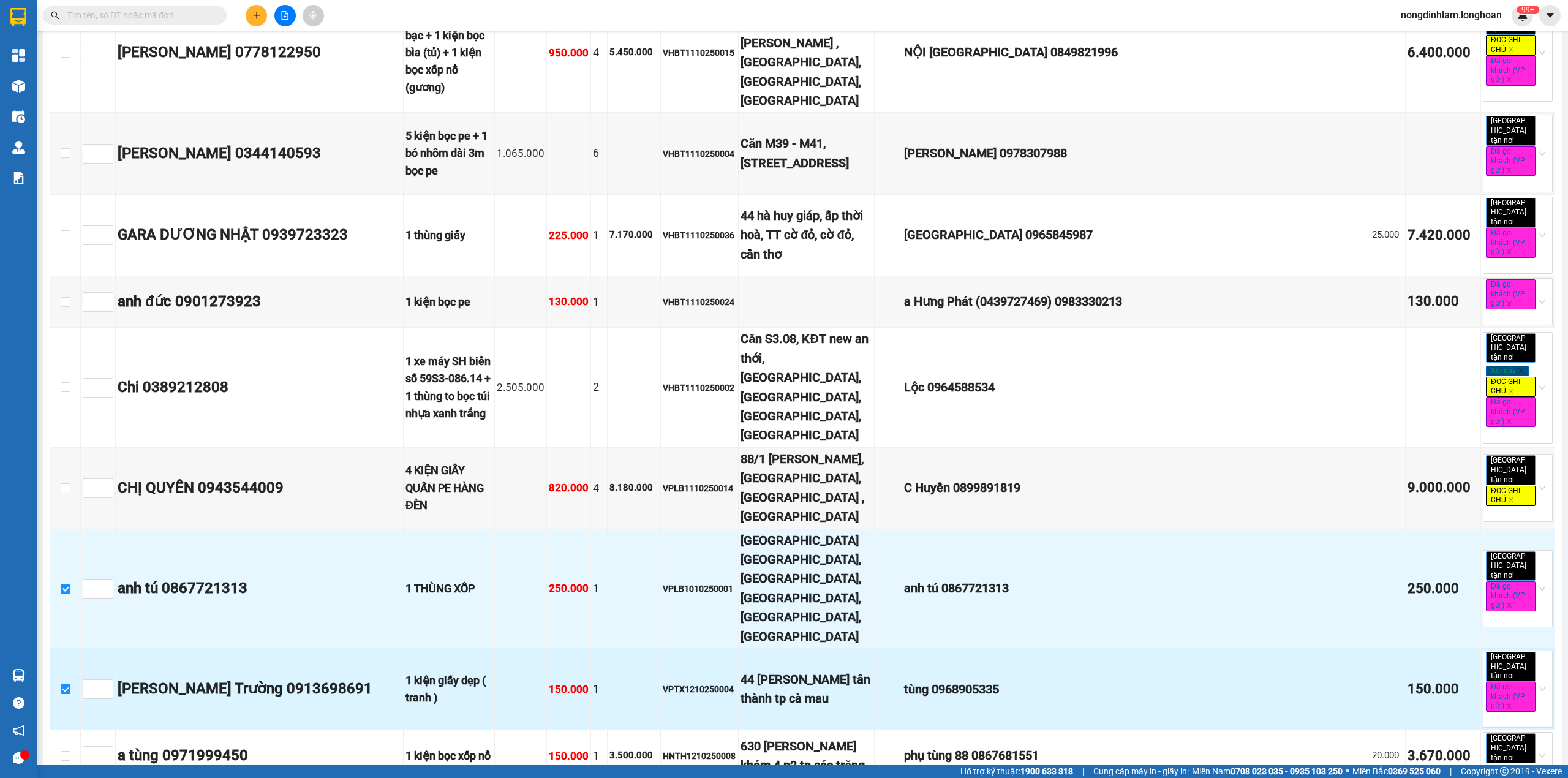
scroll to position [1633, 0]
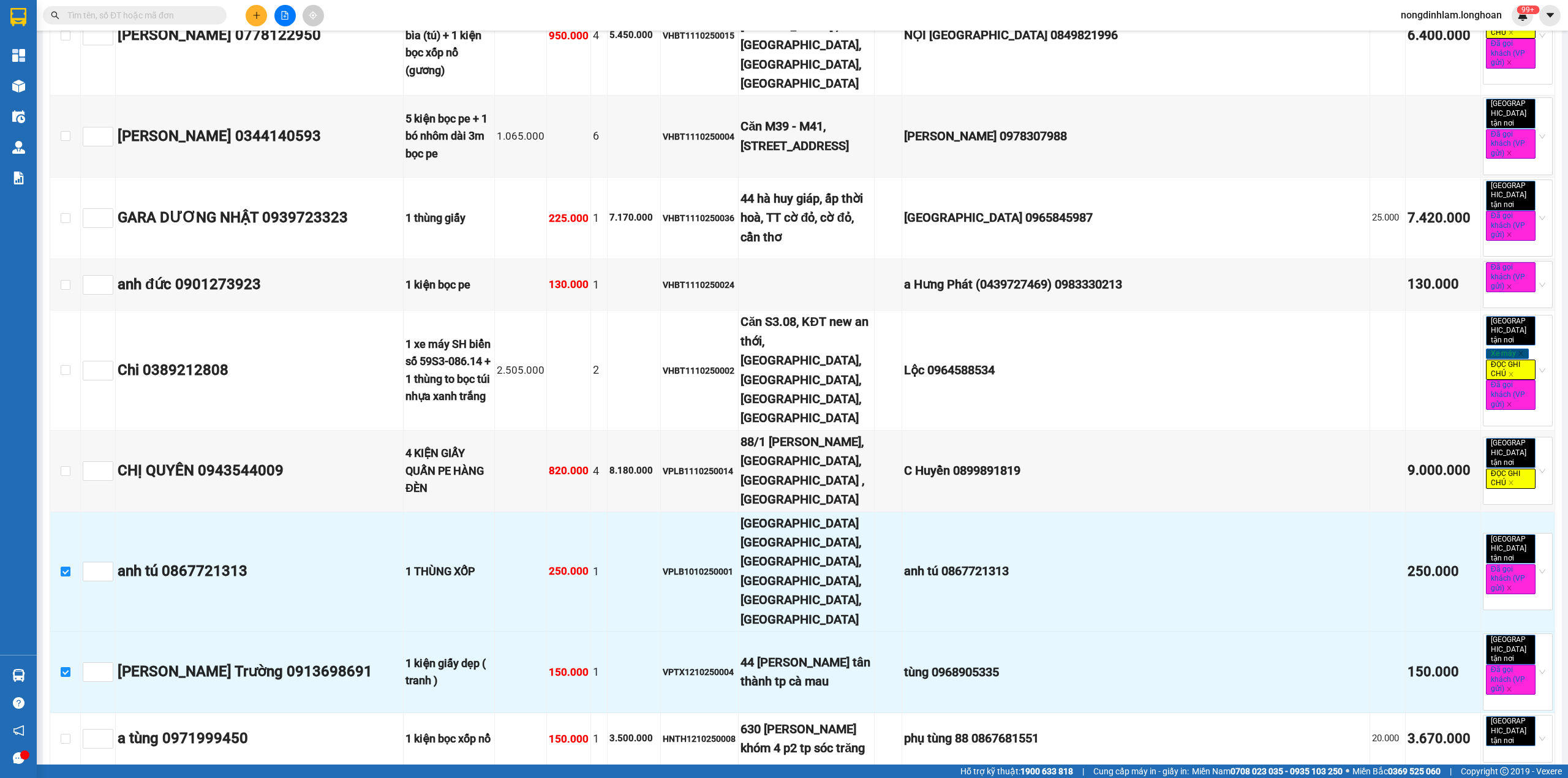
checkbox input "true"
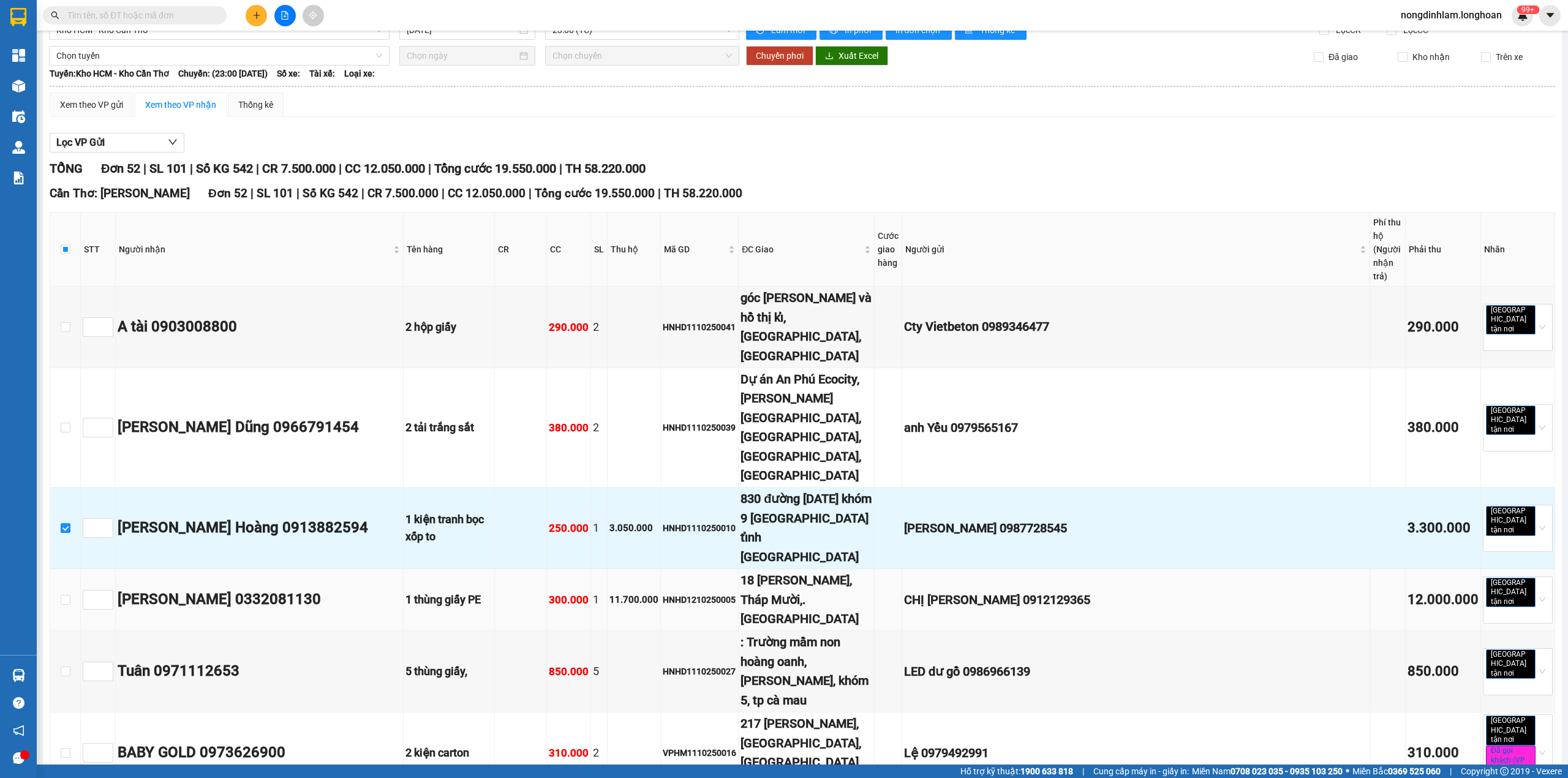
scroll to position [0, 0]
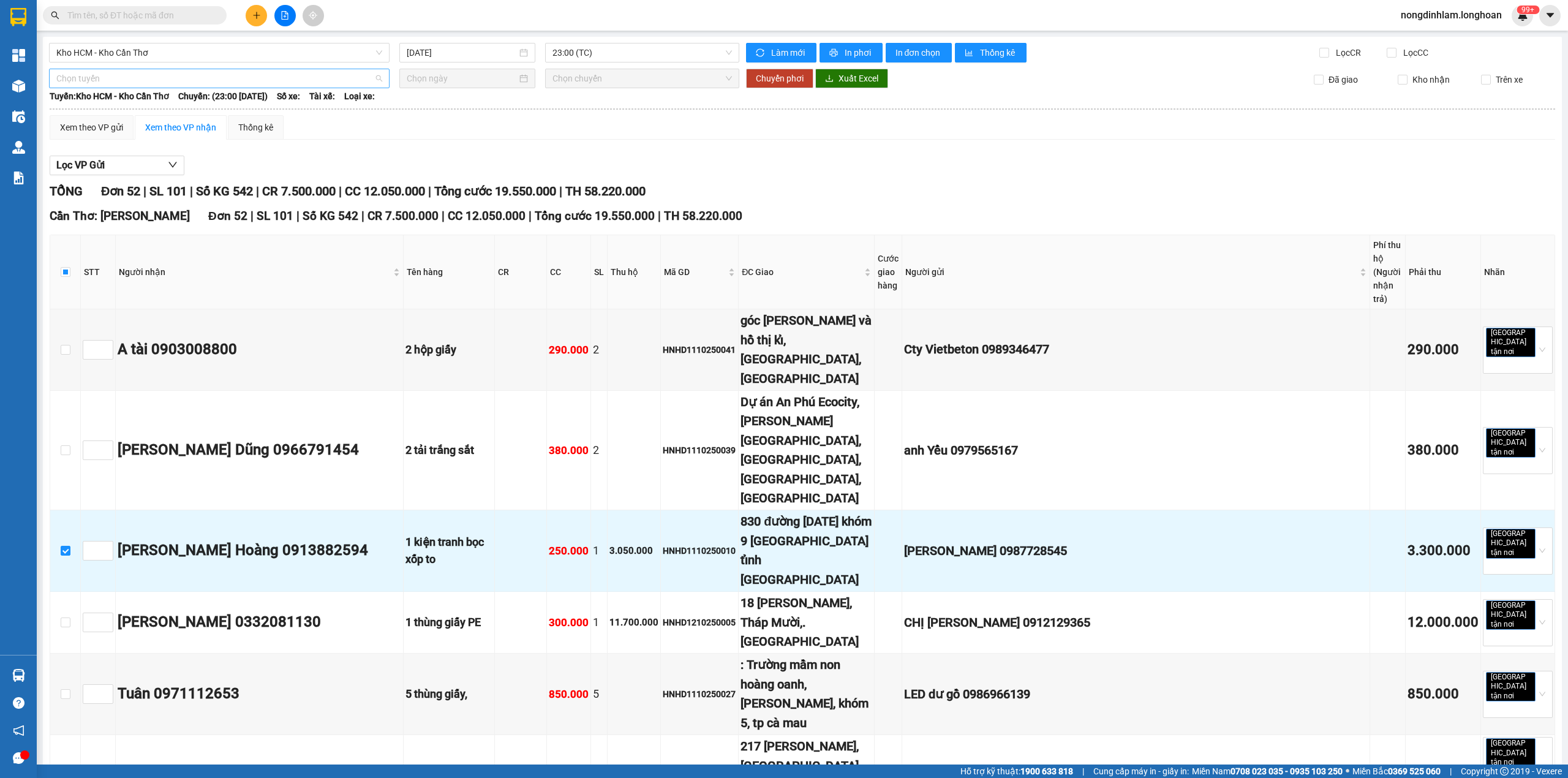
click at [140, 74] on span "Chọn tuyến" at bounding box center [219, 79] width 326 height 19
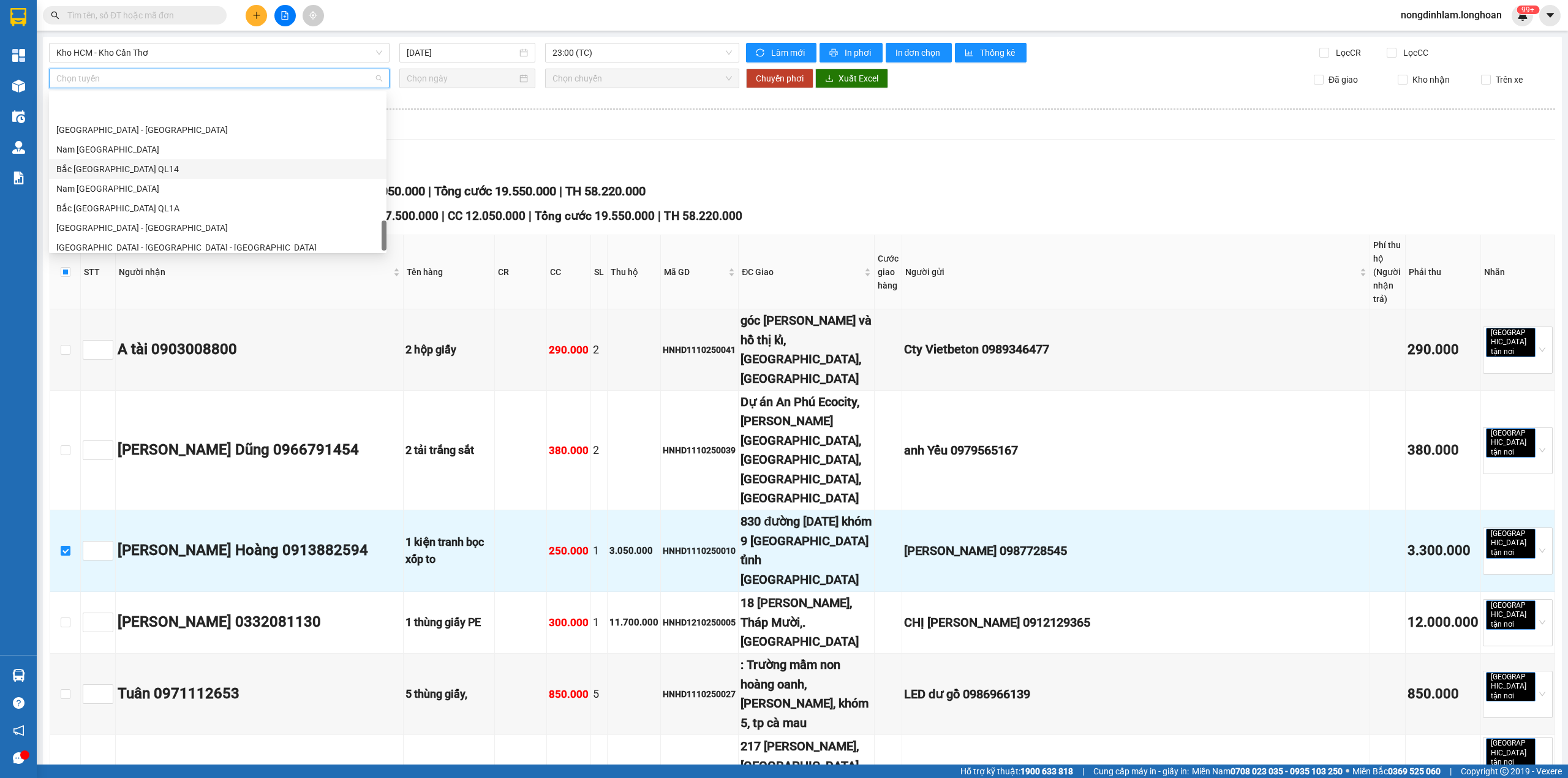
scroll to position [863, 0]
click at [128, 141] on div "Nam [GEOGRAPHIC_DATA]" at bounding box center [217, 143] width 323 height 13
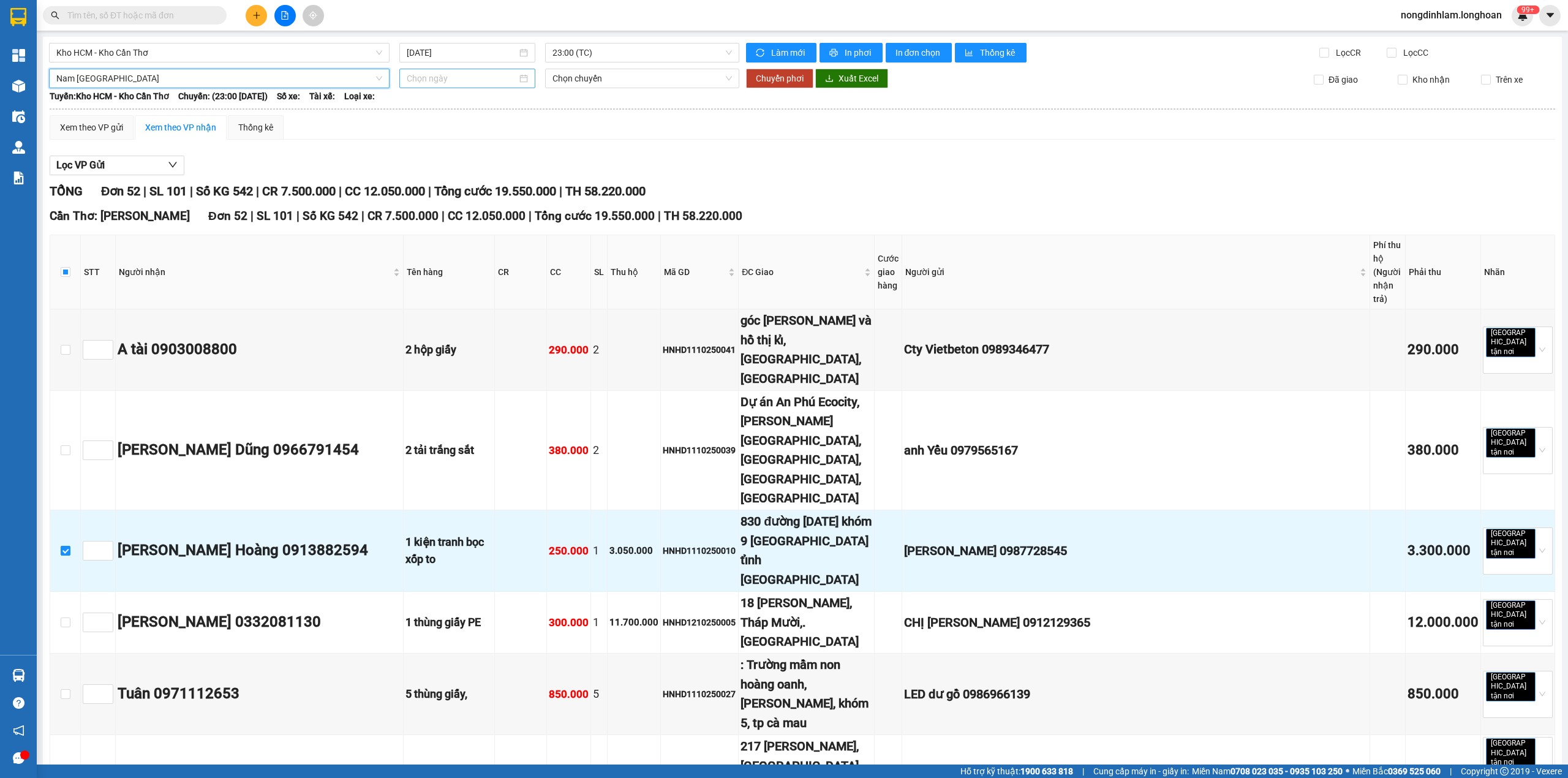
click at [452, 79] on input at bounding box center [461, 78] width 110 height 13
type input "[DATE]"
click at [481, 186] on div "15" at bounding box center [481, 187] width 15 height 15
type input "[DATE]"
click at [598, 74] on span "20:00 (TC) - 29E-191.97" at bounding box center [643, 79] width 180 height 19
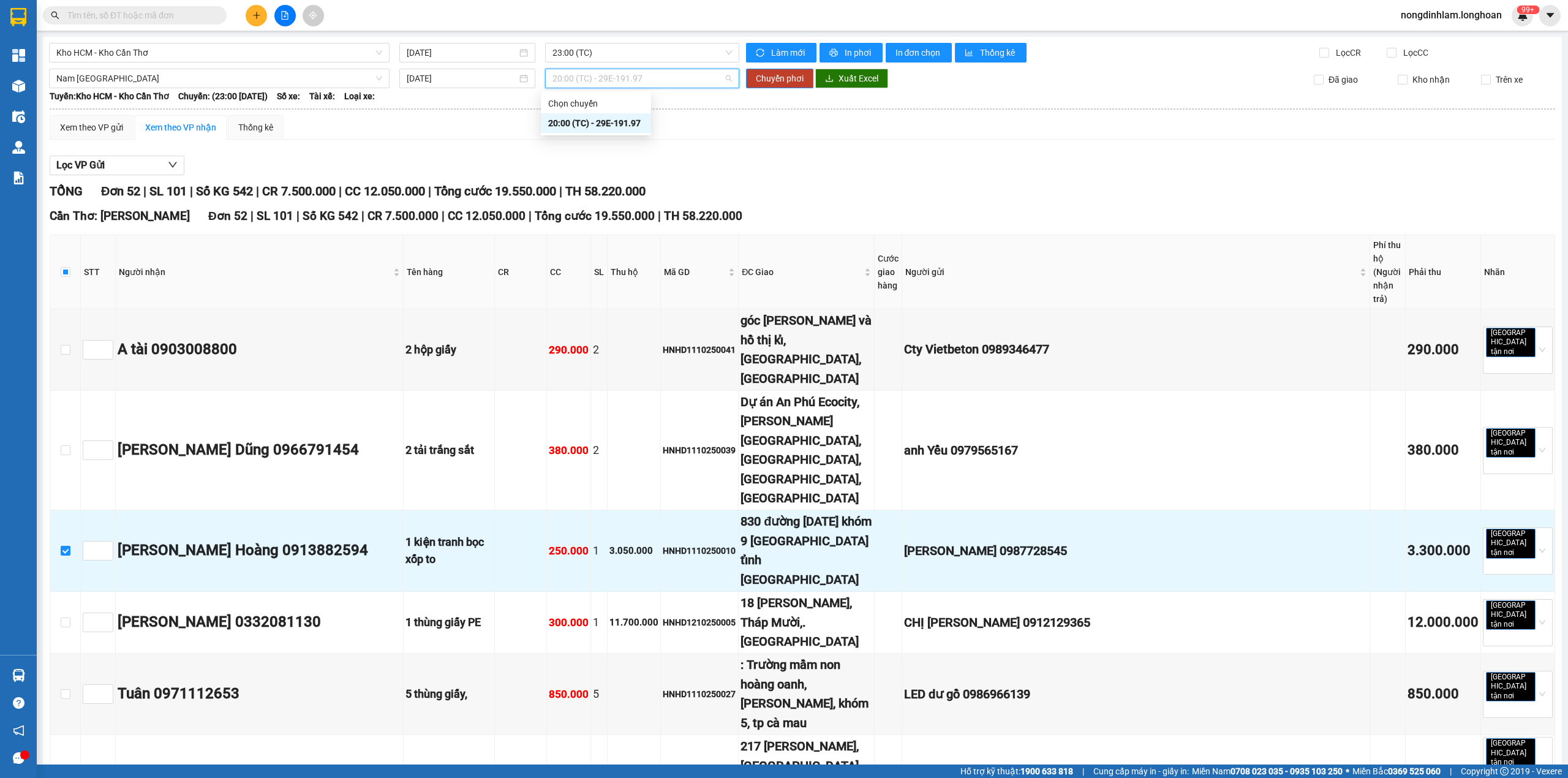
click at [602, 125] on div "20:00 (TC) - 29E-191.97" at bounding box center [596, 123] width 96 height 13
click at [251, 86] on span "Nam [GEOGRAPHIC_DATA]" at bounding box center [219, 79] width 326 height 19
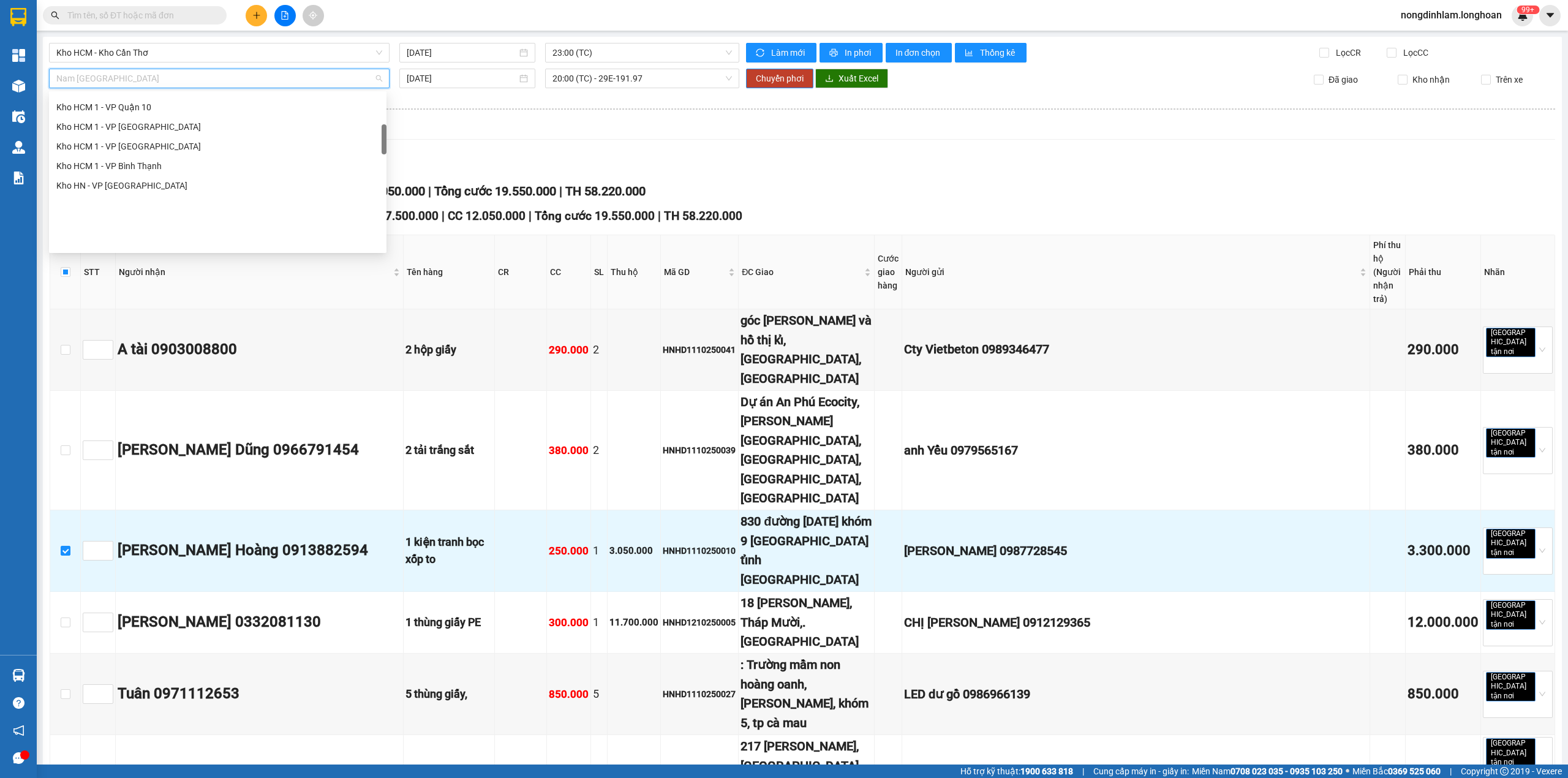
scroll to position [209, 0]
click at [155, 132] on div "Kho HCM - Kho Cần Thơ" at bounding box center [217, 130] width 323 height 13
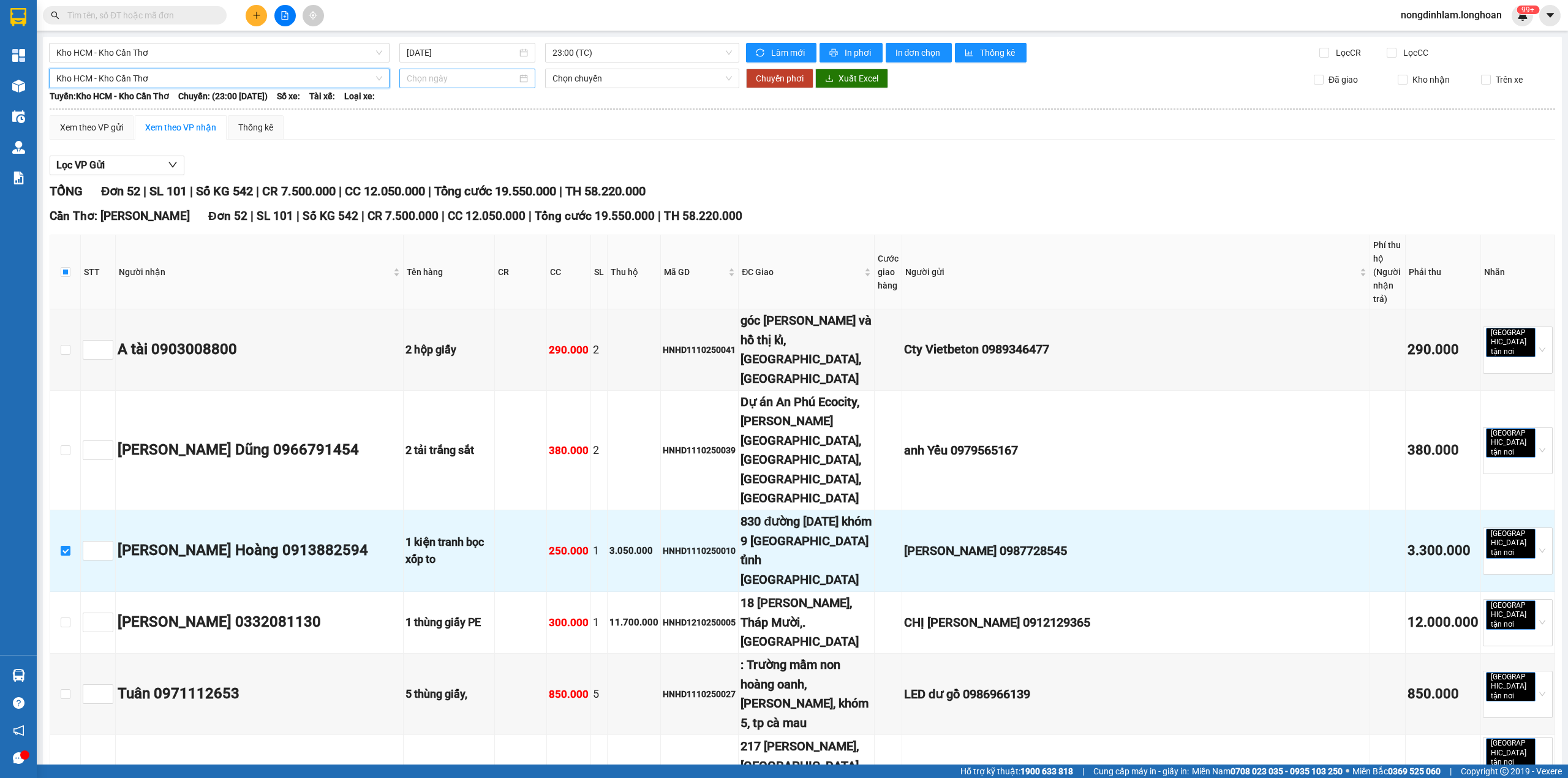
click at [428, 79] on input at bounding box center [461, 78] width 110 height 13
type input "[DATE]"
click at [483, 184] on div "15" at bounding box center [481, 187] width 15 height 15
type input "[DATE]"
click at [775, 81] on span "Chuyển phơi" at bounding box center [779, 78] width 48 height 13
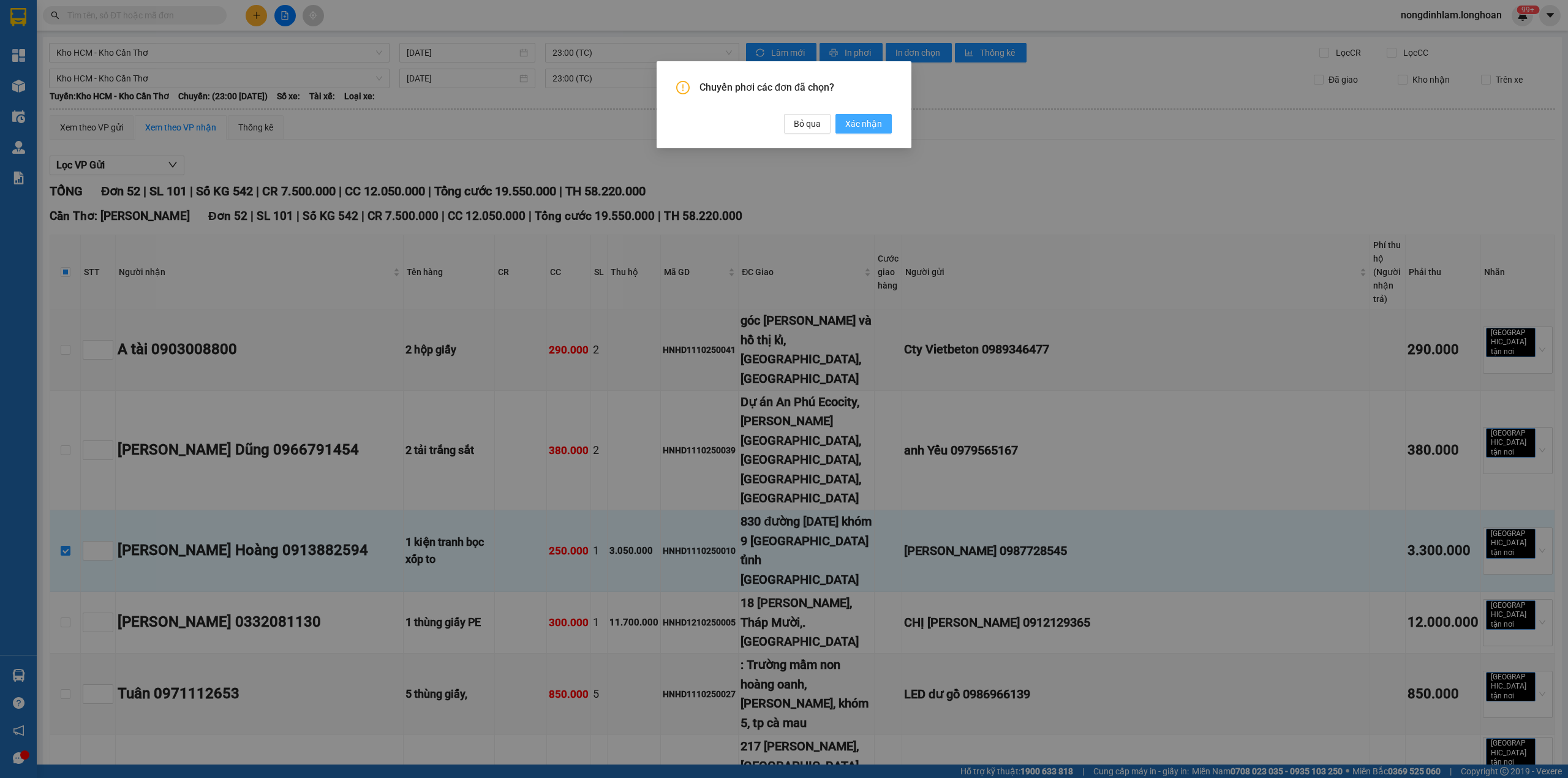
click at [861, 125] on span "Xác nhận" at bounding box center [864, 124] width 37 height 13
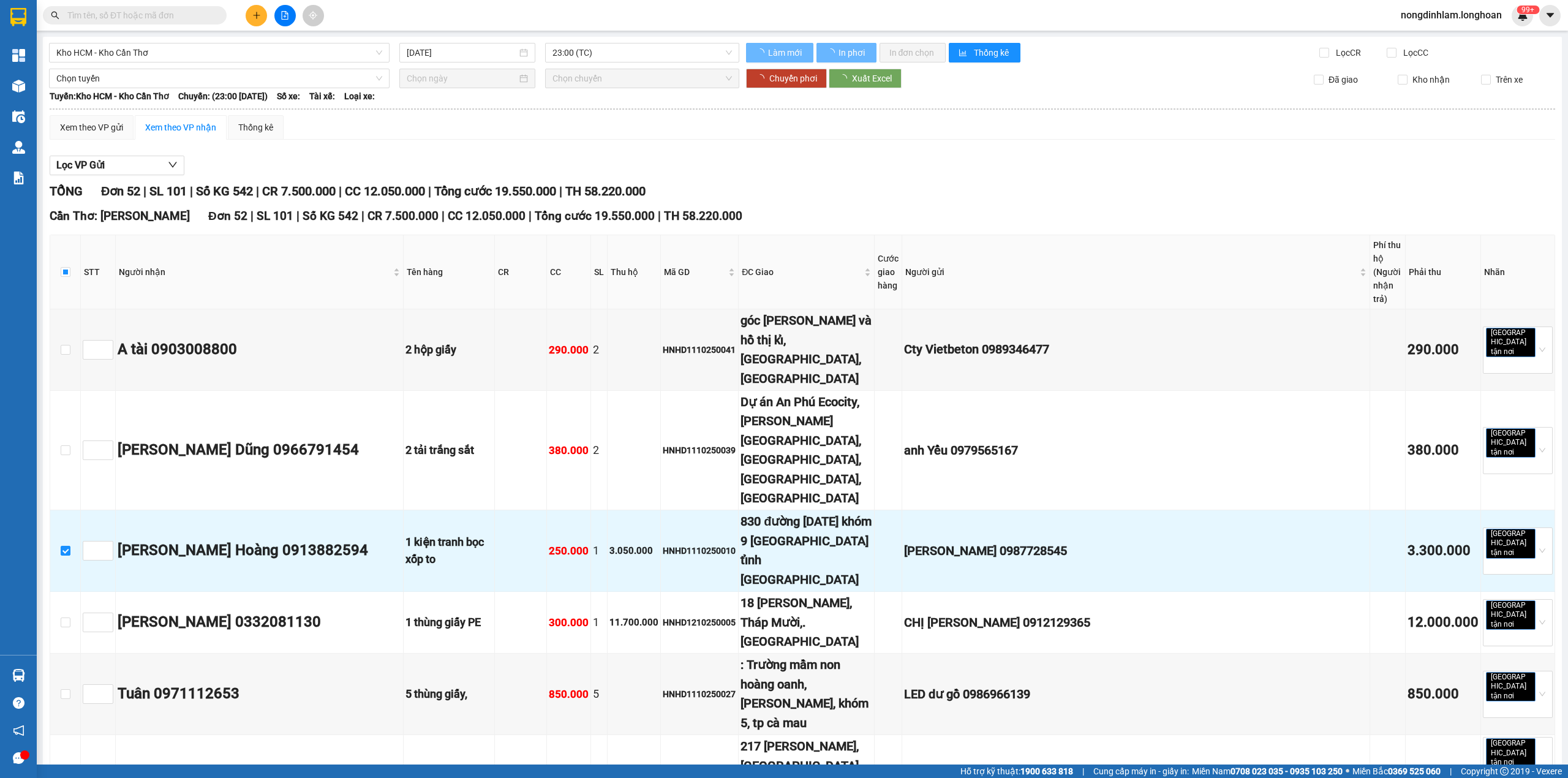
checkbox input "true"
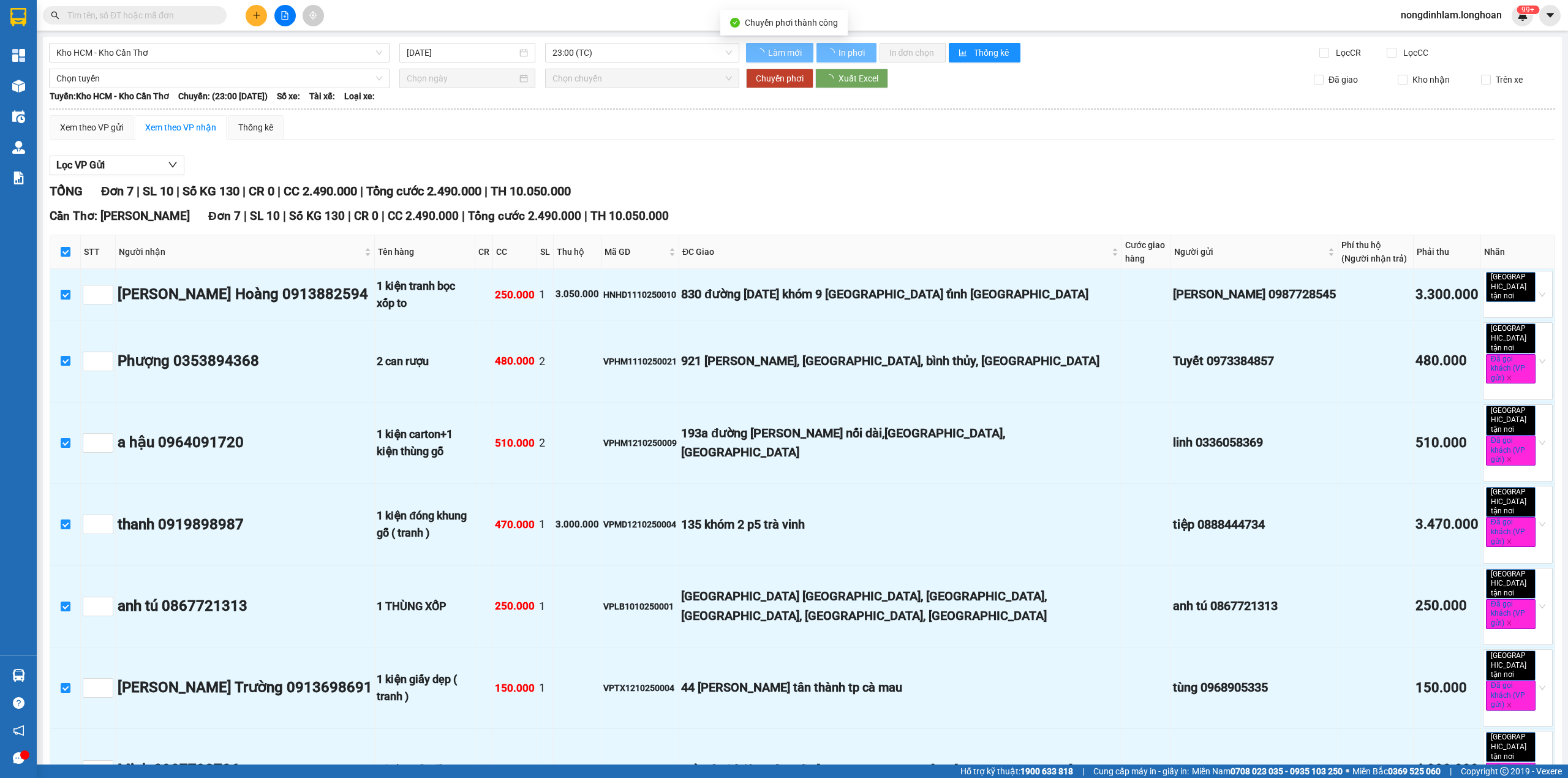
type input "[DATE]"
checkbox input "false"
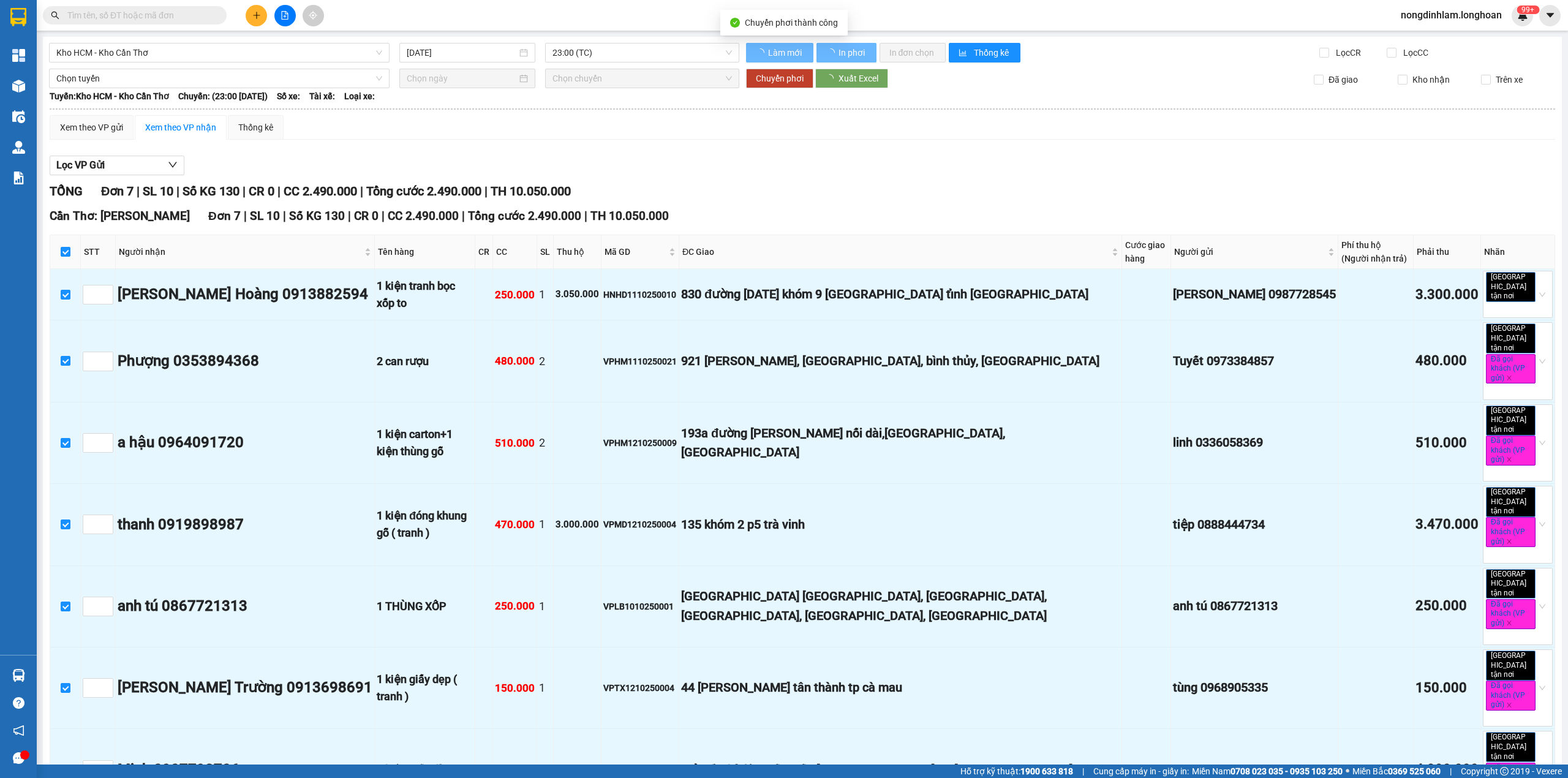
checkbox input "false"
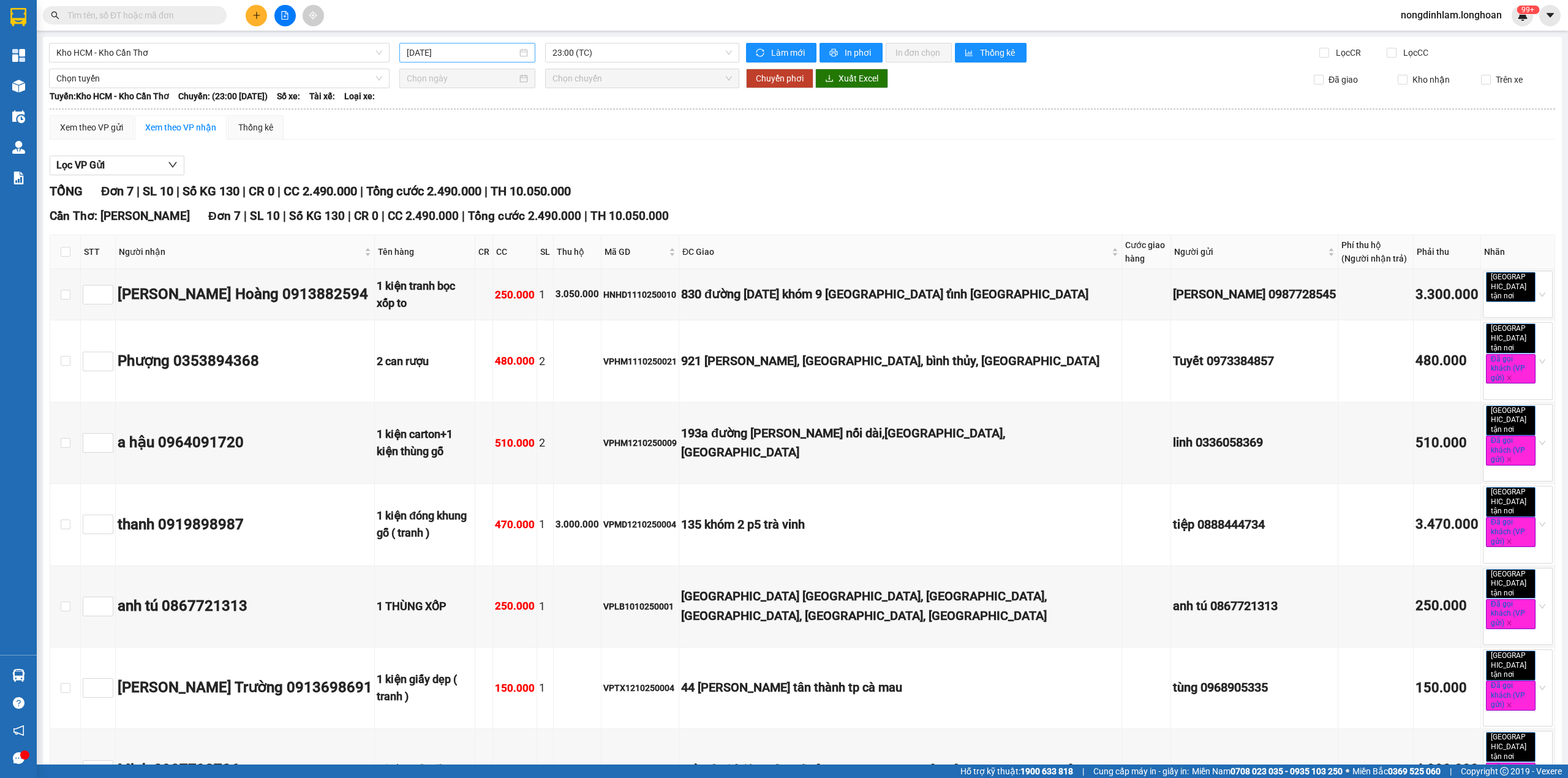
click at [467, 54] on input "[DATE]" at bounding box center [461, 52] width 110 height 13
click at [462, 158] on div "14" at bounding box center [459, 161] width 15 height 15
type input "[DATE]"
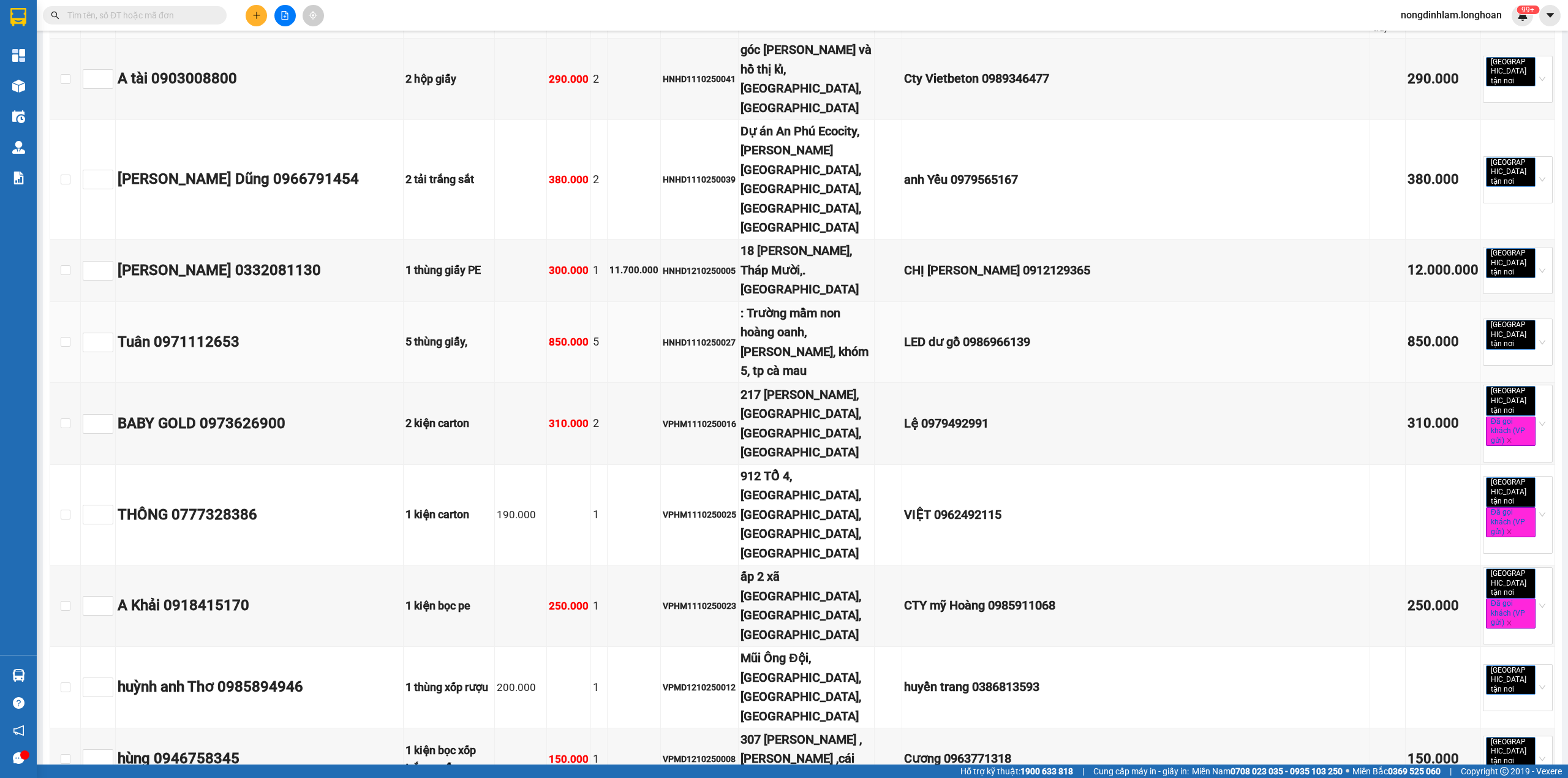
scroll to position [327, 0]
